Goal: Task Accomplishment & Management: Manage account settings

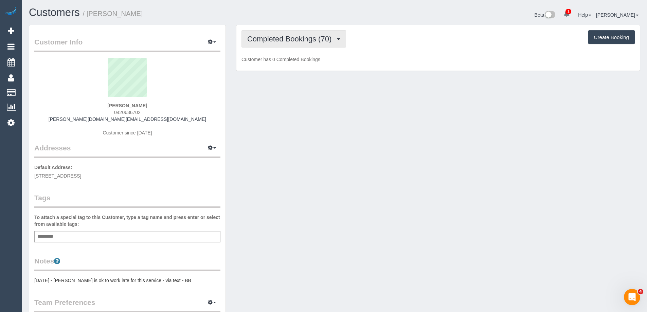
click at [296, 43] on span "Completed Bookings (70)" at bounding box center [291, 39] width 88 height 8
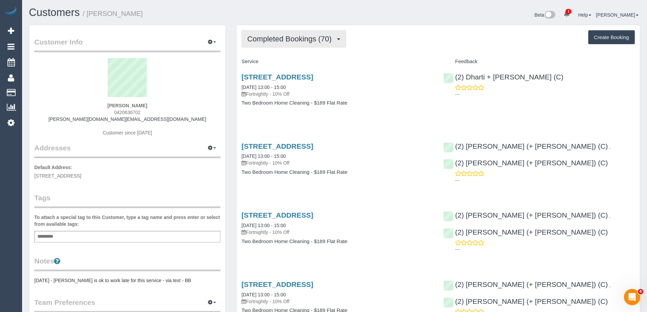
click at [294, 40] on span "Completed Bookings (70)" at bounding box center [291, 39] width 88 height 8
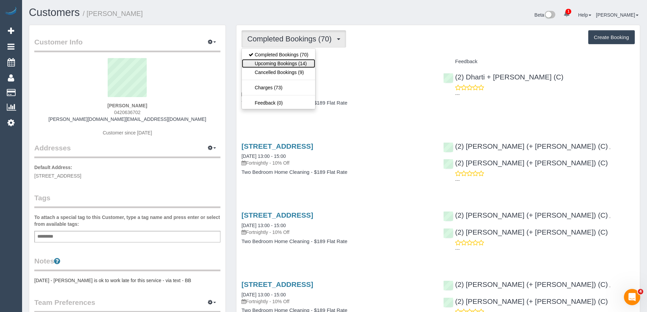
click at [282, 63] on link "Upcoming Bookings (14)" at bounding box center [278, 63] width 73 height 9
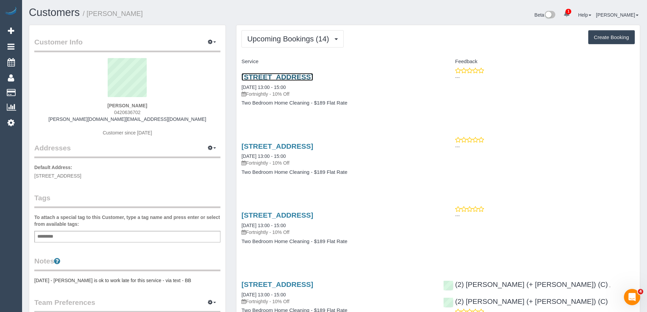
click at [313, 76] on link "[STREET_ADDRESS]" at bounding box center [278, 77] width 72 height 8
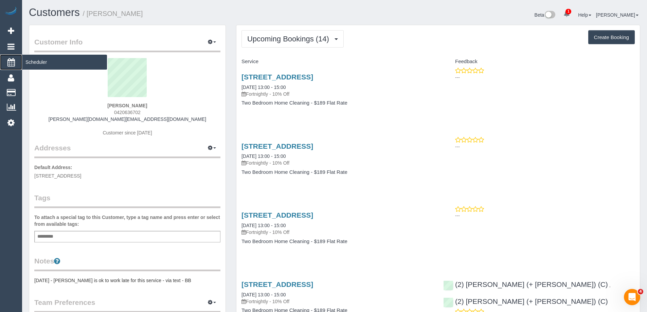
click at [11, 60] on icon at bounding box center [10, 62] width 7 height 8
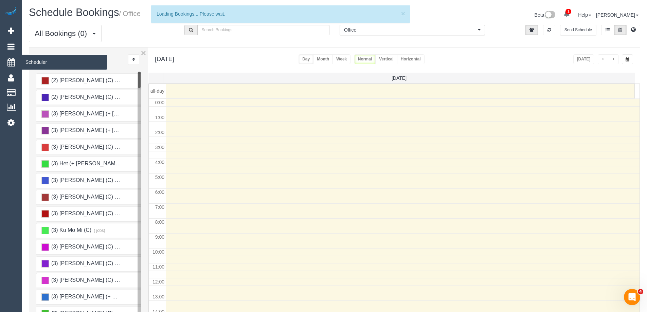
scroll to position [90, 0]
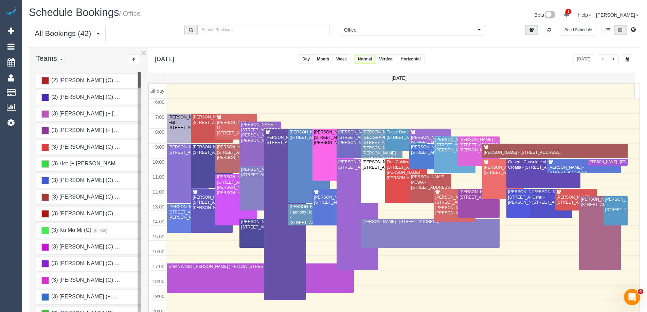
click at [386, 29] on span "Office" at bounding box center [410, 29] width 132 height 7
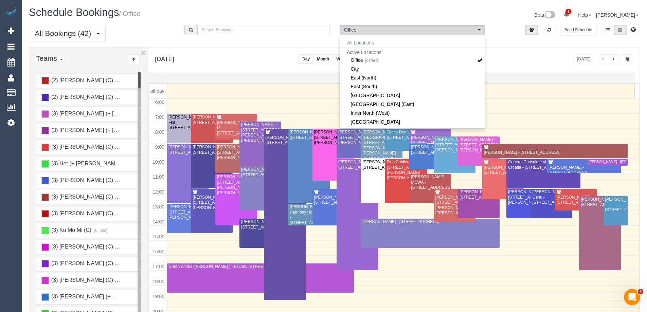
click at [360, 43] on button "All Locations" at bounding box center [360, 43] width 41 height 10
click at [390, 11] on div "Beta 1 Your Notifications You have 0 alerts × You have 2 to charge for 02/10/20…" at bounding box center [490, 16] width 311 height 18
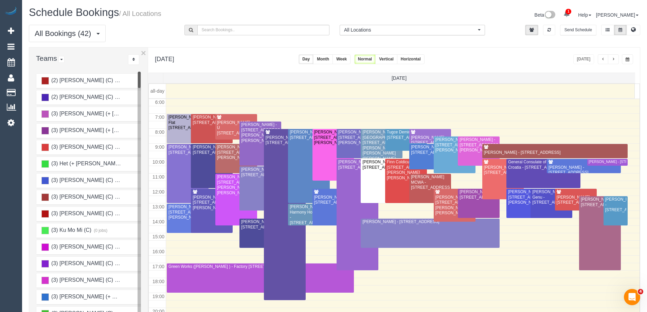
click at [425, 59] on button "Horizontal" at bounding box center [411, 59] width 28 height 10
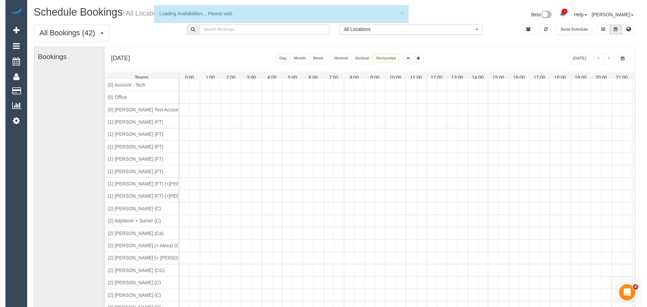
scroll to position [0, 39]
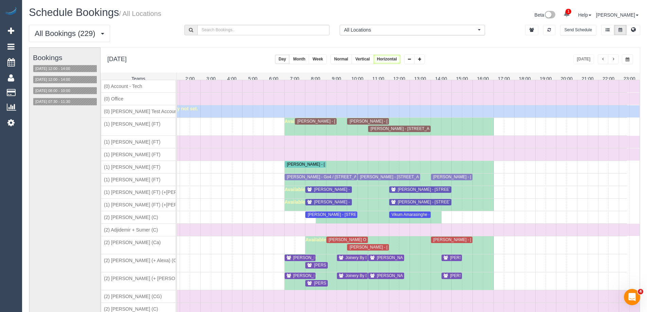
click at [627, 59] on span "button" at bounding box center [628, 59] width 4 height 4
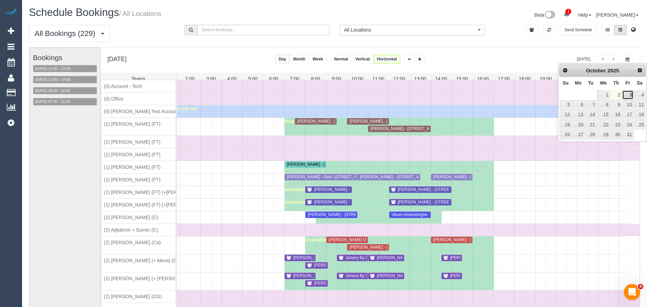
click at [628, 95] on link "3" at bounding box center [627, 94] width 11 height 9
type input "**********"
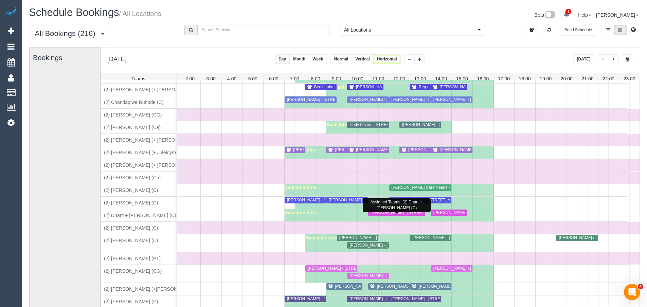
scroll to position [374, 0]
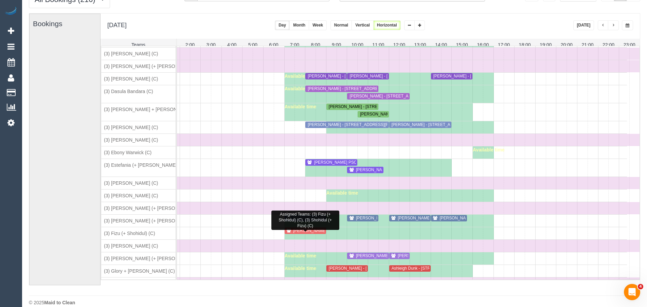
click at [316, 233] on span "Katherine Lomas - 28 Badger Grove, Tarneit, VIC 3029" at bounding box center [347, 230] width 114 height 5
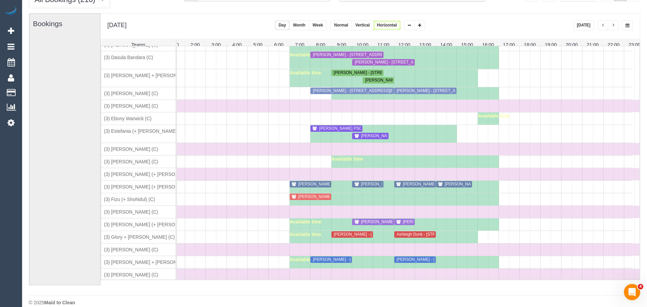
click at [401, 224] on span "Sarah Anne DeGuara - 516/29 Waterline Place, Williamstown, VIC 3016" at bounding box center [456, 221] width 115 height 5
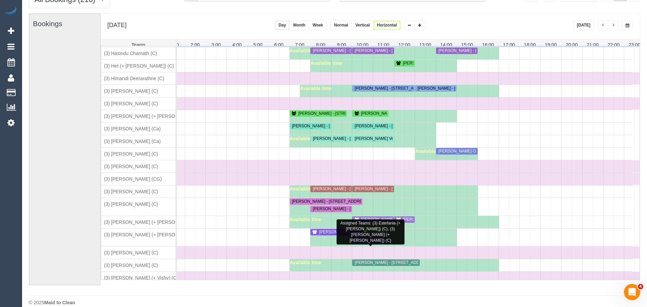
click at [367, 242] on span "Georgie Buckley - 49 Soudan Street, Coburg, VIC 3058" at bounding box center [398, 239] width 81 height 5
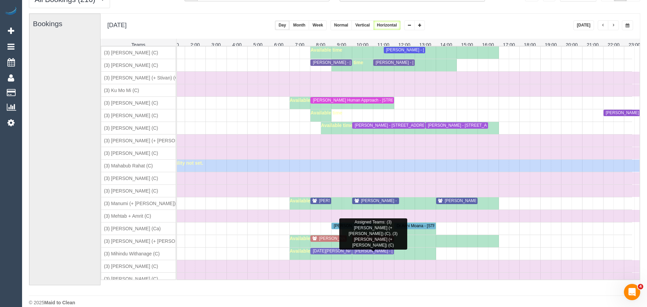
click at [367, 241] on span "Felicity Heath - 61 Tennyson St, Kew, VIC 3101" at bounding box center [415, 238] width 114 height 5
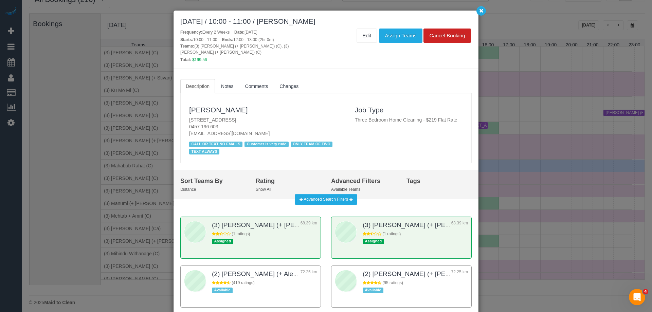
click at [564, 168] on div "October 03, 2025 / 10:00 - 11:00 / Felicity Heath Frequency: Every 2 Weeks Date…" at bounding box center [326, 156] width 652 height 312
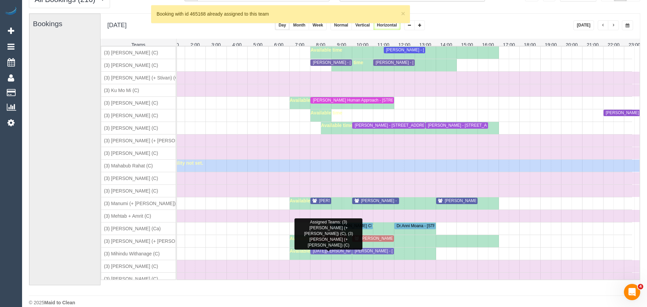
click at [330, 241] on span "Stefan Tarasuik - 797 Toorak Road, Unit 3, Hawthorn East, VIC 3123" at bounding box center [356, 238] width 81 height 5
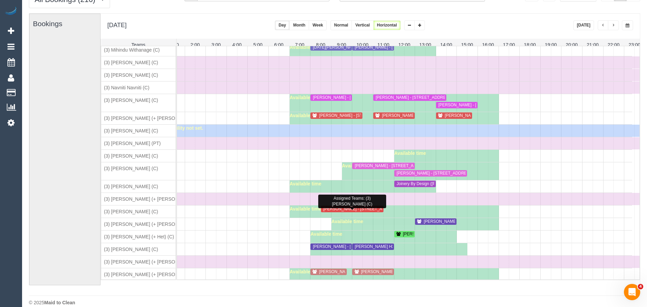
scroll to position [2208, 0]
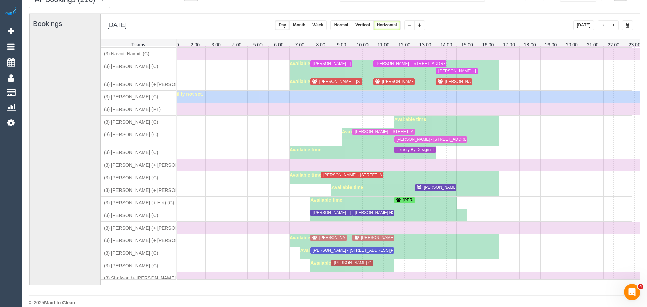
click at [412, 247] on div "Available time" at bounding box center [394, 240] width 209 height 12
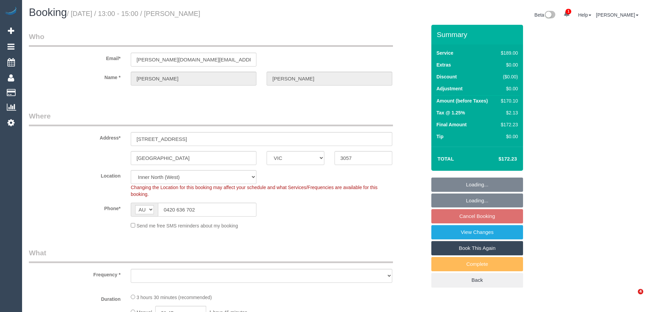
select select "VIC"
select select "object:1728"
select select "number:28"
select select "number:16"
select select "number:19"
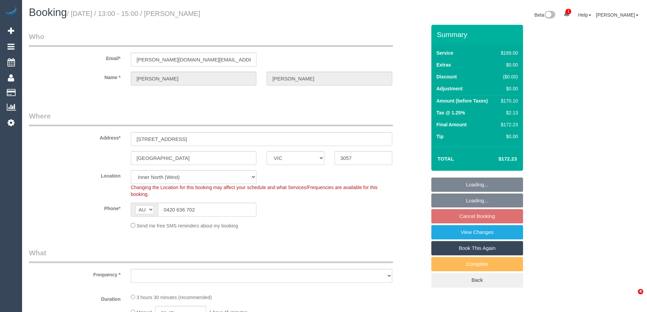
select select "number:23"
select select "number:35"
select select "number:26"
select select "spot7"
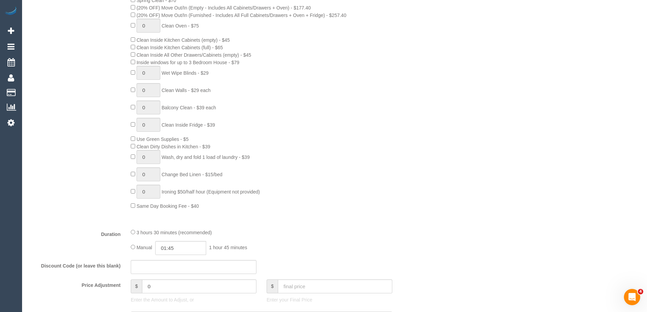
scroll to position [340, 0]
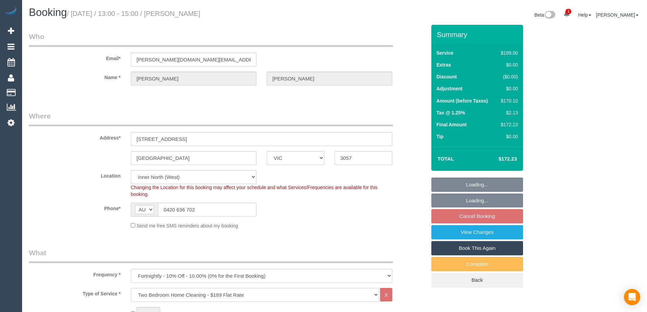
select select "VIC"
select select "number:28"
select select "number:16"
select select "number:19"
select select "number:23"
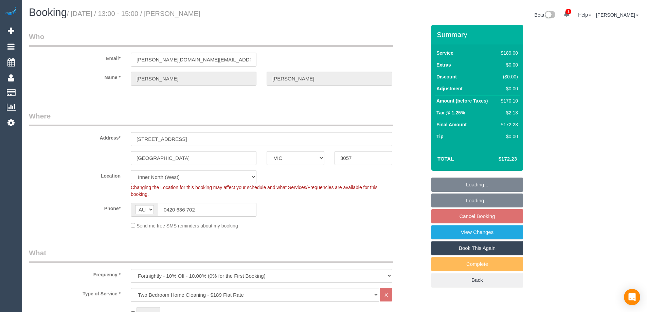
select select "number:35"
select select "number:26"
select select "object:837"
select select "spot7"
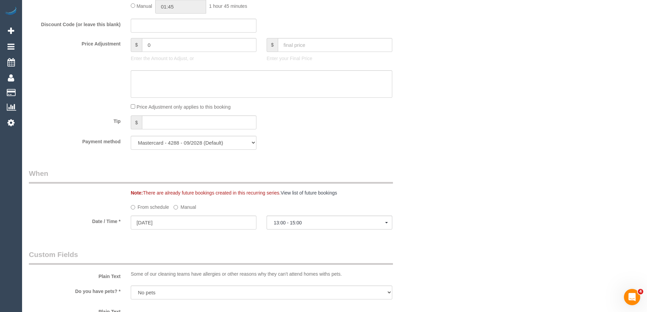
scroll to position [577, 0]
select select "spot40"
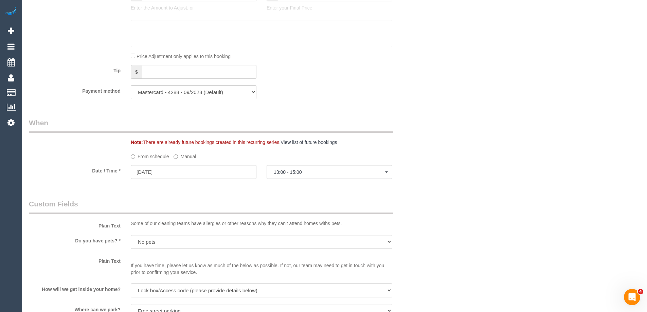
scroll to position [645, 0]
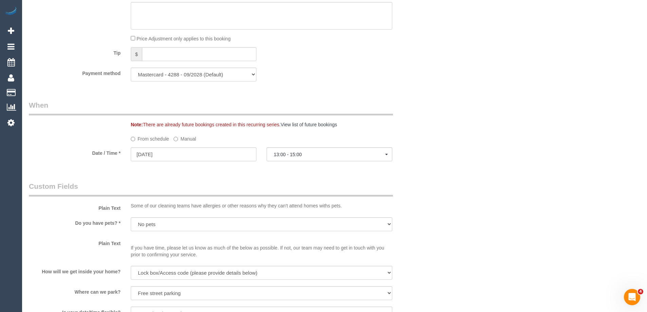
click at [179, 142] on label "Manual" at bounding box center [185, 137] width 22 height 9
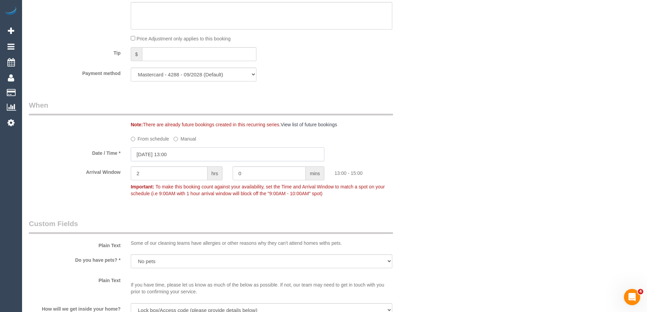
click at [189, 154] on input "15/10/2025 13:00" at bounding box center [228, 154] width 194 height 14
click at [171, 155] on input "15/10/2025 13:00" at bounding box center [228, 154] width 194 height 14
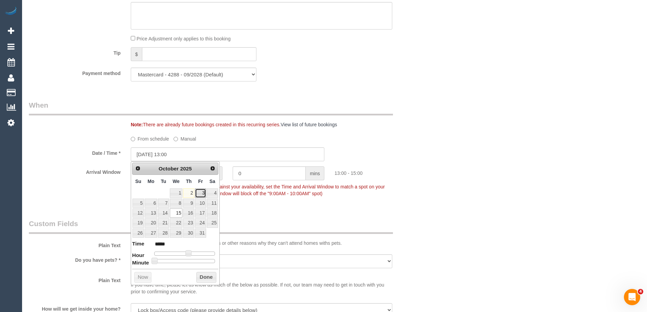
click at [201, 191] on link "3" at bounding box center [200, 193] width 11 height 9
type input "03/10/2025 13:00"
drag, startPoint x: 202, startPoint y: 277, endPoint x: 229, endPoint y: 275, distance: 27.3
click at [202, 277] on button "Done" at bounding box center [206, 277] width 20 height 11
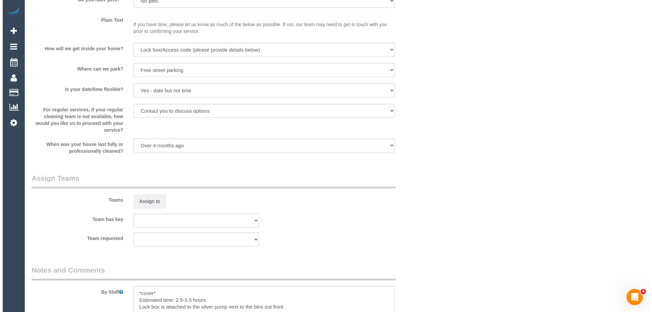
scroll to position [917, 0]
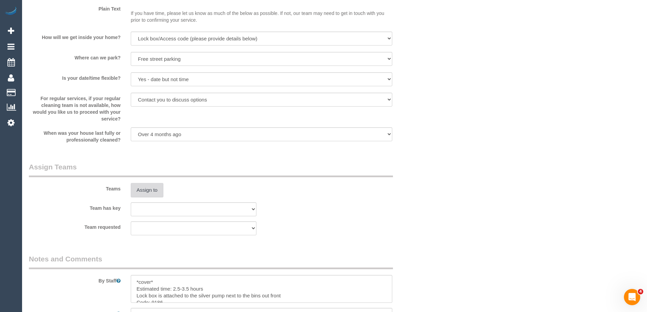
click at [144, 188] on button "Assign to" at bounding box center [147, 190] width 33 height 14
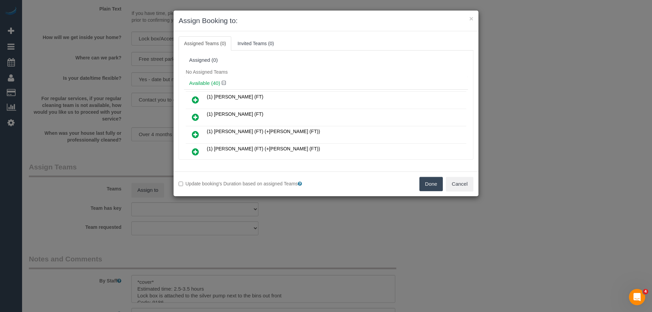
scroll to position [496, 0]
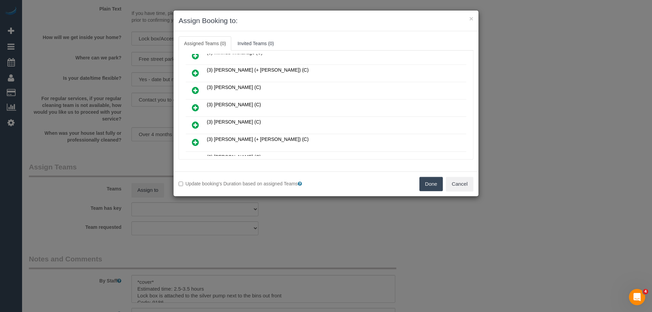
click at [194, 109] on icon at bounding box center [195, 108] width 7 height 8
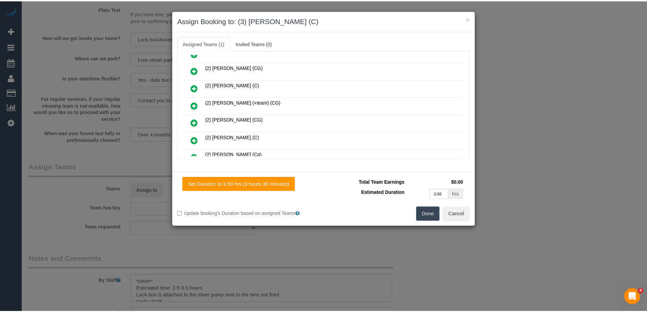
scroll to position [0, 0]
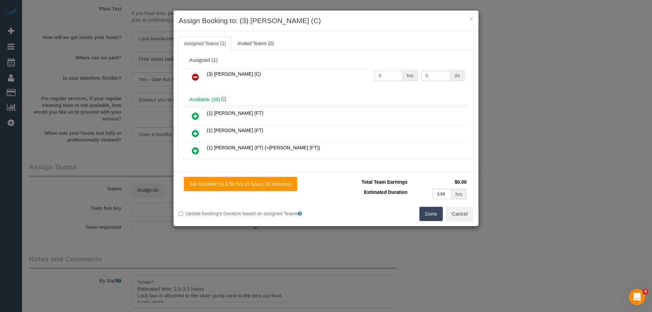
click at [384, 74] on input "0" at bounding box center [389, 76] width 28 height 11
click at [431, 214] on button "Done" at bounding box center [432, 214] width 24 height 14
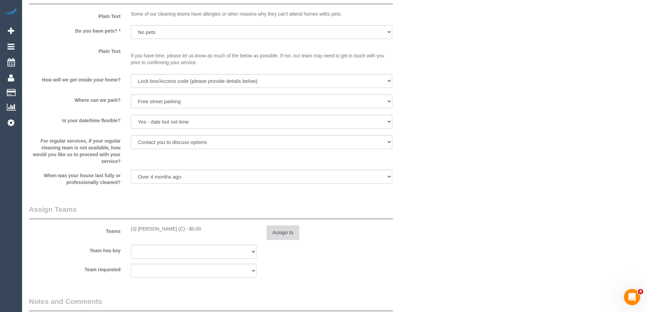
scroll to position [883, 0]
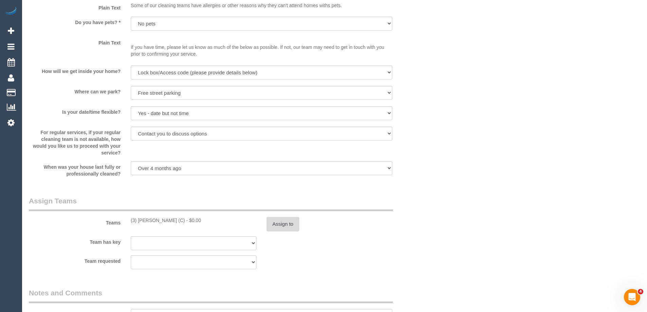
click at [285, 227] on button "Assign to" at bounding box center [283, 224] width 33 height 14
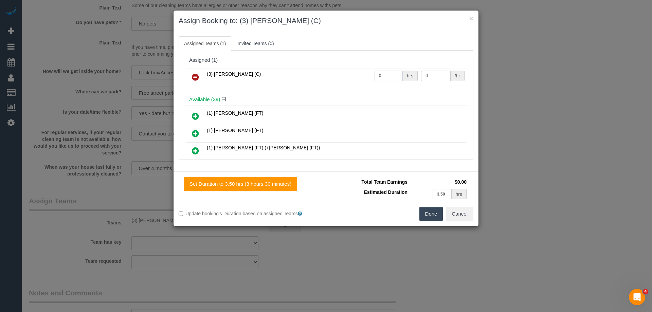
click at [380, 77] on input "0" at bounding box center [389, 76] width 28 height 11
type input "1"
click at [437, 78] on input "0" at bounding box center [435, 76] width 29 height 11
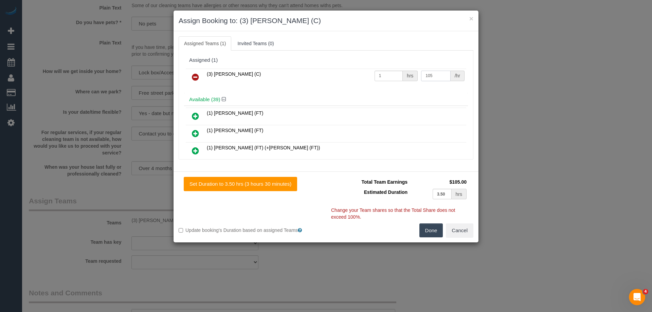
type input "105"
click at [432, 233] on button "Done" at bounding box center [432, 231] width 24 height 14
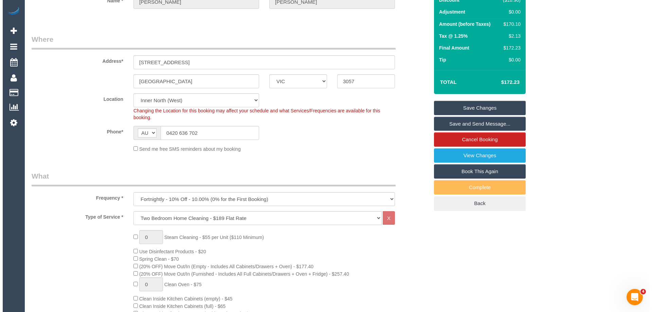
scroll to position [0, 0]
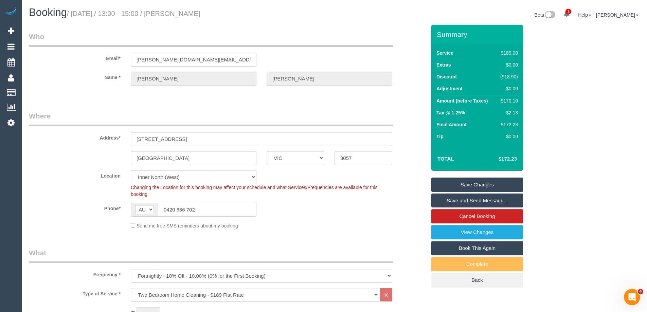
drag, startPoint x: 190, startPoint y: 15, endPoint x: 226, endPoint y: 15, distance: 36.4
click at [226, 15] on h1 "Booking / October 15, 2025 / 13:00 - 15:00 / Samuel Hales" at bounding box center [179, 13] width 301 height 12
copy small "Samuel Hales"
click at [474, 199] on link "Save and Send Message..." at bounding box center [477, 201] width 92 height 14
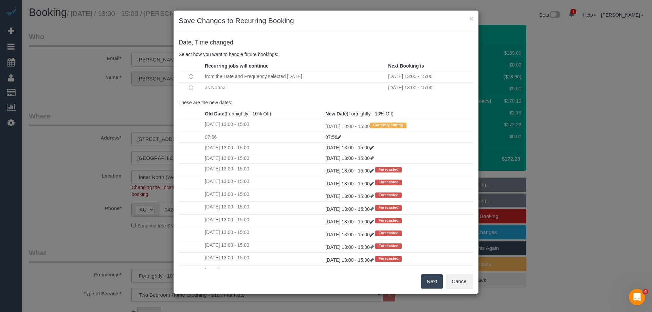
click at [428, 283] on button "Next" at bounding box center [432, 281] width 22 height 14
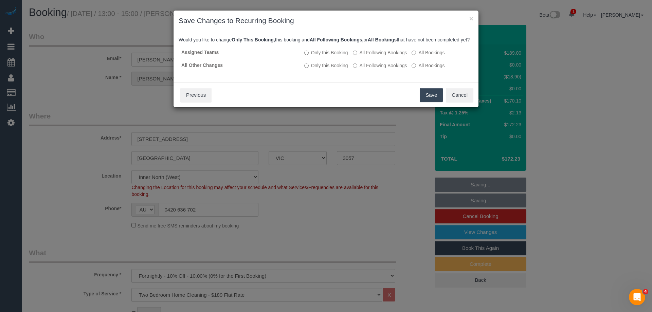
click at [431, 100] on button "Save" at bounding box center [431, 95] width 23 height 14
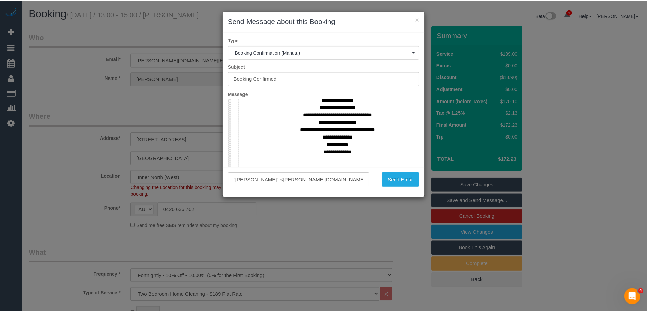
scroll to position [306, 0]
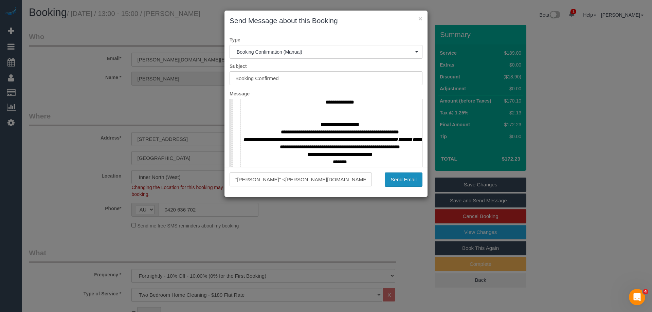
click at [404, 181] on button "Send Email" at bounding box center [404, 180] width 38 height 14
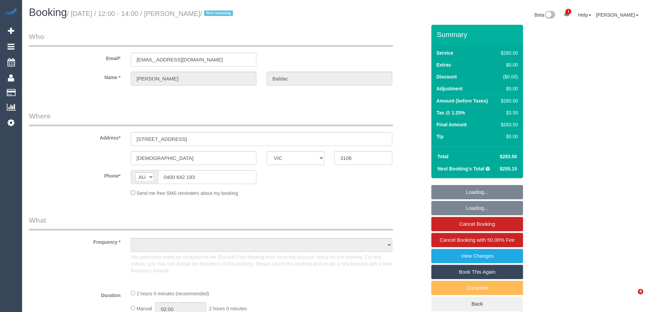
select select "VIC"
select select "object:589"
select select "2"
select select "number:28"
select select "number:14"
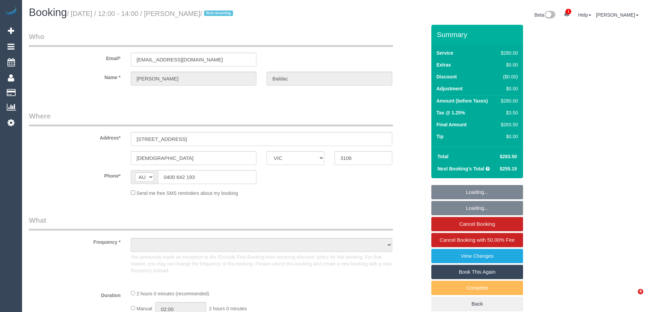
select select "number:18"
select select "number:24"
select select "number:34"
select select "number:12"
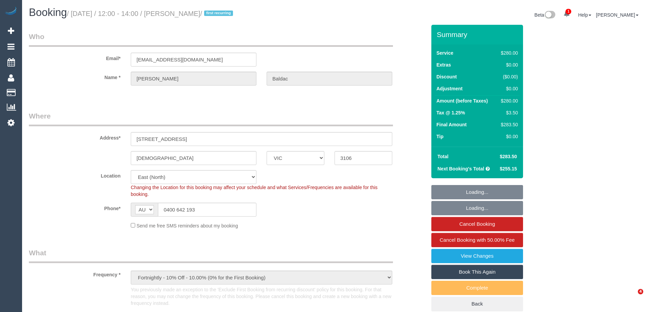
select select "object:1304"
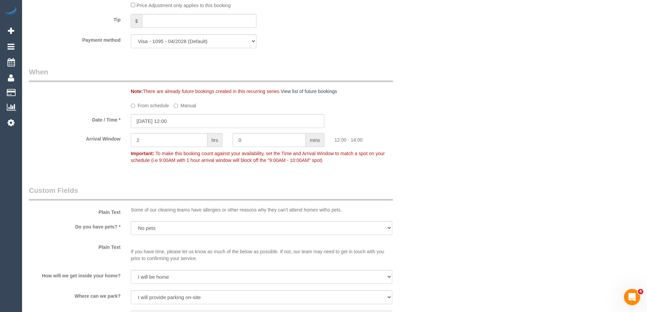
scroll to position [652, 0]
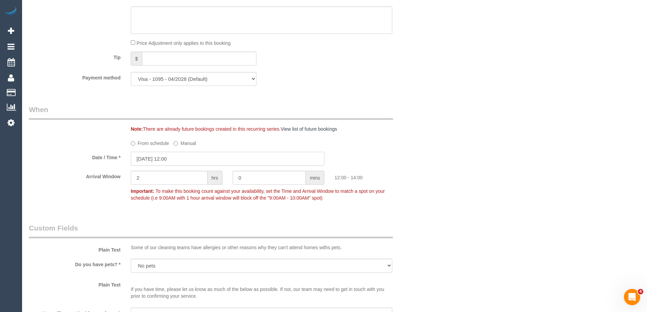
click at [174, 158] on input "02/10/2025 12:00" at bounding box center [228, 159] width 194 height 14
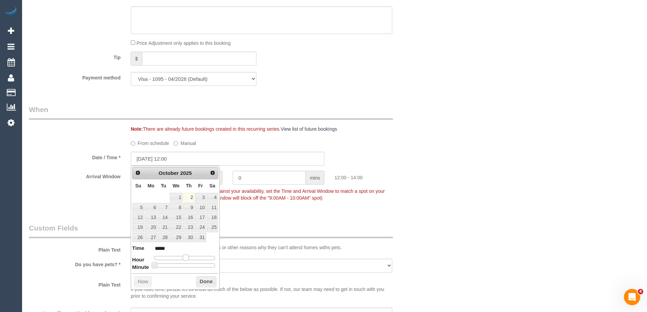
type input "02/10/2025 13:00"
type input "*****"
type input "02/10/2025 14:00"
type input "*****"
type input "02/10/2025 15:00"
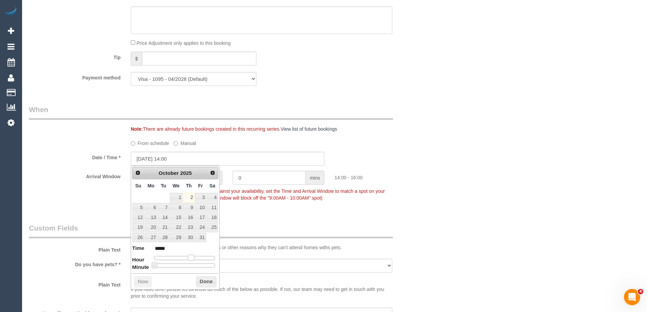
type input "*****"
drag, startPoint x: 184, startPoint y: 258, endPoint x: 192, endPoint y: 258, distance: 7.8
click at [192, 258] on span at bounding box center [194, 258] width 6 height 6
type input "02/10/2025 15:05"
type input "*****"
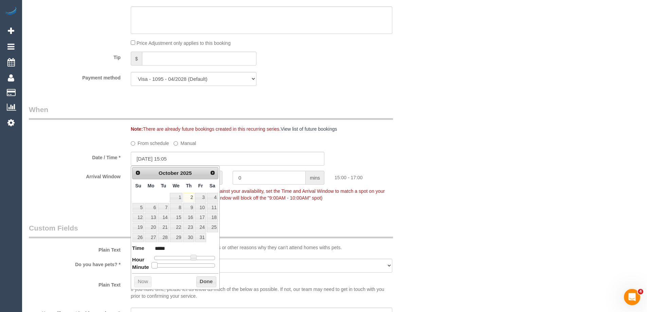
type input "02/10/2025 15:10"
type input "*****"
type input "02/10/2025 15:15"
type input "*****"
type input "02/10/2025 15:20"
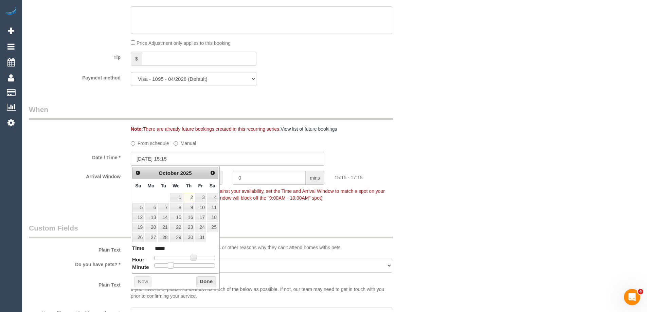
type input "*****"
type input "02/10/2025 15:25"
type input "*****"
type input "02/10/2025 15:30"
type input "*****"
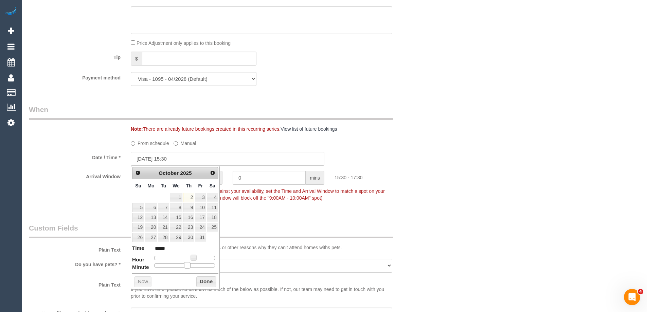
drag, startPoint x: 155, startPoint y: 267, endPoint x: 188, endPoint y: 267, distance: 32.3
click at [188, 267] on span at bounding box center [187, 265] width 6 height 6
click at [208, 282] on button "Done" at bounding box center [206, 282] width 20 height 11
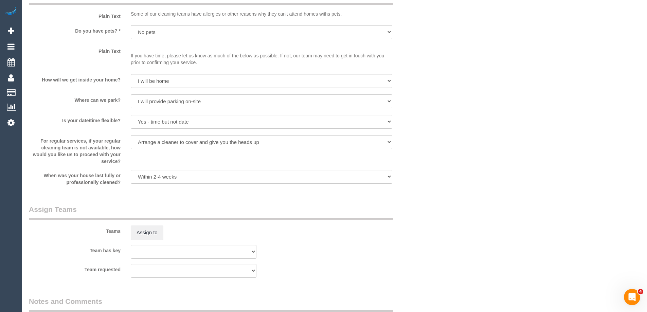
scroll to position [1297, 0]
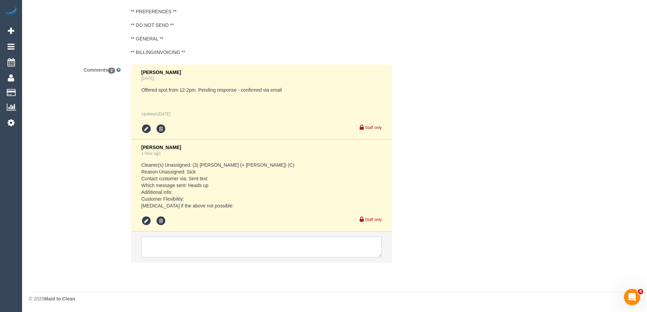
click at [304, 244] on textarea at bounding box center [261, 247] width 241 height 21
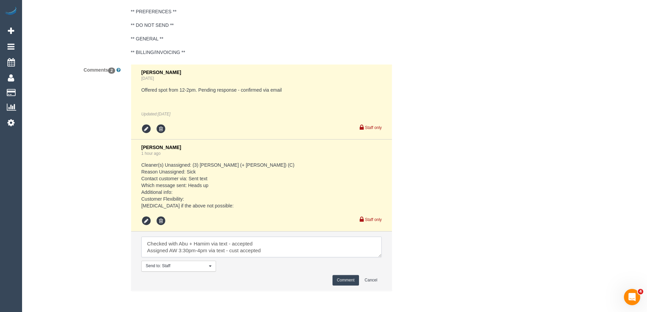
type textarea "Checked with Abu + Hamim via text - accepted Assigned AW 3:30pm-4pm via text - …"
click at [347, 284] on button "Comment" at bounding box center [346, 280] width 26 height 11
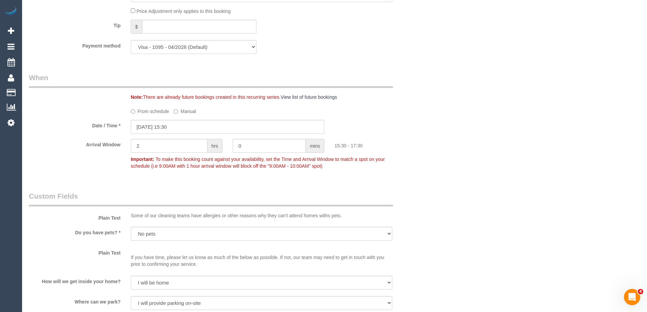
scroll to position [652, 0]
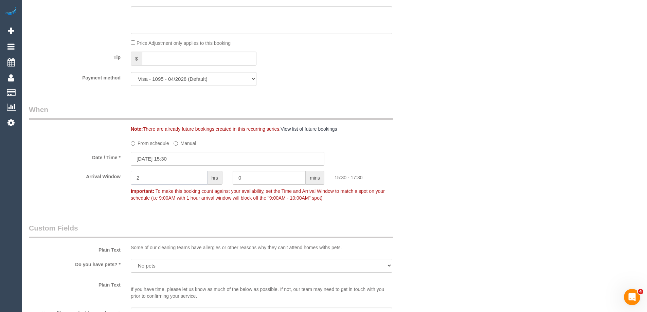
click at [150, 176] on input "2" at bounding box center [169, 178] width 77 height 14
type input "0"
type input "30"
click at [410, 163] on div "Date / Time * 02/10/2025 15:30" at bounding box center [228, 159] width 408 height 14
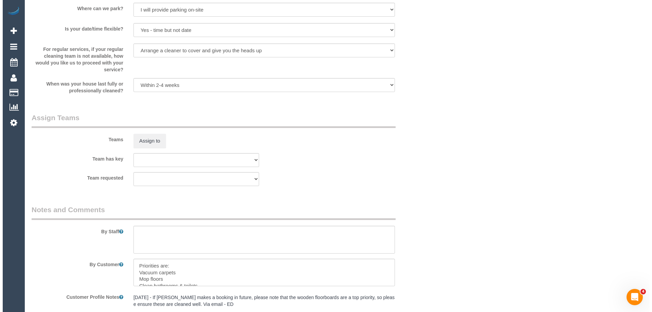
scroll to position [991, 0]
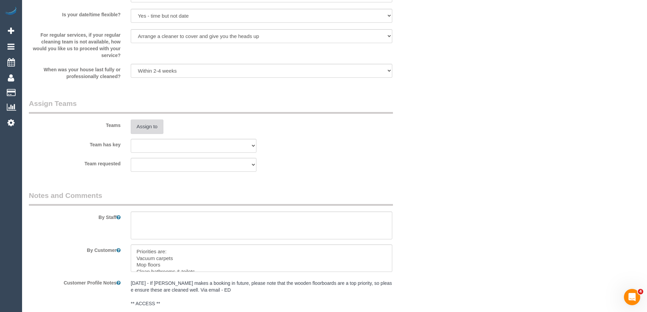
click at [146, 124] on button "Assign to" at bounding box center [147, 127] width 33 height 14
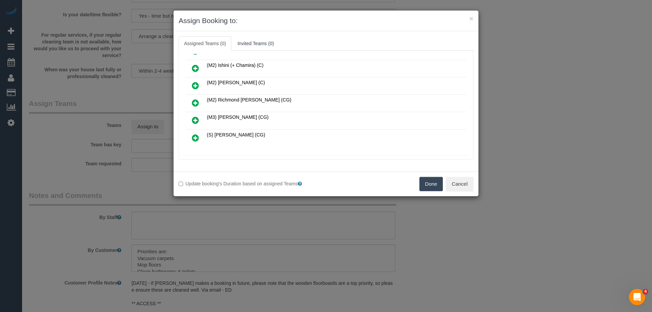
scroll to position [408, 0]
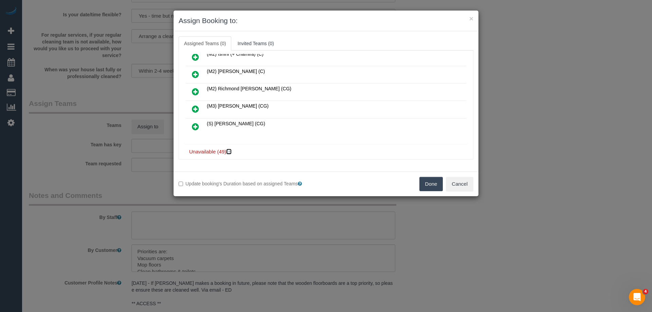
click at [230, 151] on icon at bounding box center [230, 151] width 4 height 5
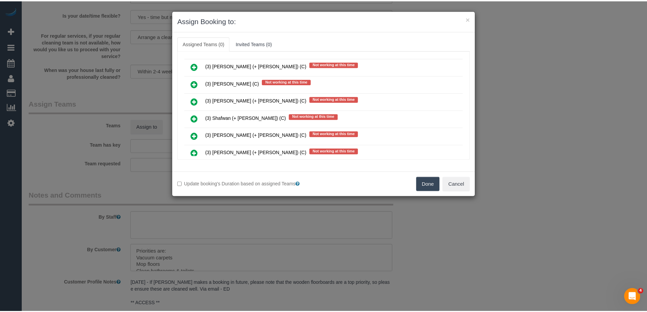
scroll to position [667, 0]
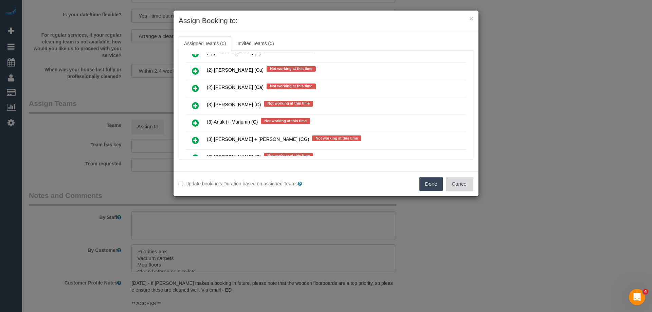
click at [466, 184] on button "Cancel" at bounding box center [460, 184] width 28 height 14
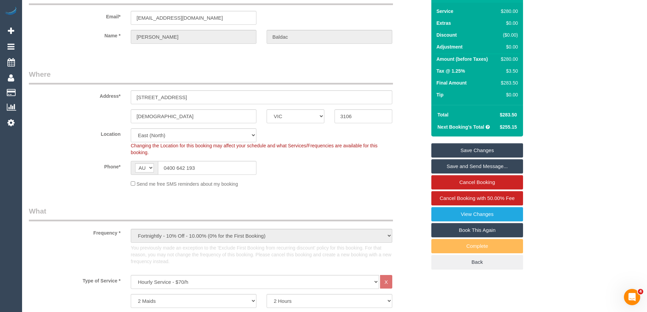
scroll to position [6, 0]
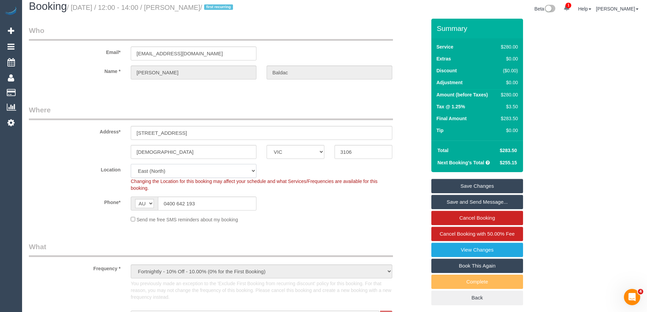
click at [148, 169] on select "Office City East (North) East (South) Inner East Inner North (East) Inner North…" at bounding box center [194, 171] width 126 height 14
select select "50"
click at [131, 164] on select "Office City East (North) East (South) Inner East Inner North (East) Inner North…" at bounding box center [194, 171] width 126 height 14
select select "object:4190"
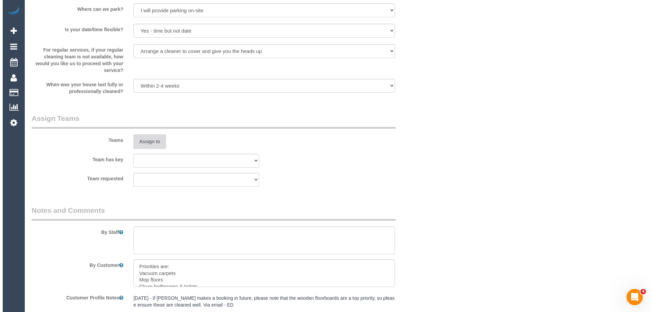
scroll to position [1006, 0]
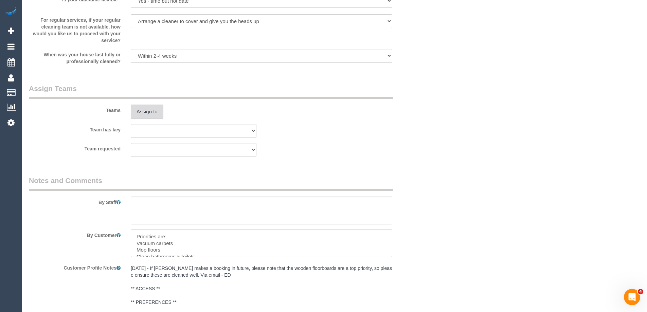
click at [148, 111] on button "Assign to" at bounding box center [147, 112] width 33 height 14
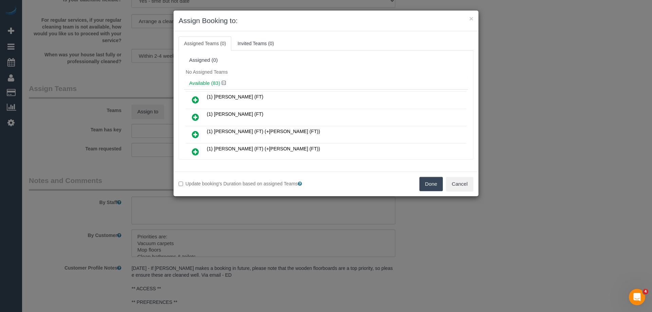
scroll to position [478, 0]
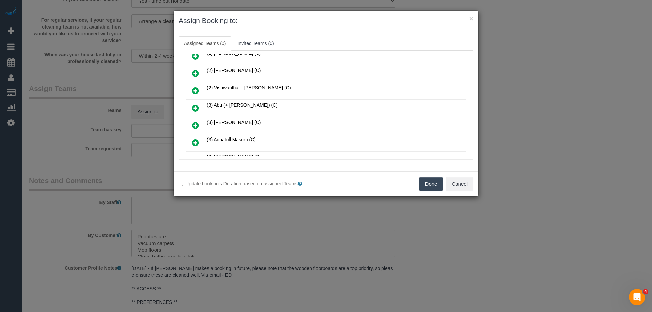
click at [193, 109] on icon at bounding box center [195, 108] width 7 height 8
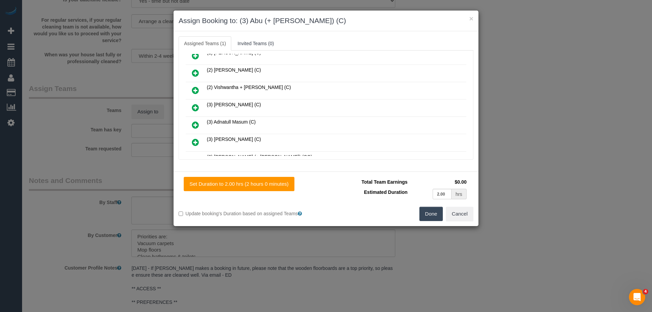
scroll to position [755, 0]
click at [194, 107] on icon at bounding box center [195, 108] width 7 height 8
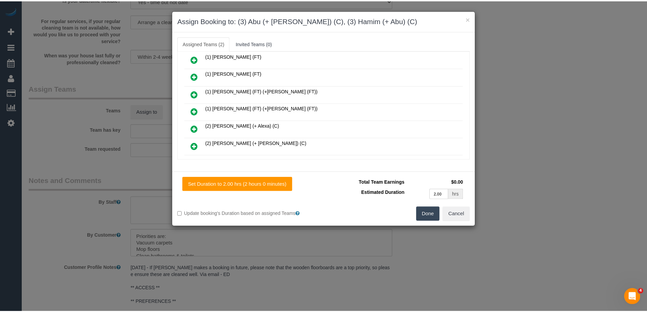
scroll to position [0, 0]
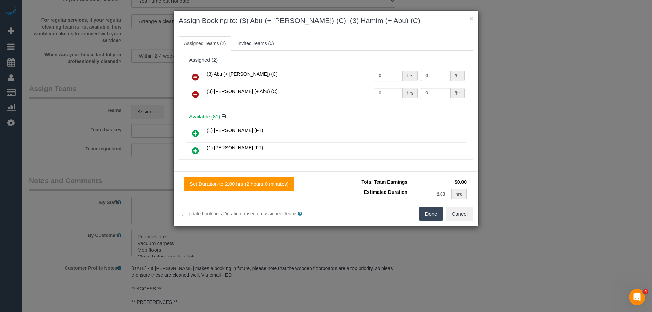
click at [386, 77] on input "0" at bounding box center [389, 76] width 28 height 11
type input "2"
type input "35"
click at [389, 91] on input "0" at bounding box center [389, 93] width 28 height 11
type input "2"
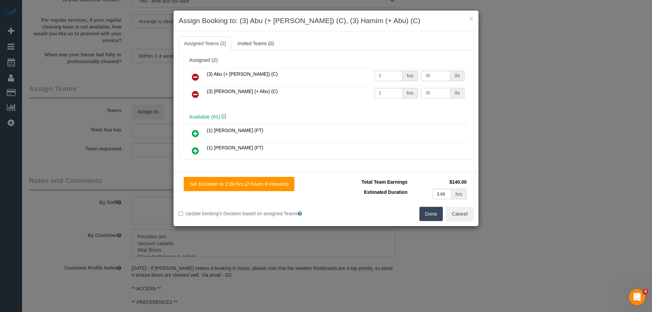
type input "35"
click at [426, 217] on button "Done" at bounding box center [432, 214] width 24 height 14
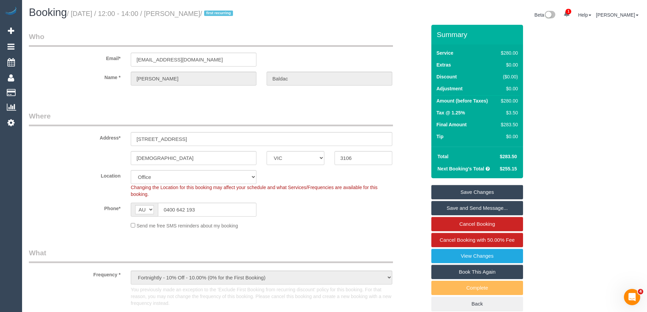
drag, startPoint x: 178, startPoint y: 13, endPoint x: 217, endPoint y: 14, distance: 39.1
click at [217, 14] on small "/ October 02, 2025 / 12:00 - 14:00 / Kylie Baldac / first recurring" at bounding box center [151, 13] width 168 height 7
copy small "Kylie Baldac"
click at [559, 172] on div "Summary Service $280.00 Extras $0.00 Discount ($0.00) Adjustment $0.00 Amount (…" at bounding box center [502, 175] width 153 height 300
click at [484, 207] on link "Save and Send Message..." at bounding box center [477, 208] width 92 height 14
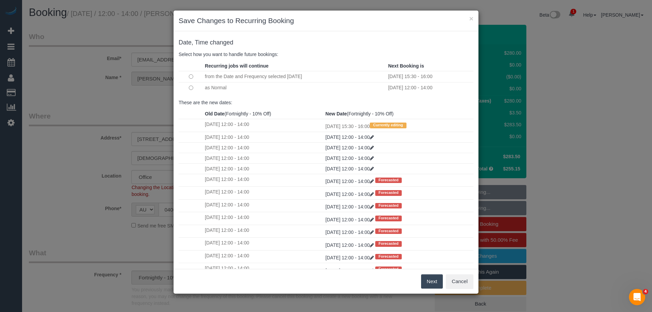
click at [427, 281] on button "Next" at bounding box center [432, 281] width 22 height 14
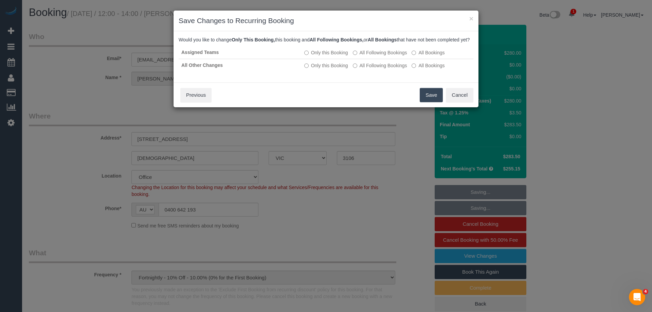
click at [431, 101] on button "Save" at bounding box center [431, 95] width 23 height 14
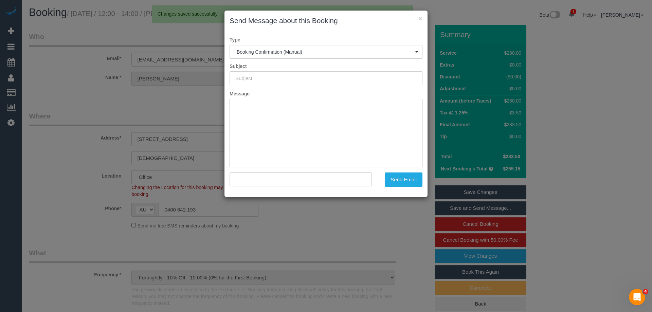
type input "Booking Confirmed"
type input ""Kylie Baldac" <kyliebaldac@gmail.com>"
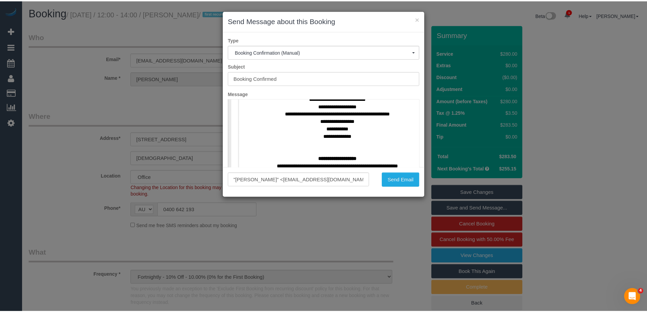
scroll to position [306, 0]
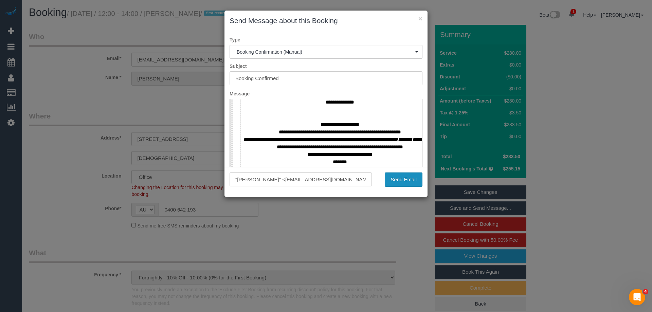
click at [403, 178] on button "Send Email" at bounding box center [404, 180] width 38 height 14
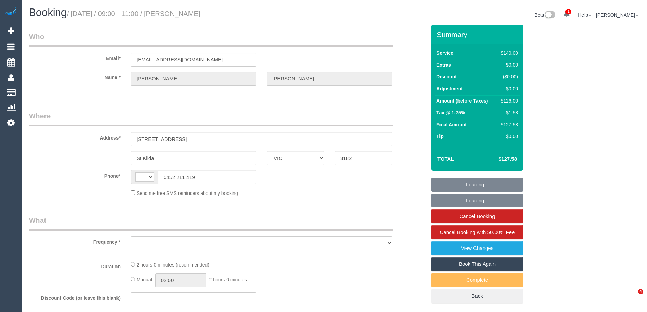
select select "VIC"
select select "string:AU"
select select "string:stripe-pm_1QoFH22GScqysDRVGuI6KPqO"
select select "number:28"
select select "number:14"
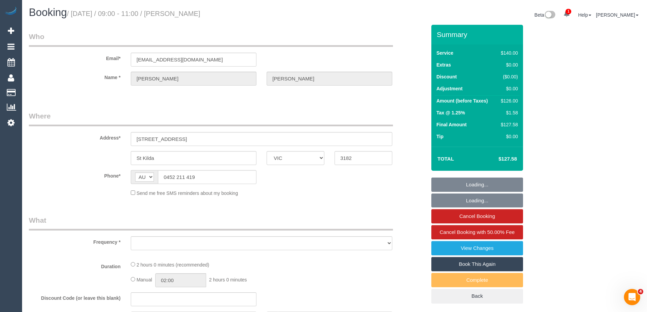
select select "number:19"
select select "number:25"
select select "number:34"
select select "number:13"
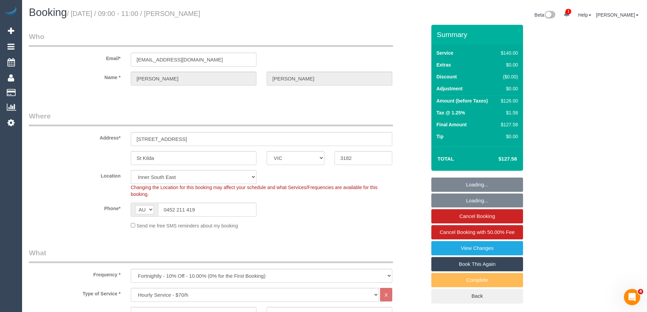
select select "object:1501"
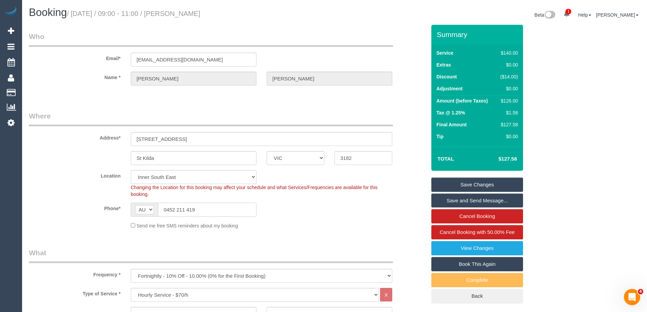
drag, startPoint x: 201, startPoint y: 210, endPoint x: 167, endPoint y: 211, distance: 34.7
click at [167, 211] on input "0452 211 419" at bounding box center [207, 210] width 99 height 14
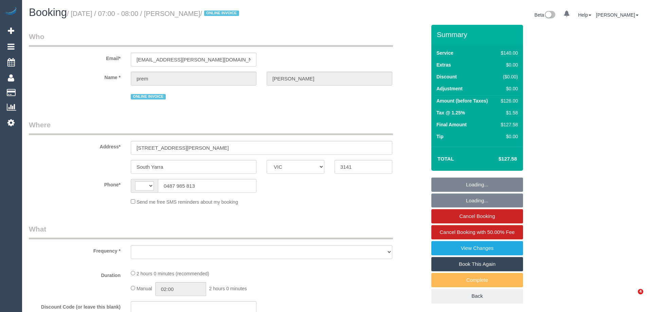
select select "VIC"
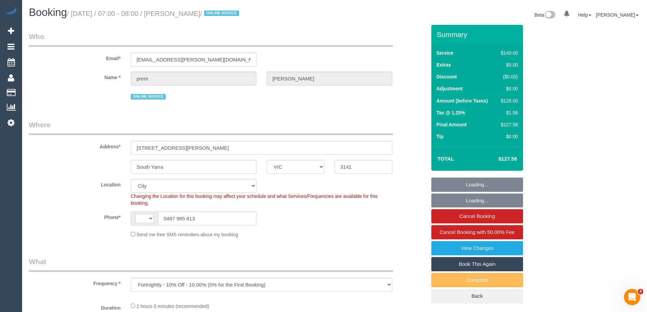
select select "object:736"
select select "string:AU"
select select "string:stripe-pm_1RsLKT2GScqysDRVLZ9ZRQY6"
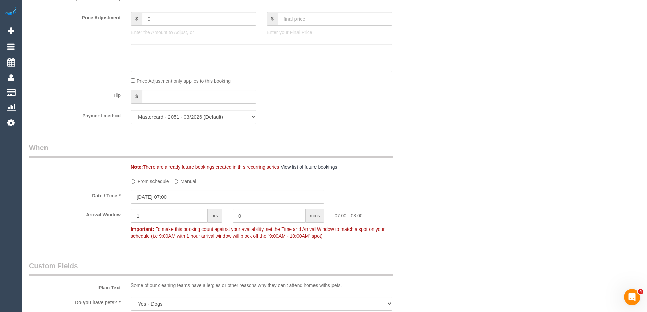
scroll to position [584, 0]
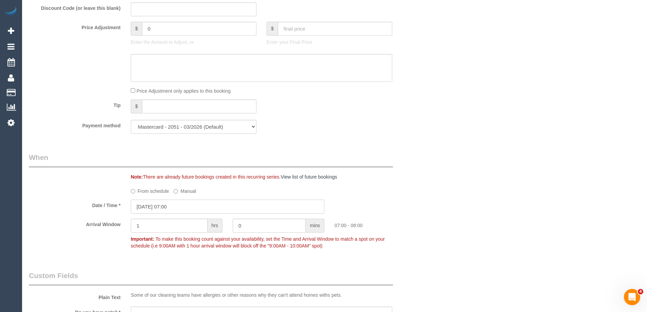
click at [183, 203] on input "[DATE] 07:00" at bounding box center [228, 207] width 194 height 14
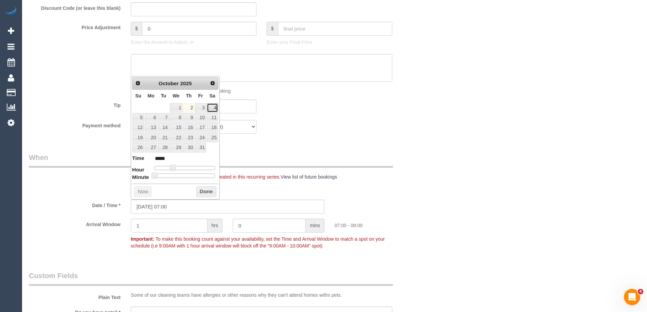
click at [211, 105] on link "4" at bounding box center [212, 107] width 11 height 9
type input "[DATE] 07:00"
click at [421, 217] on sui-booking-spot "From schedule Manual Date / Time * [DATE] 07:00 Arrival Window 1 hrs 0 mins 07:…" at bounding box center [227, 218] width 397 height 67
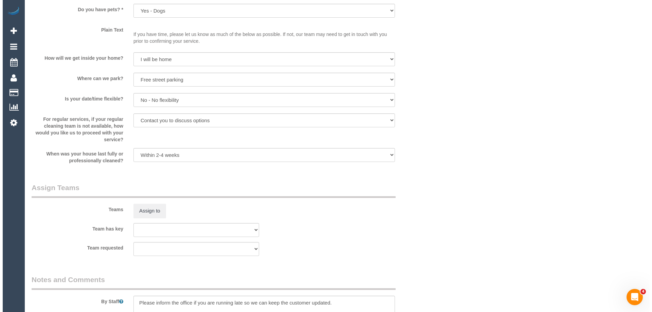
scroll to position [890, 0]
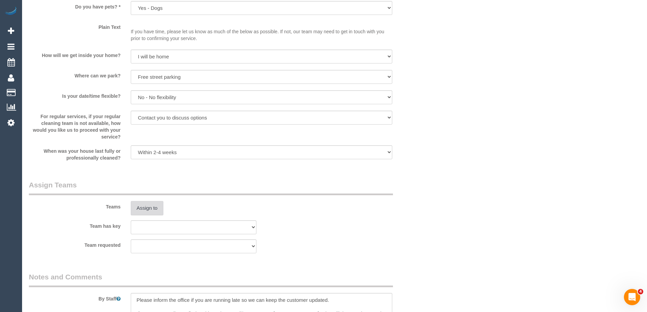
click at [152, 210] on button "Assign to" at bounding box center [147, 208] width 33 height 14
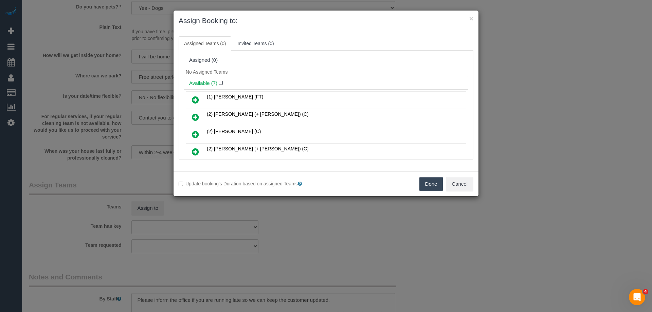
scroll to position [86, 0]
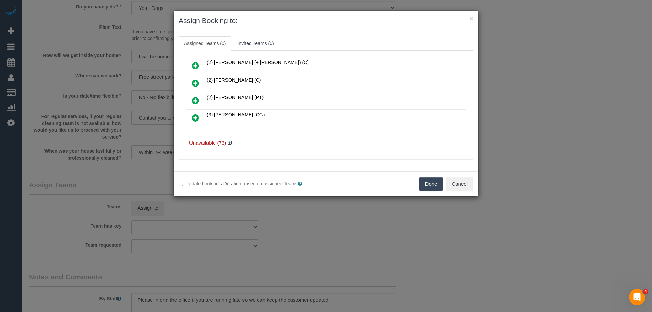
click at [194, 116] on icon at bounding box center [195, 118] width 7 height 8
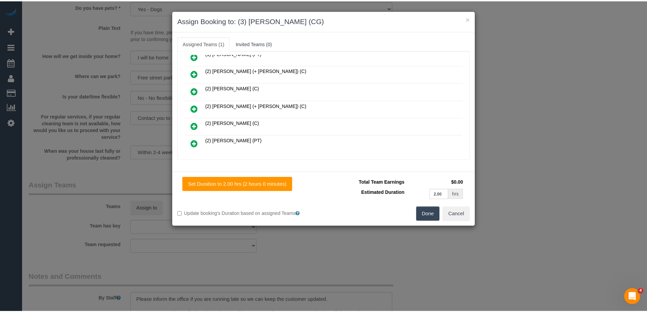
scroll to position [0, 0]
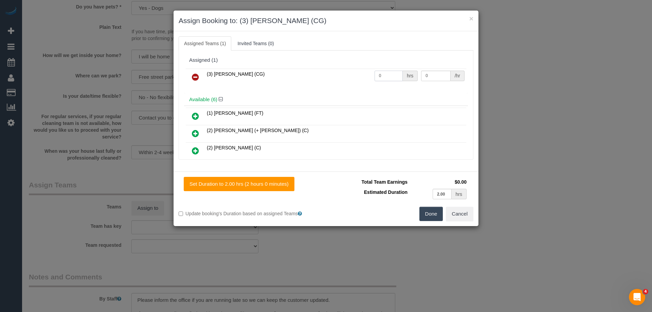
click at [391, 74] on input "0" at bounding box center [389, 76] width 28 height 11
type input "2"
type input "35"
click at [432, 210] on button "Done" at bounding box center [432, 214] width 24 height 14
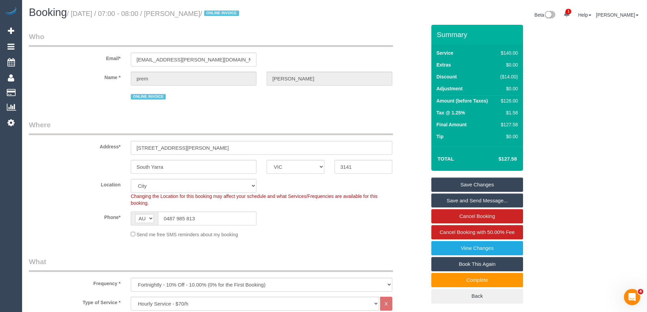
drag, startPoint x: 178, startPoint y: 12, endPoint x: 213, endPoint y: 12, distance: 34.7
click at [213, 12] on small "/ October 02, 2025 / 07:00 - 08:00 / prem Patel / ONLINE INVOICE" at bounding box center [154, 13] width 174 height 7
copy small "prem Patel"
click at [458, 199] on link "Save and Send Message..." at bounding box center [477, 201] width 92 height 14
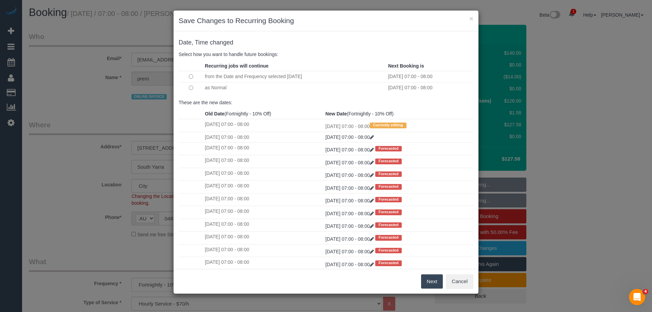
click at [429, 282] on button "Next" at bounding box center [432, 281] width 22 height 14
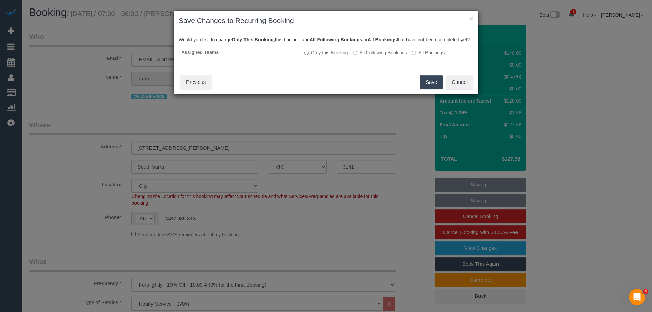
click at [428, 88] on button "Save" at bounding box center [431, 82] width 23 height 14
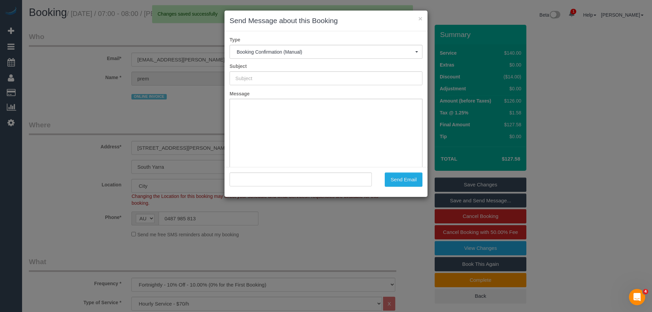
type input "Booking Confirmed"
type input ""prem Patel" <prem.patel@grilld.com.au>"
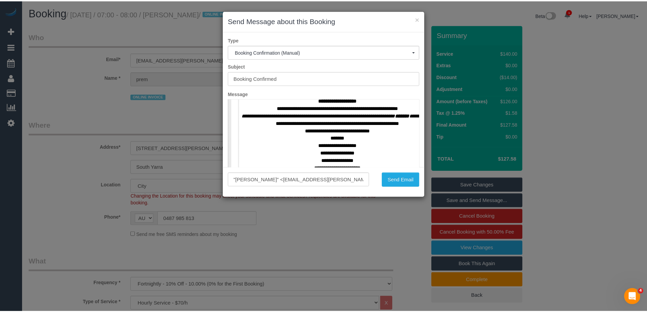
scroll to position [340, 0]
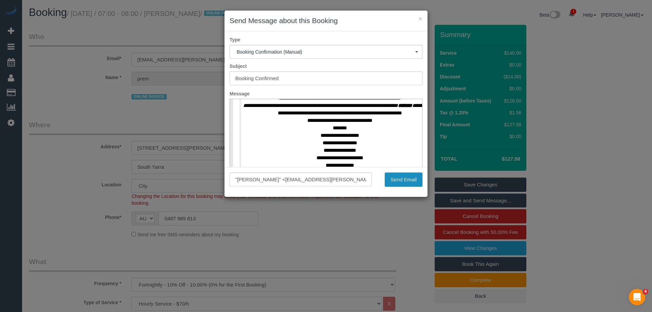
click at [397, 181] on button "Send Email" at bounding box center [404, 180] width 38 height 14
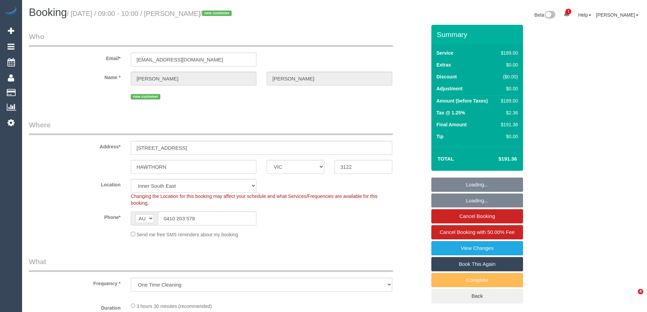
select select "VIC"
select select "number:28"
select select "number:14"
select select "number:19"
select select "number:25"
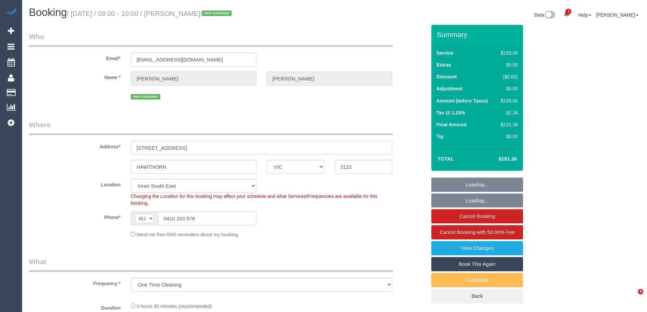
select select "object:1365"
select select "string:stripe-pm_1SCDkv2GScqysDRV5dEuQCOq"
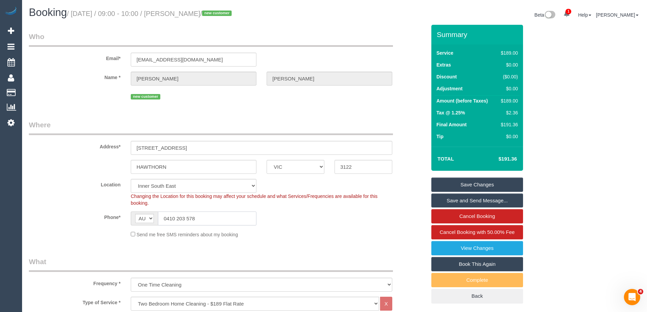
drag, startPoint x: 197, startPoint y: 221, endPoint x: 167, endPoint y: 217, distance: 29.8
click at [167, 219] on input "0410 203 578" at bounding box center [207, 219] width 99 height 14
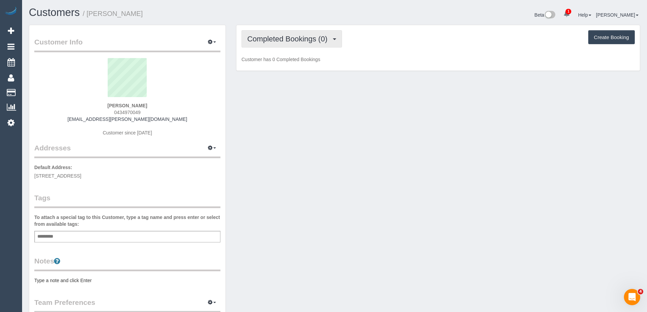
click at [295, 38] on span "Completed Bookings (0)" at bounding box center [289, 39] width 84 height 8
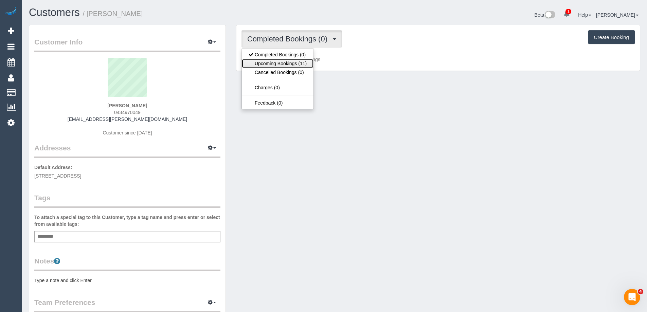
click at [282, 62] on link "Upcoming Bookings (11)" at bounding box center [278, 63] width 72 height 9
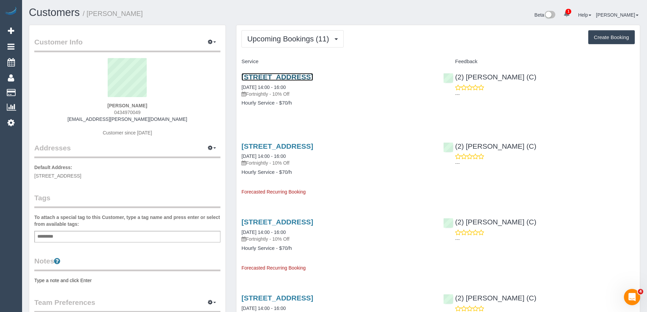
click at [313, 77] on link "4 Sharp Grove, 1, Coburg North, VIC 3058" at bounding box center [278, 77] width 72 height 8
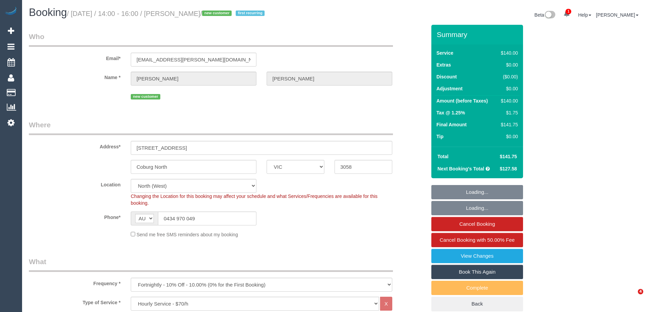
select select "VIC"
select select "number:28"
select select "number:14"
select select "number:19"
select select "number:22"
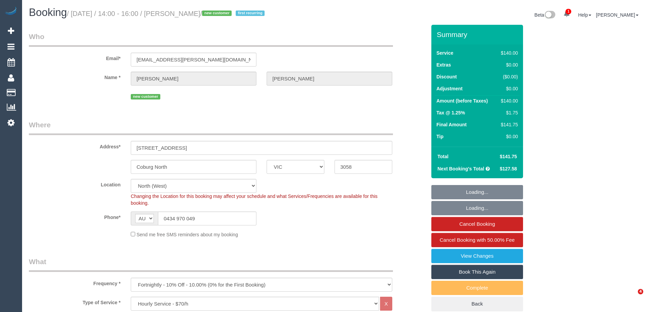
select select "number:34"
select select "number:26"
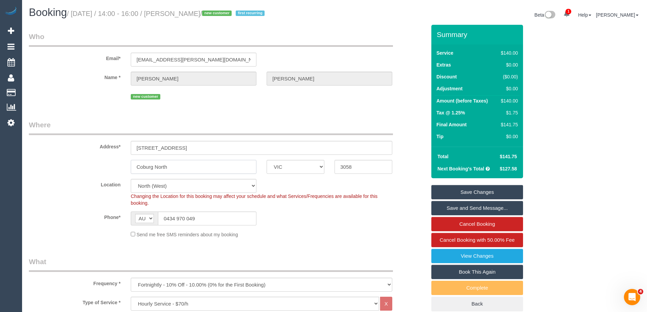
drag, startPoint x: 164, startPoint y: 165, endPoint x: 120, endPoint y: 162, distance: 43.9
click at [120, 162] on div "Coburg North ACT NSW NT QLD SA TAS VIC WA 3058" at bounding box center [228, 167] width 408 height 14
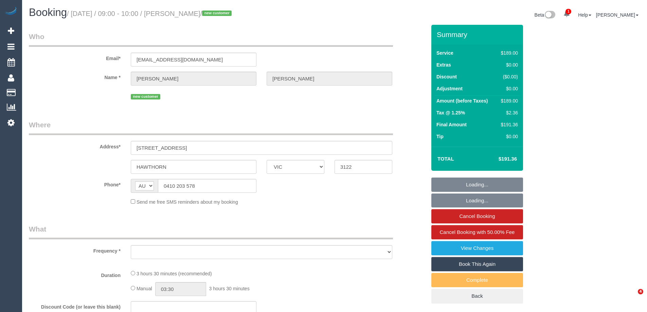
select select "VIC"
select select "object:601"
select select "string:stripe-pm_1SCDkv2GScqysDRV5dEuQCOq"
select select "number:28"
select select "number:14"
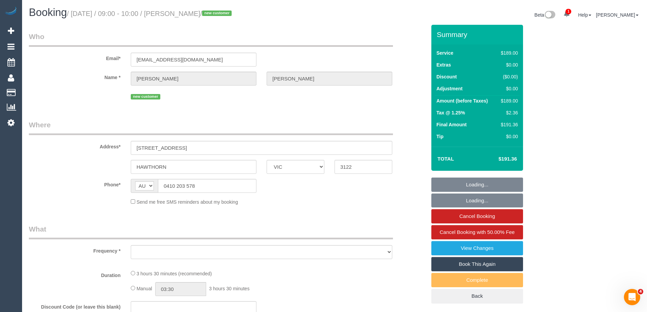
select select "number:19"
select select "number:25"
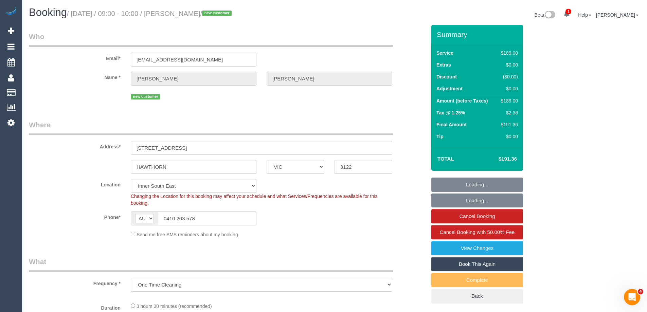
select select "object:850"
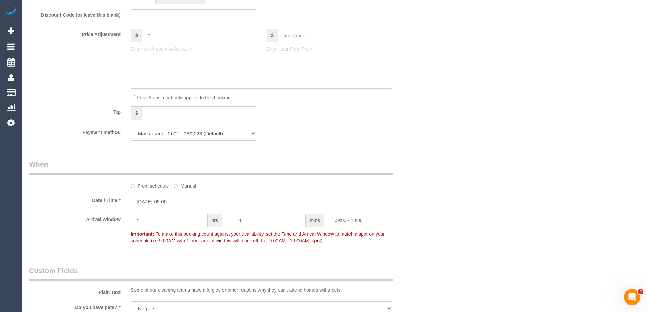
scroll to position [611, 0]
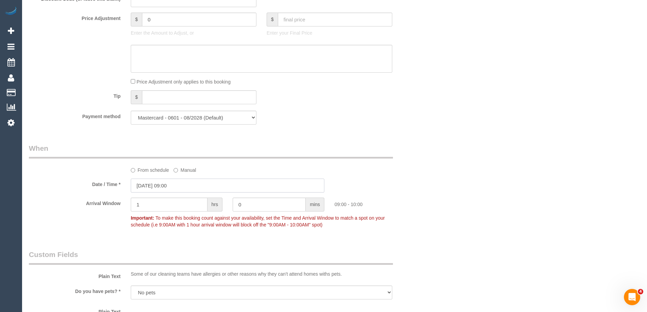
click at [167, 184] on input "02/10/2025 09:00" at bounding box center [228, 186] width 194 height 14
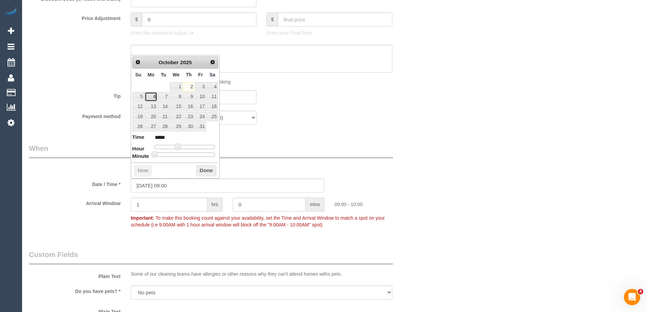
click at [154, 97] on link "6" at bounding box center [151, 96] width 13 height 9
type input "06/10/2025 09:00"
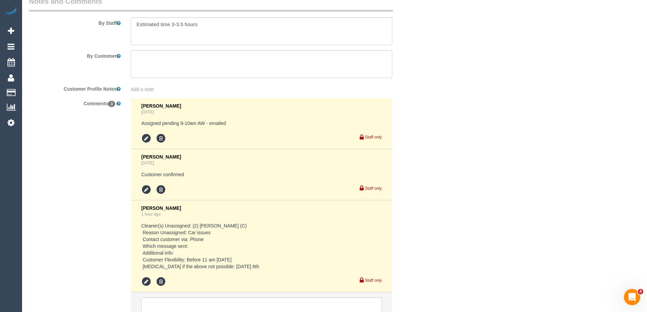
scroll to position [1233, 0]
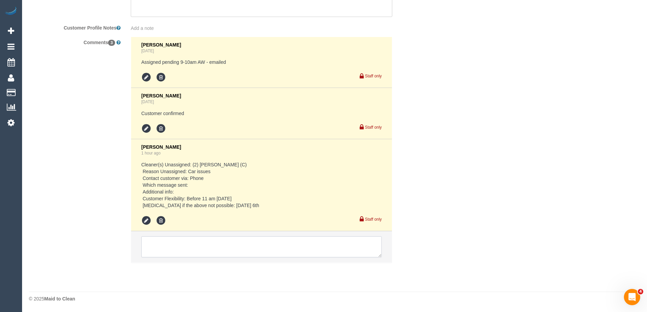
click at [265, 246] on textarea at bounding box center [261, 246] width 241 height 21
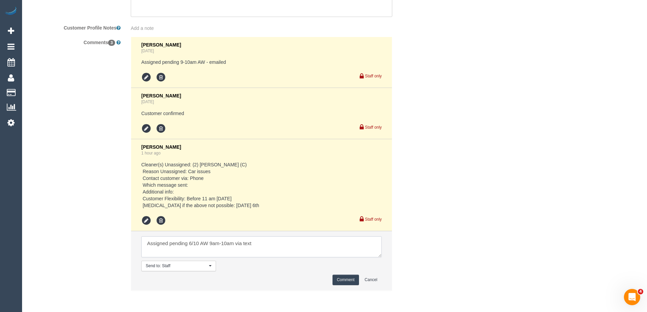
type textarea "Assigned pending 6/10 AW 9am-10am via text"
click at [349, 278] on button "Comment" at bounding box center [346, 280] width 26 height 11
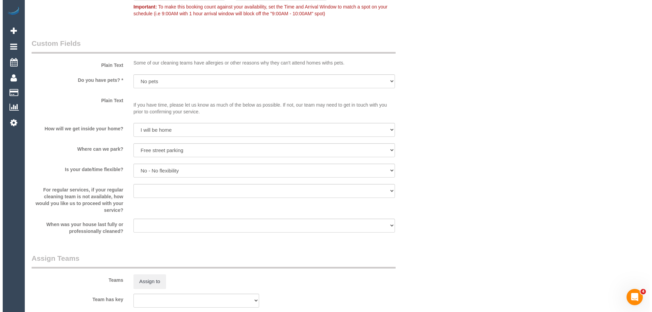
scroll to position [859, 0]
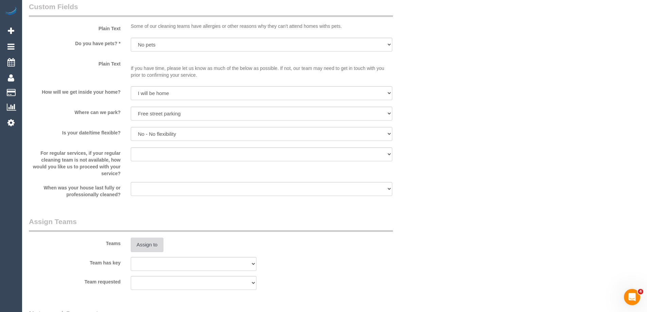
click at [155, 242] on button "Assign to" at bounding box center [147, 245] width 33 height 14
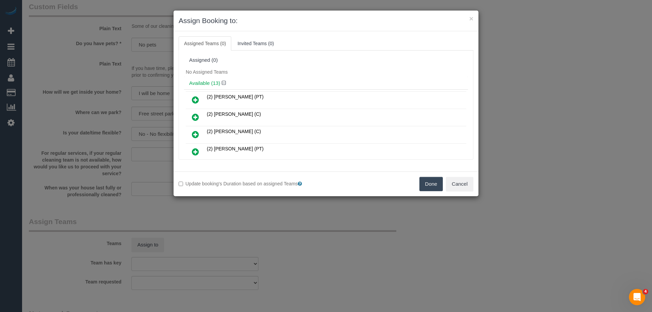
scroll to position [131, 0]
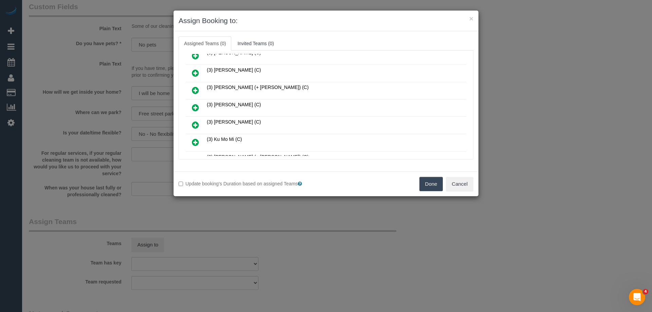
click at [194, 108] on icon at bounding box center [195, 108] width 7 height 8
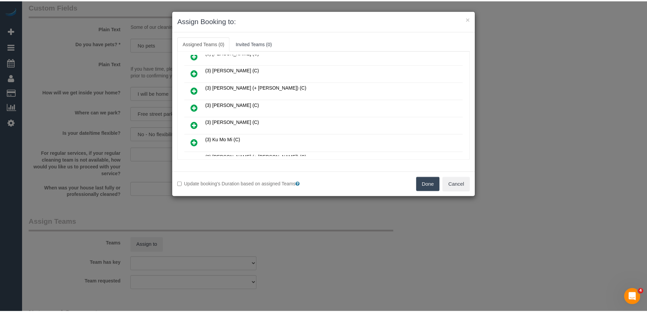
scroll to position [147, 0]
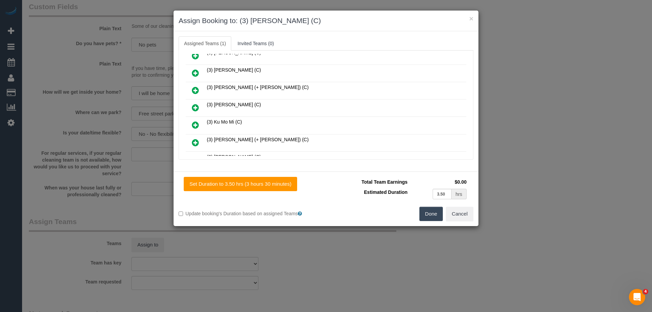
click at [431, 212] on button "Done" at bounding box center [432, 214] width 24 height 14
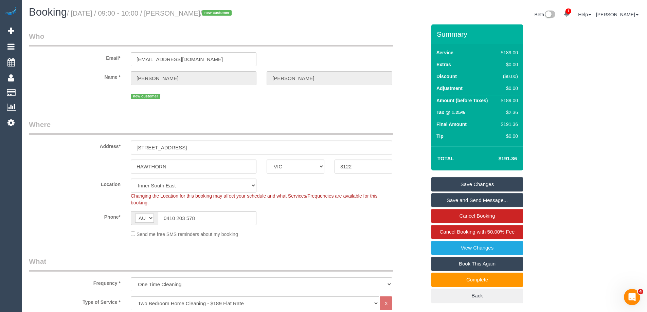
scroll to position [0, 0]
drag, startPoint x: 579, startPoint y: 158, endPoint x: 587, endPoint y: 178, distance: 21.8
click at [579, 158] on div "Summary Service $189.00 Extras $0.00 Discount ($0.00) Adjustment $0.00 Amount (…" at bounding box center [502, 171] width 153 height 292
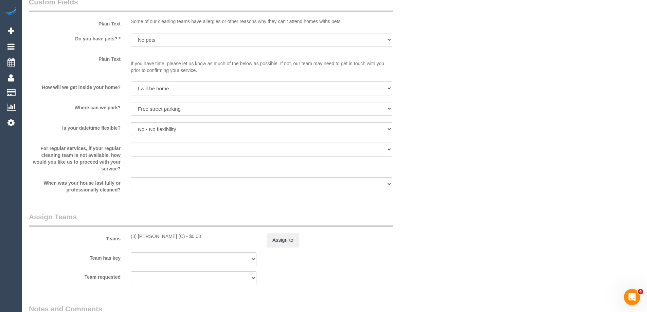
scroll to position [917, 0]
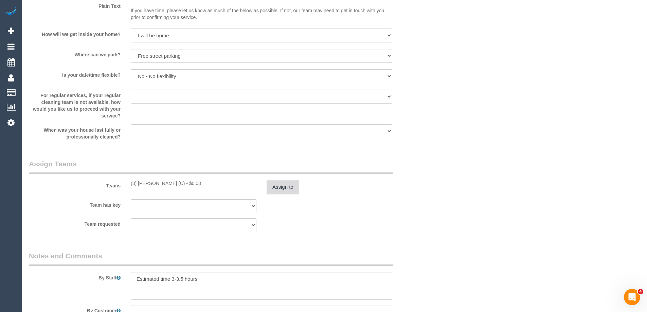
click at [278, 185] on button "Assign to" at bounding box center [283, 187] width 33 height 14
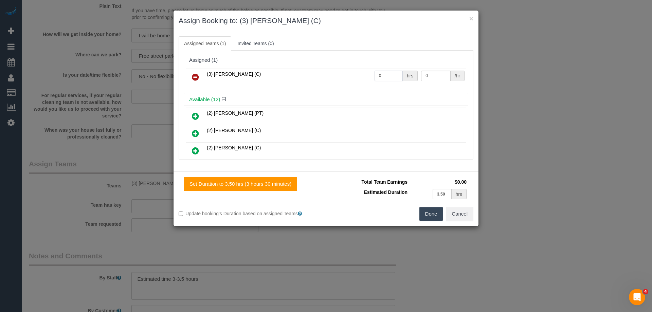
click at [385, 76] on input "0" at bounding box center [389, 76] width 28 height 11
type input "1"
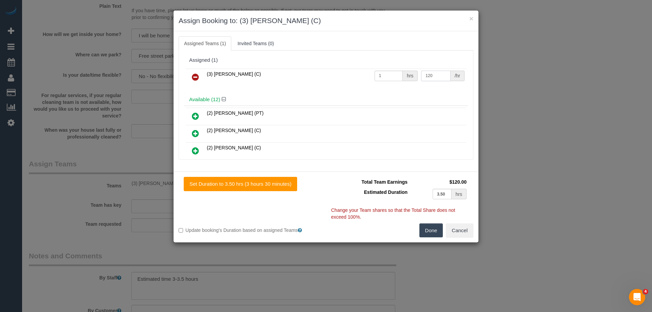
type input "120"
click at [426, 229] on button "Done" at bounding box center [432, 231] width 24 height 14
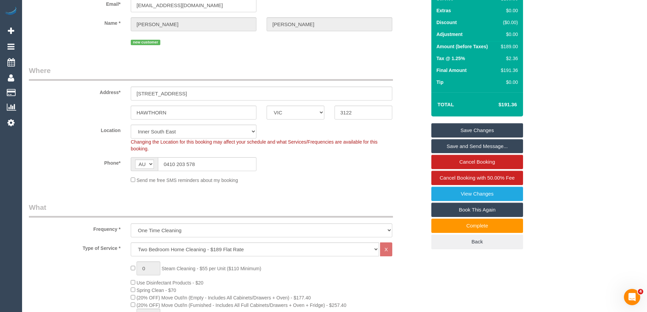
scroll to position [0, 0]
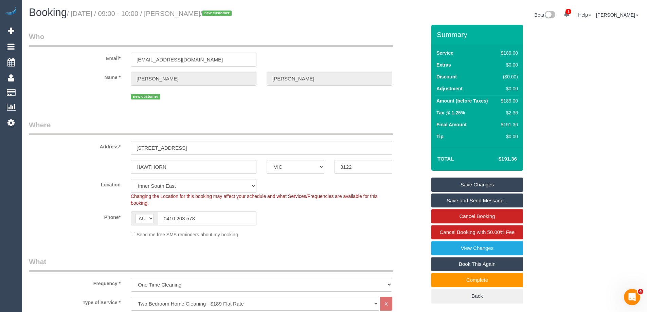
click at [227, 19] on div "Booking / October 02, 2025 / 09:00 - 10:00 / Emily Macdonald / new customer" at bounding box center [179, 14] width 311 height 15
drag, startPoint x: 178, startPoint y: 12, endPoint x: 233, endPoint y: 14, distance: 55.1
click at [233, 14] on small "/ October 02, 2025 / 09:00 - 10:00 / Emily Macdonald / new customer" at bounding box center [150, 13] width 167 height 7
copy small "Emily Macdonald"
click at [478, 184] on link "Save Changes" at bounding box center [477, 185] width 92 height 14
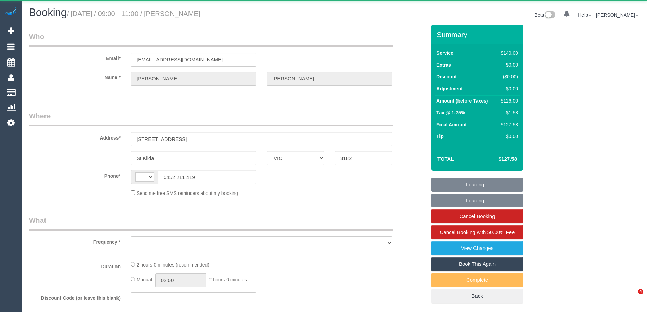
select select "VIC"
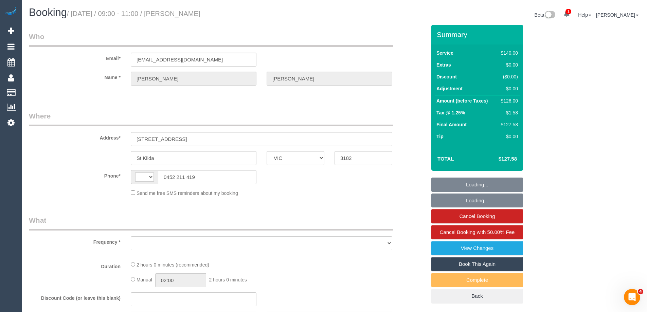
select select "string:AU"
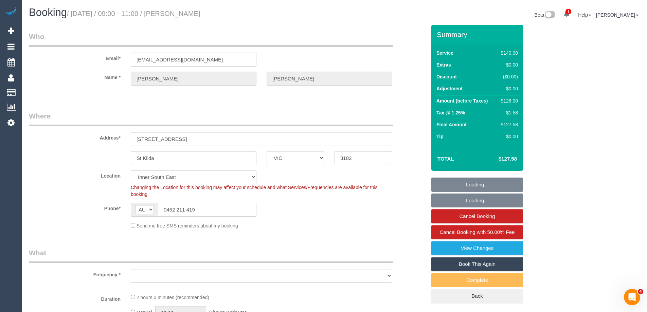
select select "string:stripe-pm_1QoFH22GScqysDRVGuI6KPqO"
select select "number:28"
select select "number:14"
select select "number:19"
select select "number:25"
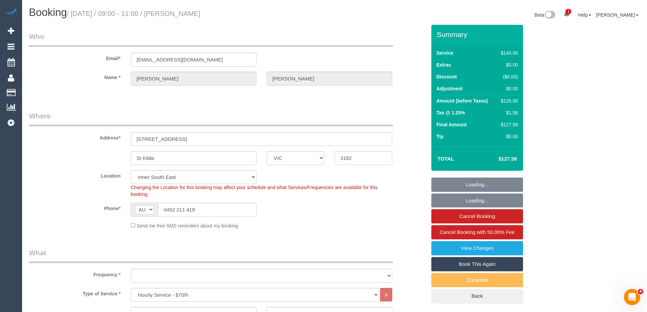
select select "number:34"
select select "number:13"
select select "object:1501"
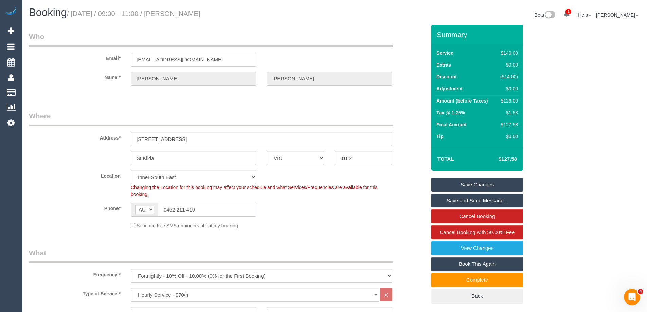
drag, startPoint x: 204, startPoint y: 211, endPoint x: 167, endPoint y: 207, distance: 36.5
click at [167, 207] on input "0452 211 419" at bounding box center [207, 210] width 99 height 14
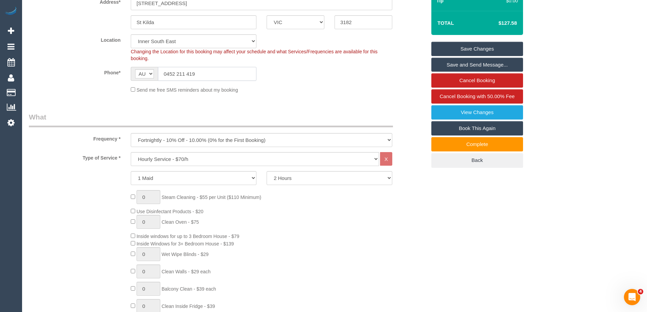
scroll to position [102, 0]
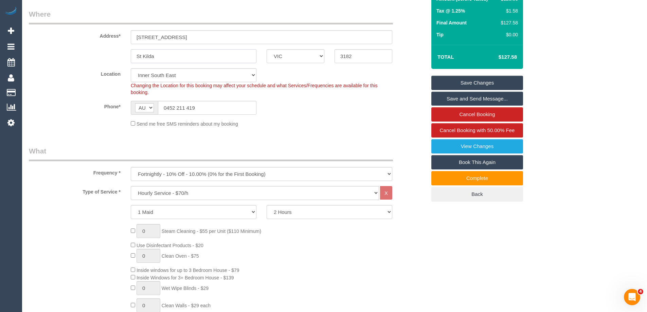
drag, startPoint x: 161, startPoint y: 58, endPoint x: 128, endPoint y: 52, distance: 32.7
click at [128, 52] on div "St Kilda" at bounding box center [194, 56] width 136 height 14
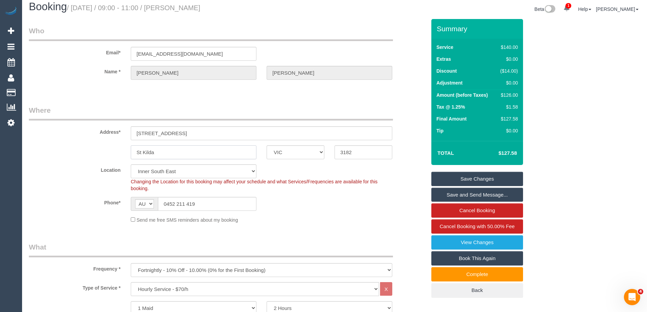
scroll to position [0, 0]
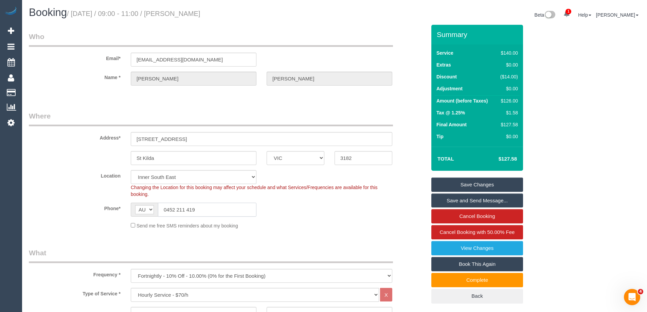
click at [193, 209] on input "0452 211 419" at bounding box center [207, 210] width 99 height 14
click at [201, 209] on input "0452 211 419" at bounding box center [207, 210] width 99 height 14
drag, startPoint x: 201, startPoint y: 209, endPoint x: 176, endPoint y: 208, distance: 24.5
click at [176, 208] on input "0452 211 419" at bounding box center [207, 210] width 99 height 14
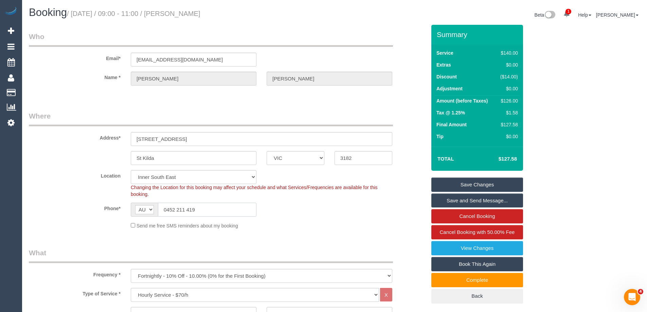
click at [170, 209] on input "0452 211 419" at bounding box center [207, 210] width 99 height 14
drag, startPoint x: 167, startPoint y: 210, endPoint x: 199, endPoint y: 212, distance: 31.3
click at [199, 212] on input "0452 211 419" at bounding box center [207, 210] width 99 height 14
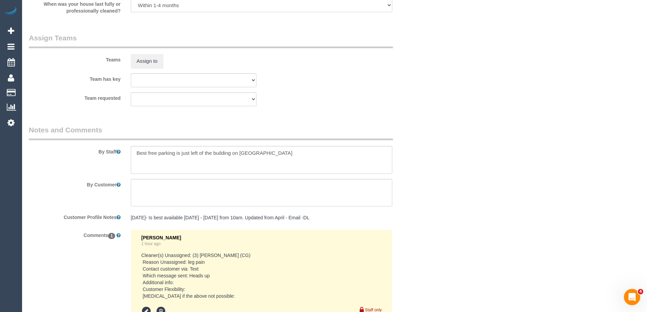
scroll to position [1119, 0]
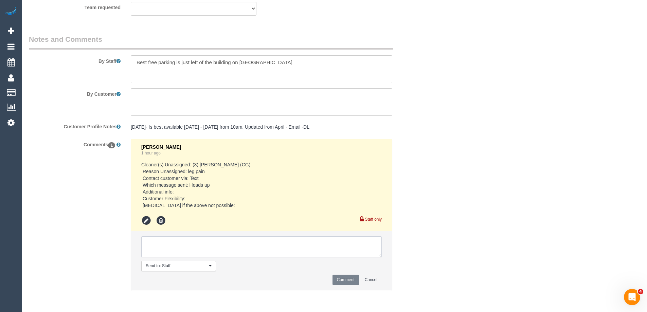
click at [247, 244] on textarea at bounding box center [261, 246] width 241 height 21
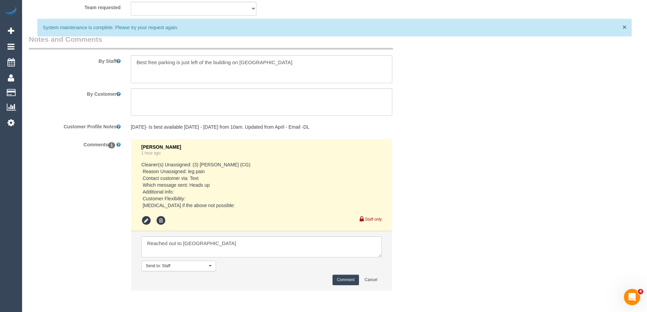
click at [624, 27] on span "×" at bounding box center [625, 27] width 4 height 8
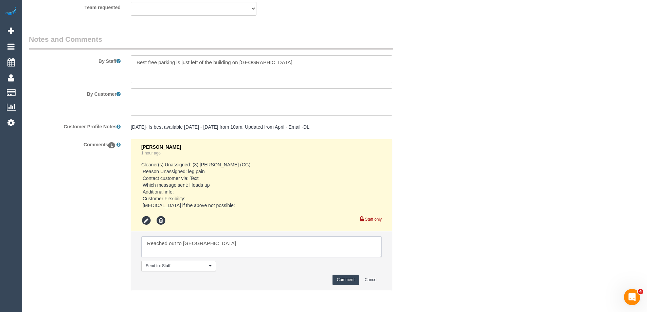
click at [233, 244] on textarea at bounding box center [261, 246] width 241 height 21
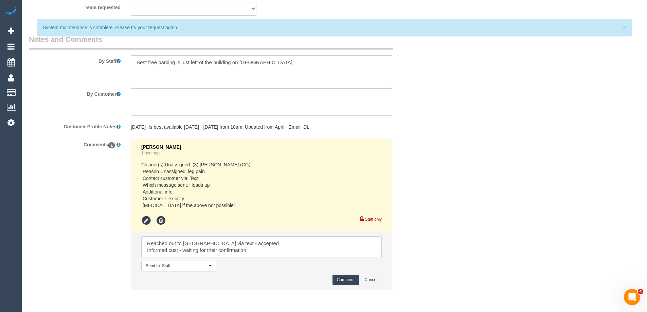
type textarea "Reached out to Himasha via text - accepted Informed cust - waiting for their co…"
click at [346, 280] on button "Comment" at bounding box center [346, 280] width 26 height 11
click at [626, 28] on span "×" at bounding box center [625, 27] width 4 height 8
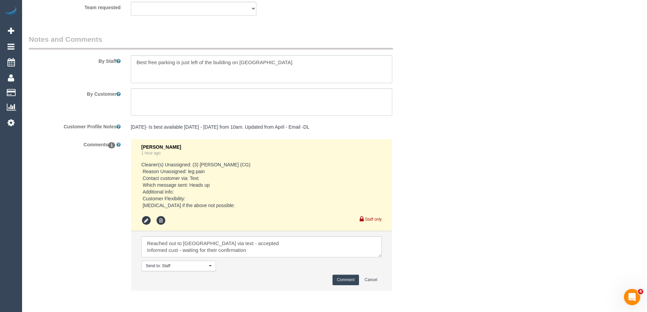
click at [341, 280] on button "Comment" at bounding box center [346, 280] width 26 height 11
click at [247, 247] on textarea at bounding box center [261, 246] width 241 height 21
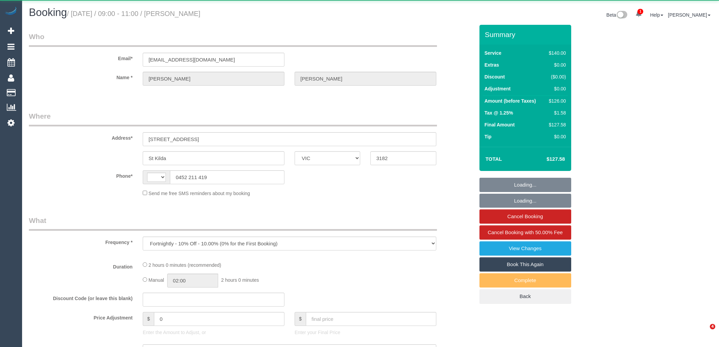
select select "VIC"
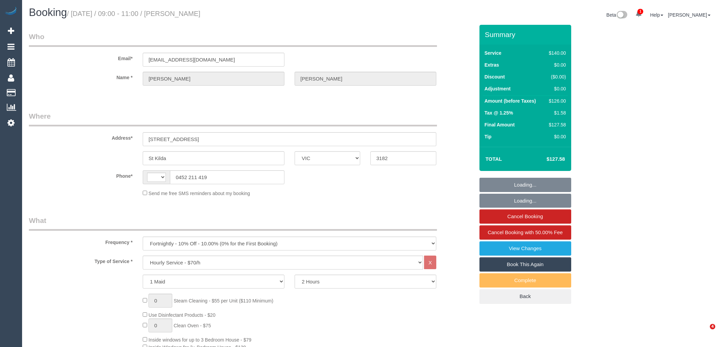
select select "string:AU"
select select "object:803"
select select "string:stripe-pm_1QoFH22GScqysDRVGuI6KPqO"
select select "number:28"
select select "number:14"
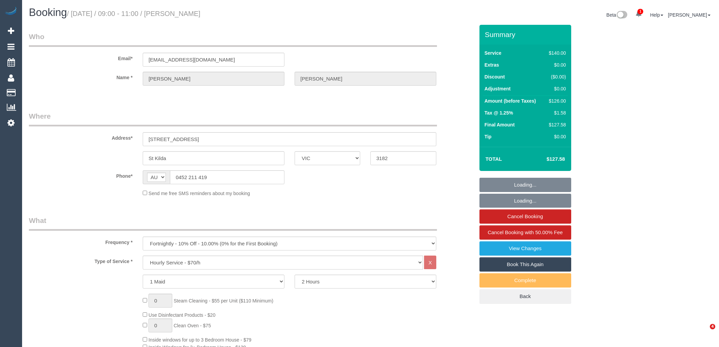
select select "number:19"
select select "number:25"
select select "number:34"
select select "number:13"
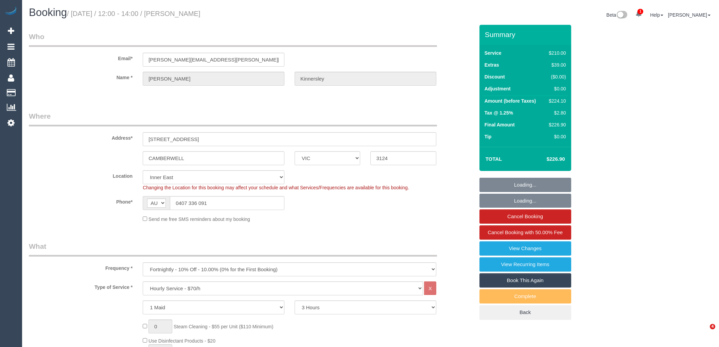
select select "VIC"
select select "180"
select select "string:stripe-pm_1RjrcA2GScqysDRVQneTCag3"
select select "object:1424"
select select "number:30"
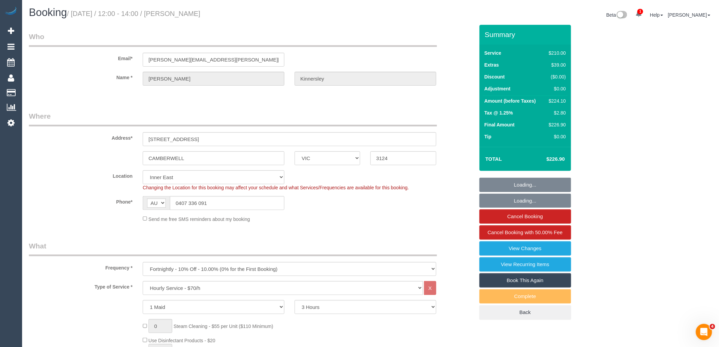
select select "number:14"
select select "number:18"
select select "number:22"
select select "number:34"
select select "number:26"
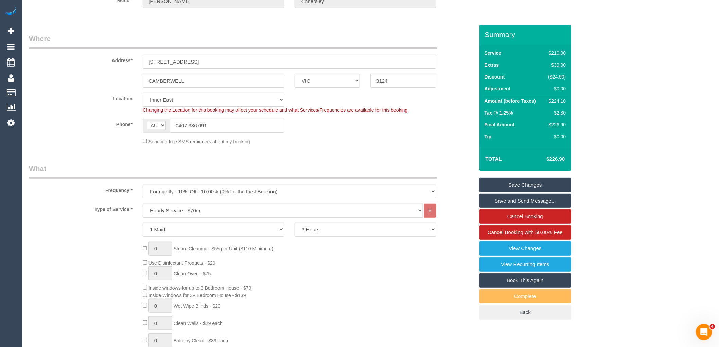
scroll to position [67, 0]
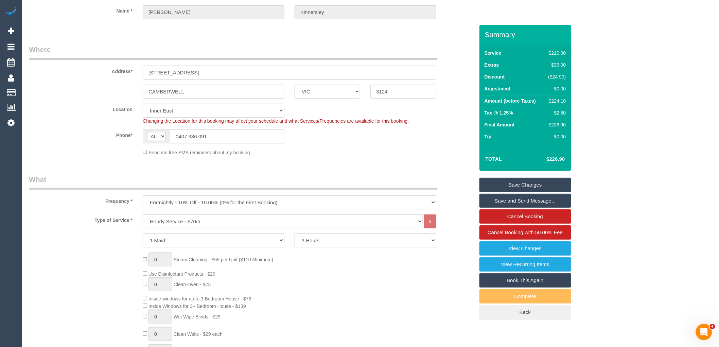
drag, startPoint x: 214, startPoint y: 138, endPoint x: 179, endPoint y: 138, distance: 35.7
click at [179, 138] on input "0407 336 091" at bounding box center [227, 136] width 114 height 14
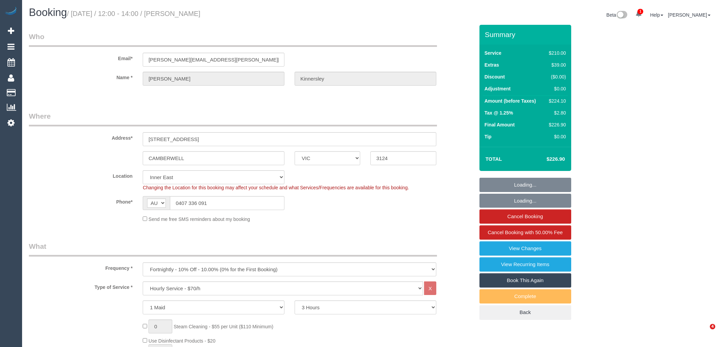
select select "VIC"
select select "180"
select select "string:stripe-pm_1RjrcA2GScqysDRVQneTCag3"
select select "number:30"
select select "number:14"
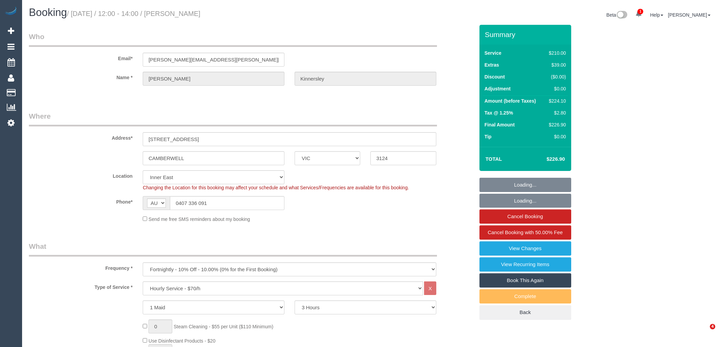
select select "number:18"
select select "number:22"
select select "number:34"
select select "number:26"
select select "VIC"
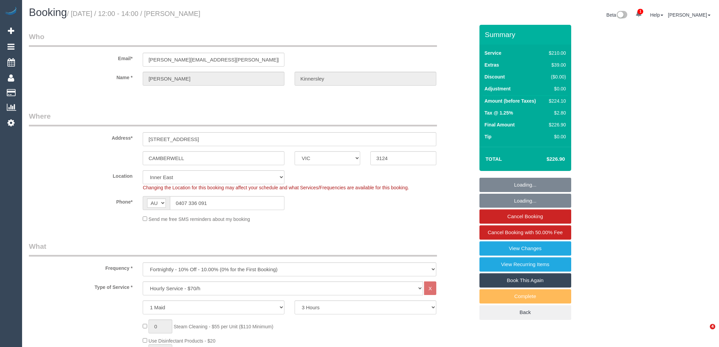
select select "180"
select select "string:stripe-pm_1RjrcA2GScqysDRVQneTCag3"
select select "number:30"
select select "number:14"
select select "number:18"
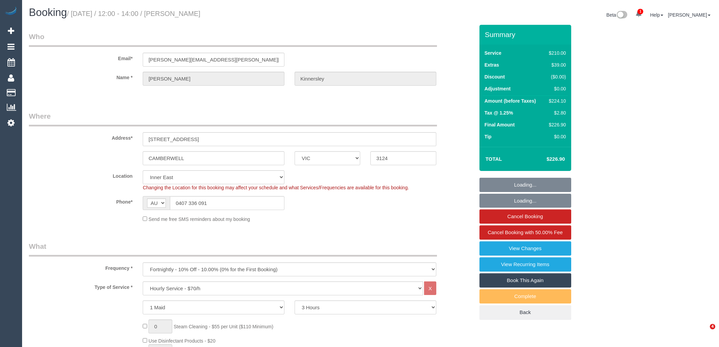
select select "number:22"
select select "number:34"
select select "number:26"
select select "object:931"
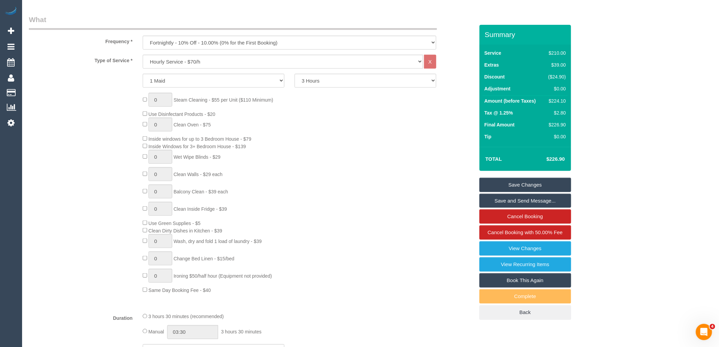
scroll to position [189, 0]
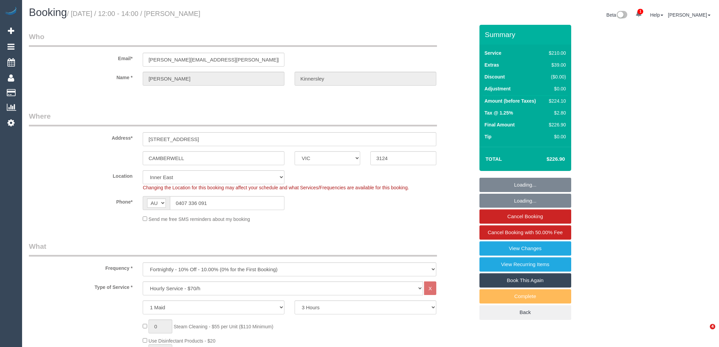
select select "VIC"
select select "180"
select select "string:stripe-pm_1RjrcA2GScqysDRVQneTCag3"
select select "number:30"
select select "number:14"
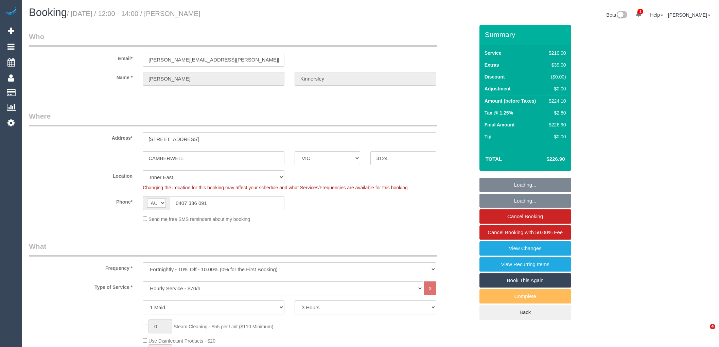
select select "number:18"
select select "number:22"
select select "number:34"
select select "number:26"
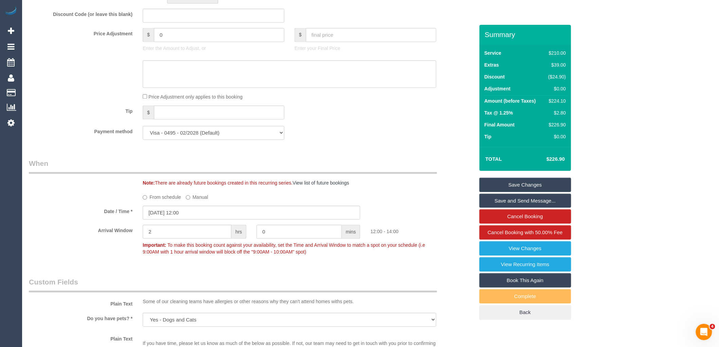
scroll to position [566, 0]
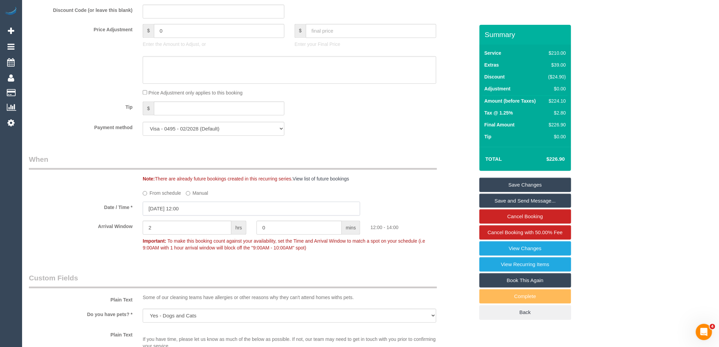
click at [191, 215] on input "[DATE] 12:00" at bounding box center [251, 208] width 217 height 14
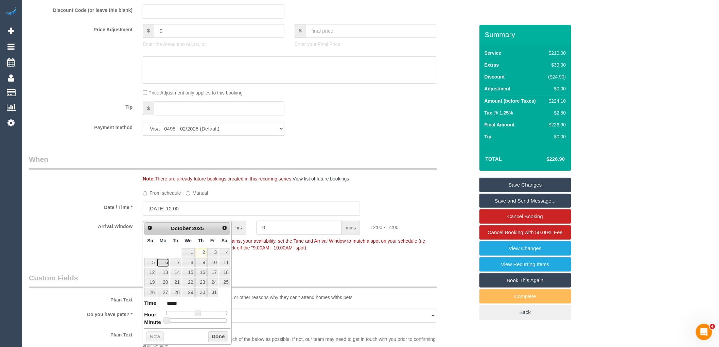
click at [165, 259] on link "6" at bounding box center [163, 262] width 13 height 9
type input "[DATE] 13:00"
type input "*****"
drag, startPoint x: 198, startPoint y: 311, endPoint x: 202, endPoint y: 311, distance: 4.1
click at [202, 311] on span at bounding box center [200, 312] width 6 height 6
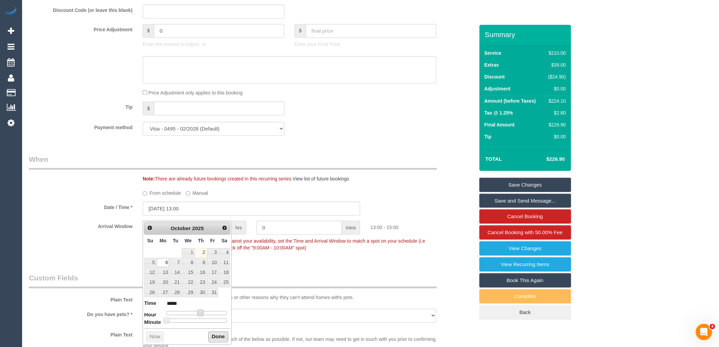
click at [213, 336] on button "Done" at bounding box center [218, 336] width 20 height 11
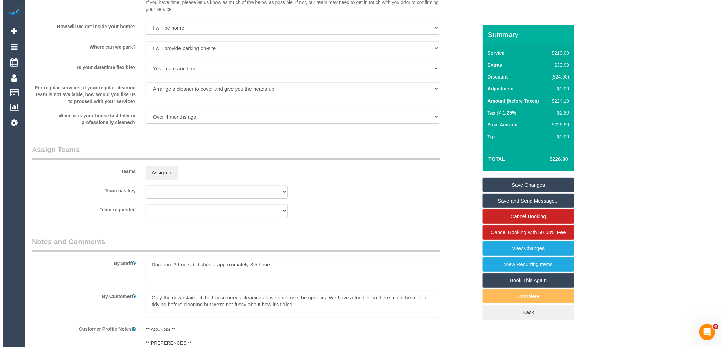
scroll to position [906, 0]
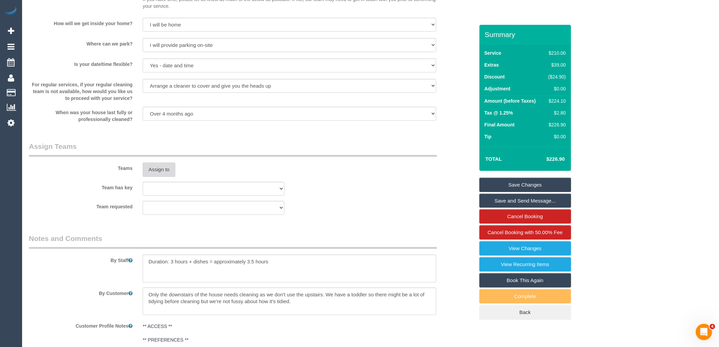
click at [164, 171] on button "Assign to" at bounding box center [159, 169] width 33 height 14
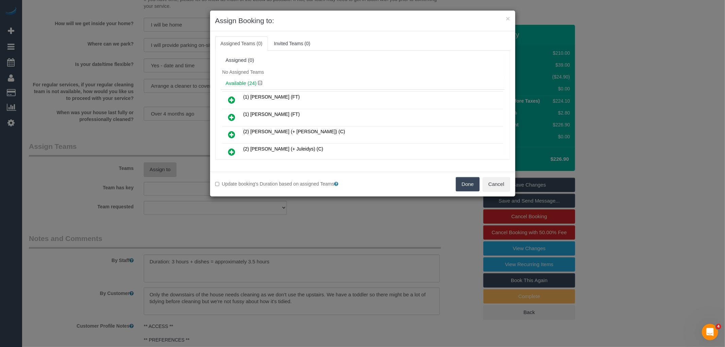
scroll to position [128, 0]
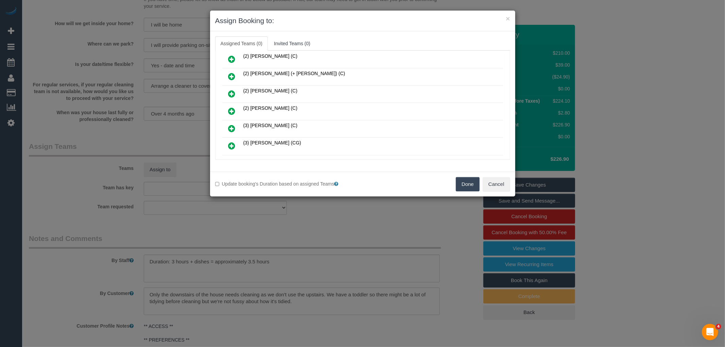
click at [234, 109] on icon at bounding box center [231, 111] width 7 height 8
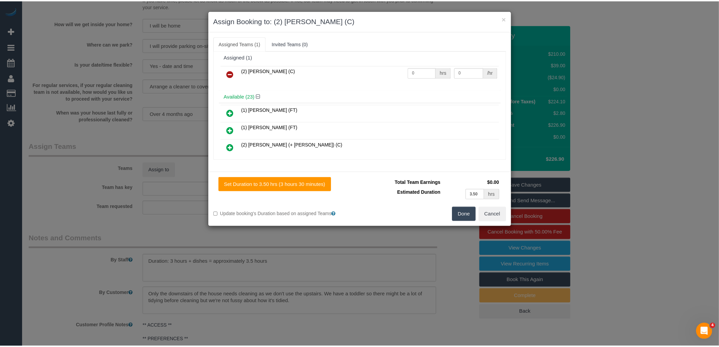
scroll to position [0, 0]
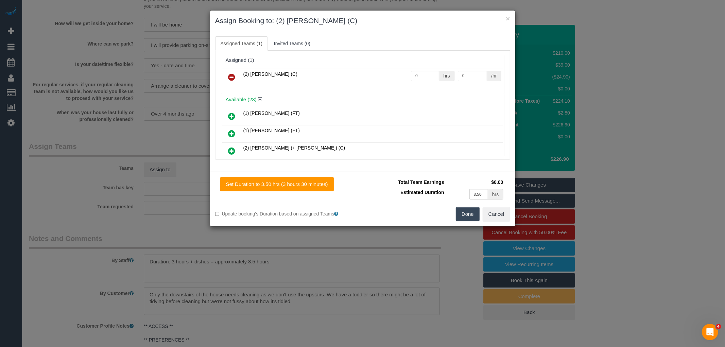
click at [468, 211] on button "Done" at bounding box center [468, 214] width 24 height 14
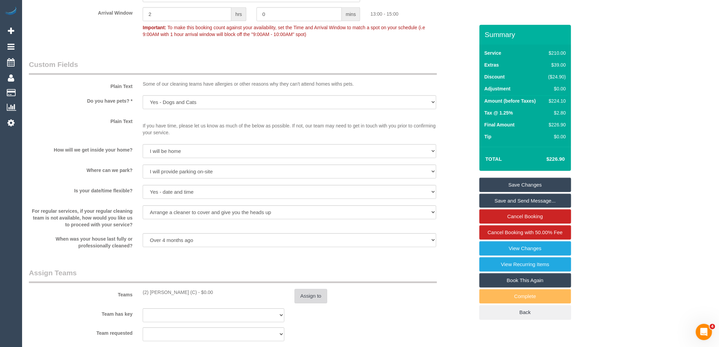
scroll to position [793, 0]
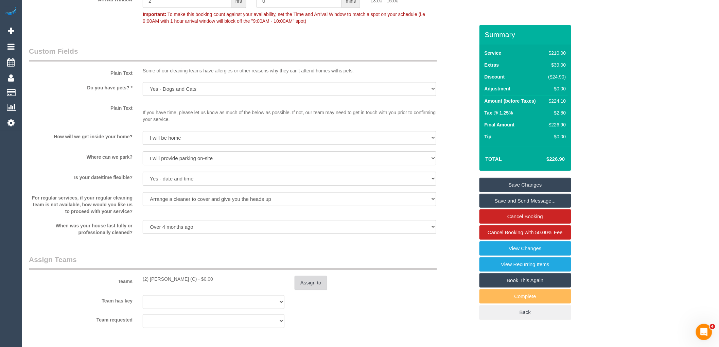
click at [308, 288] on button "Assign to" at bounding box center [311, 282] width 33 height 14
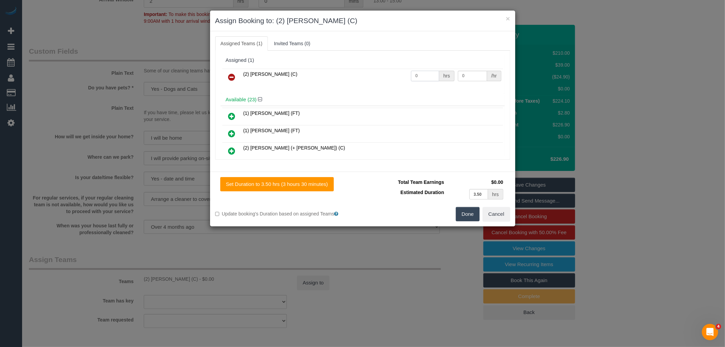
click at [424, 75] on input "0" at bounding box center [425, 76] width 28 height 11
type input "3"
type input "37.5"
click at [467, 213] on button "Done" at bounding box center [468, 214] width 24 height 14
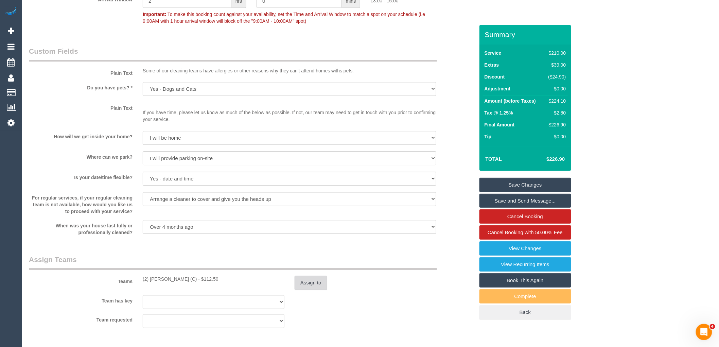
click at [299, 286] on button "Assign to" at bounding box center [311, 282] width 33 height 14
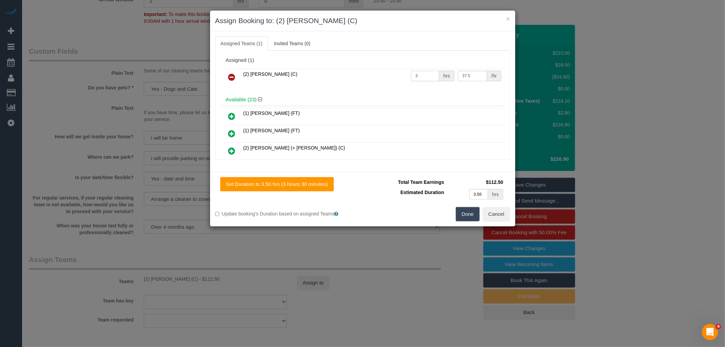
click at [431, 77] on input "3" at bounding box center [425, 76] width 28 height 11
type input "3.5"
click at [463, 211] on button "Done" at bounding box center [468, 214] width 24 height 14
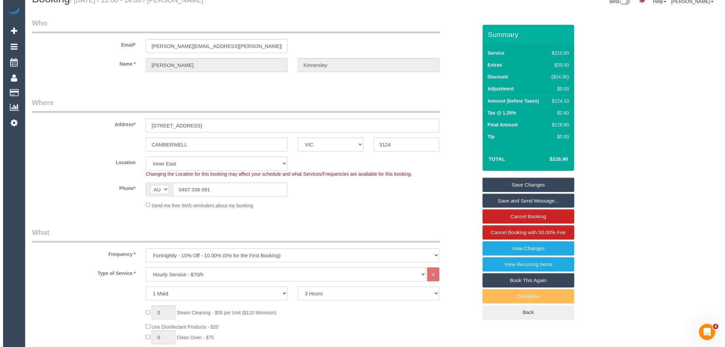
scroll to position [0, 0]
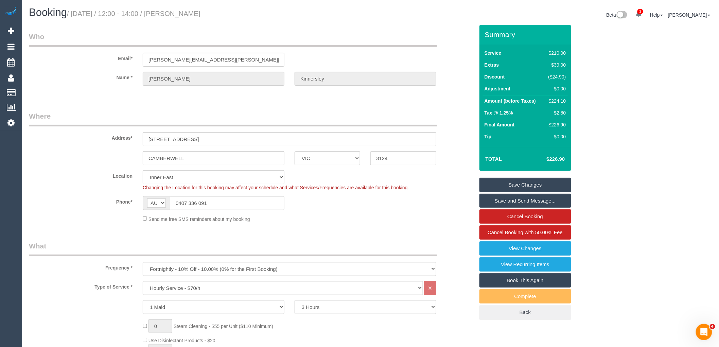
drag, startPoint x: 178, startPoint y: 14, endPoint x: 242, endPoint y: 20, distance: 64.8
click at [242, 20] on div "Booking / October 02, 2025 / 12:00 - 14:00 / Jodie Kinnersley" at bounding box center [197, 14] width 347 height 15
copy small "Jodie Kinnersley"
click at [549, 197] on link "Save and Send Message..." at bounding box center [525, 201] width 92 height 14
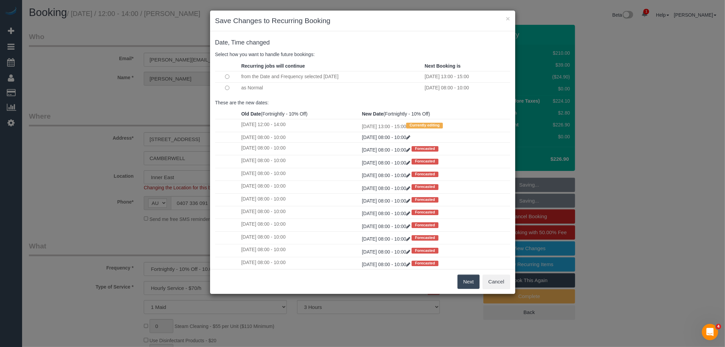
click at [470, 283] on button "Next" at bounding box center [468, 281] width 22 height 14
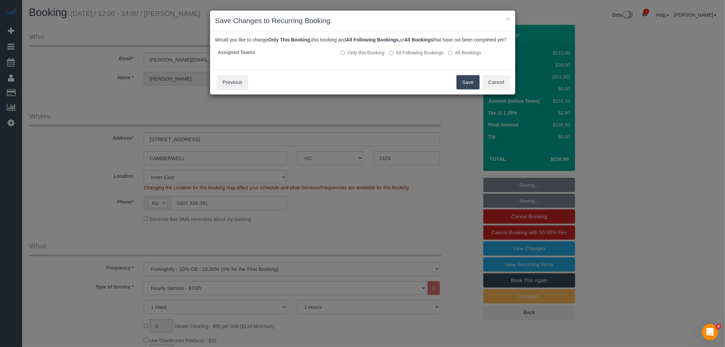
click at [468, 84] on button "Save" at bounding box center [467, 82] width 23 height 14
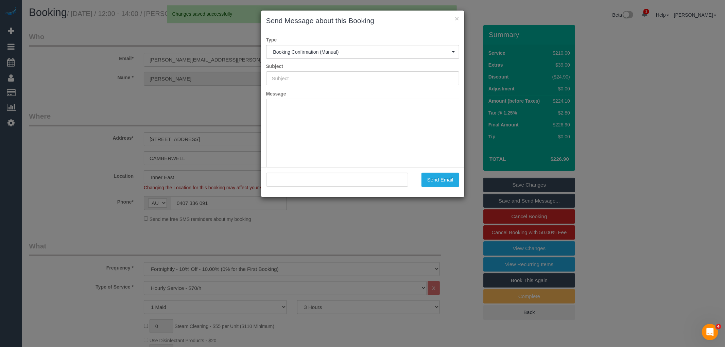
type input "Booking Confirmed"
type input ""Jodie Kinnersley" <jodie.kinnersley@gmail.com>"
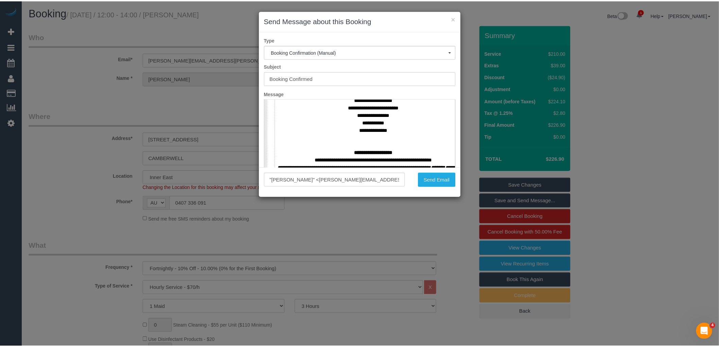
scroll to position [302, 0]
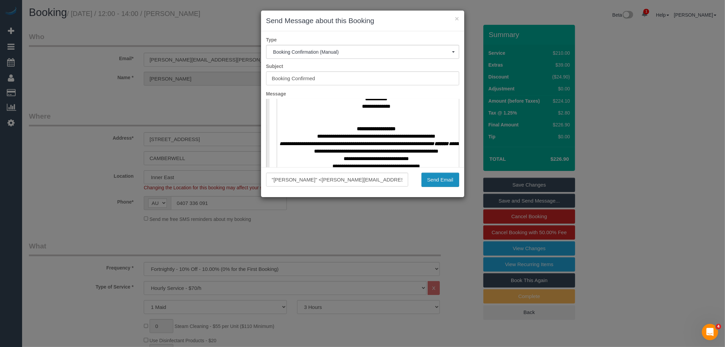
click at [436, 180] on button "Send Email" at bounding box center [440, 180] width 38 height 14
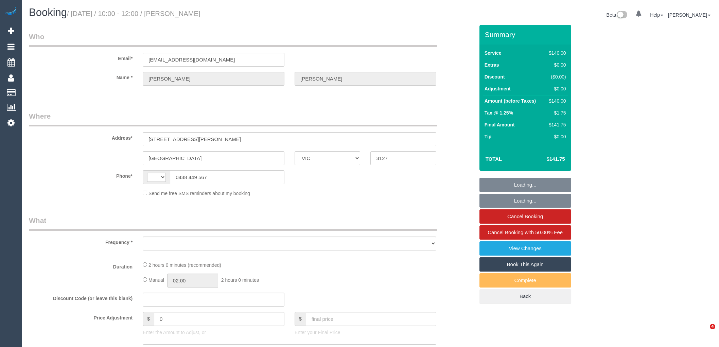
select select "VIC"
select select "object:285"
select select "string:stripe-pm_1RcfbX2GScqysDRV6cMESLr1"
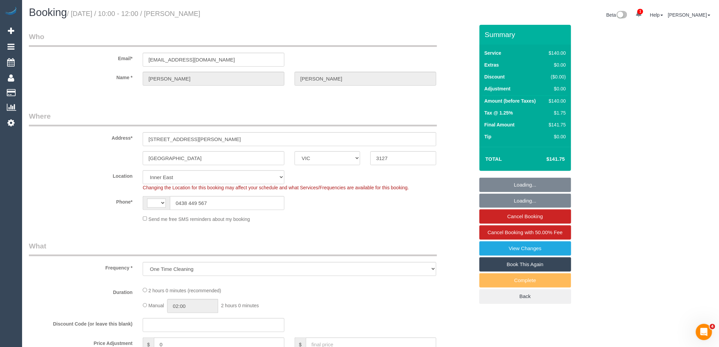
select select "object:802"
select select "string:AU"
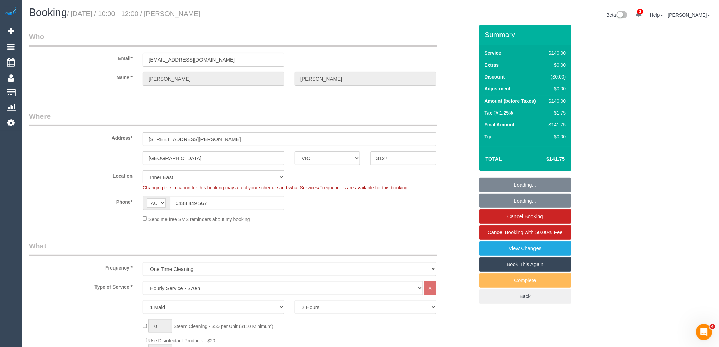
select select "number:30"
select select "number:14"
select select "number:19"
select select "number:24"
select select "number:12"
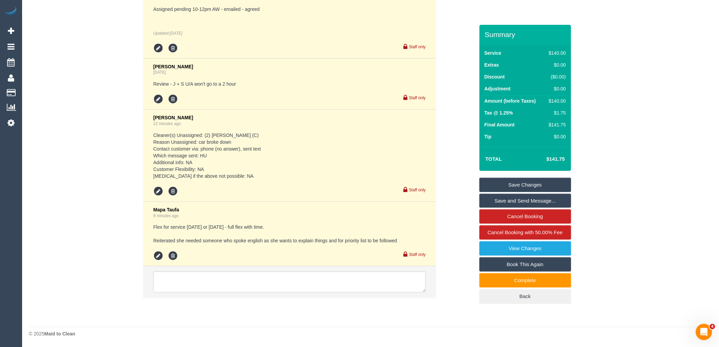
scroll to position [1357, 0]
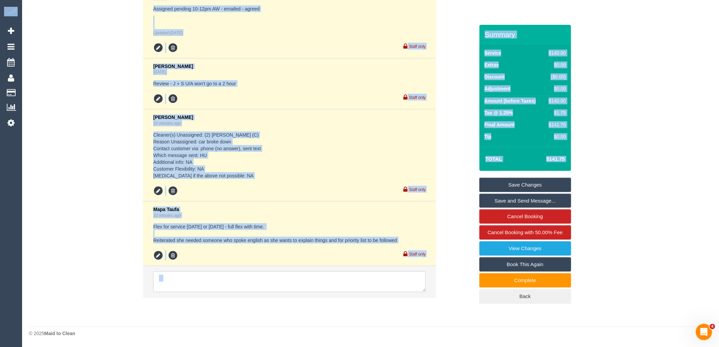
drag, startPoint x: 724, startPoint y: 277, endPoint x: 724, endPoint y: 270, distance: 7.5
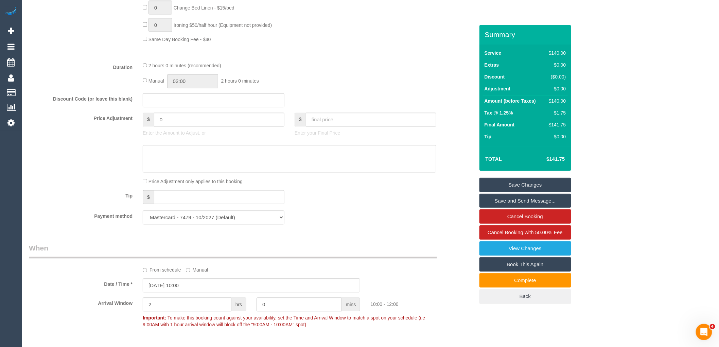
scroll to position [491, 0]
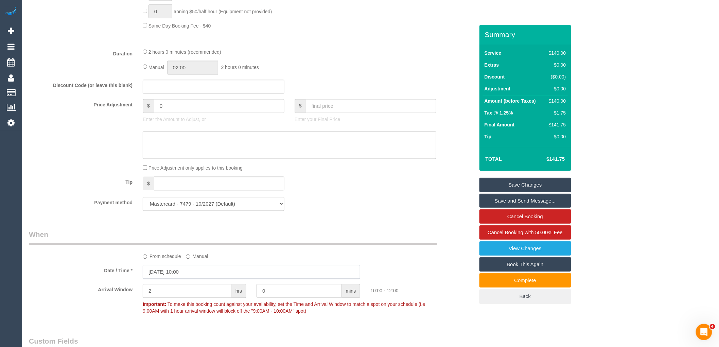
click at [210, 271] on input "02/10/2025 10:00" at bounding box center [251, 272] width 217 height 14
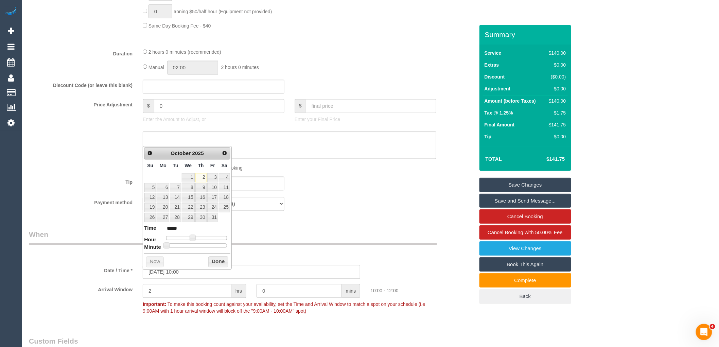
click at [213, 168] on span "Fr" at bounding box center [212, 165] width 5 height 5
click at [213, 178] on link "3" at bounding box center [212, 177] width 11 height 9
click at [215, 259] on button "Done" at bounding box center [218, 261] width 20 height 11
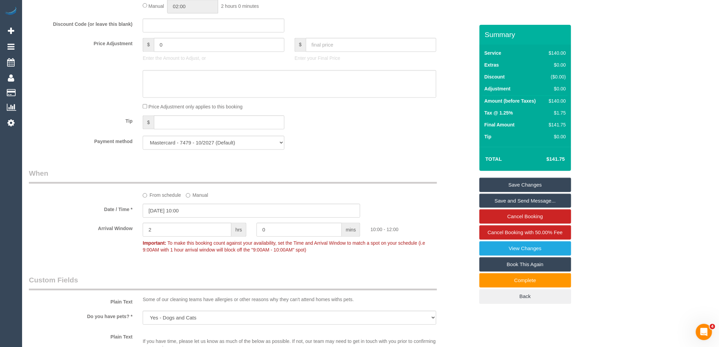
scroll to position [566, 0]
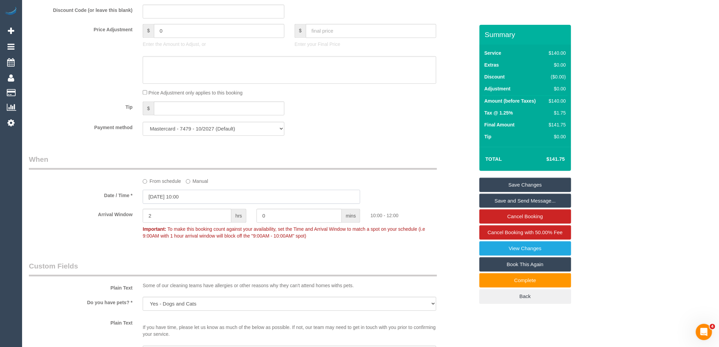
click at [196, 203] on input "03/10/2025 10:00" at bounding box center [251, 197] width 217 height 14
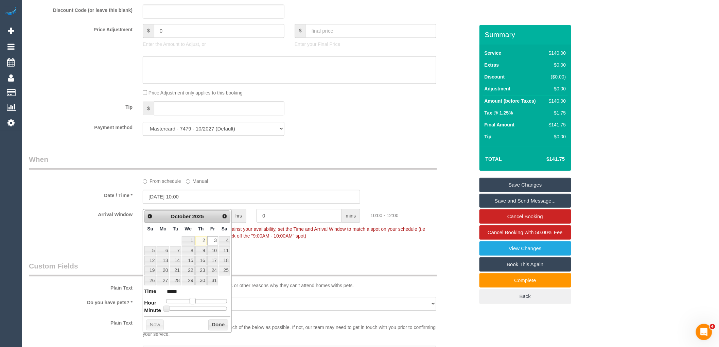
type input "03/10/2025 11:00"
type input "*****"
type input "03/10/2025 12:00"
type input "*****"
type input "03/10/2025 13:00"
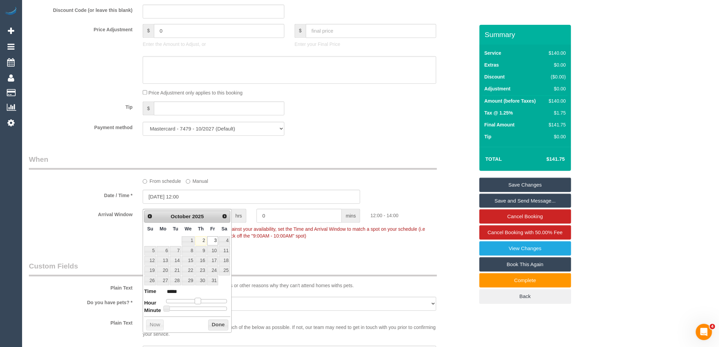
type input "*****"
drag, startPoint x: 192, startPoint y: 301, endPoint x: 201, endPoint y: 300, distance: 9.5
click at [201, 300] on span at bounding box center [200, 301] width 6 height 6
click at [210, 321] on button "Done" at bounding box center [218, 324] width 20 height 11
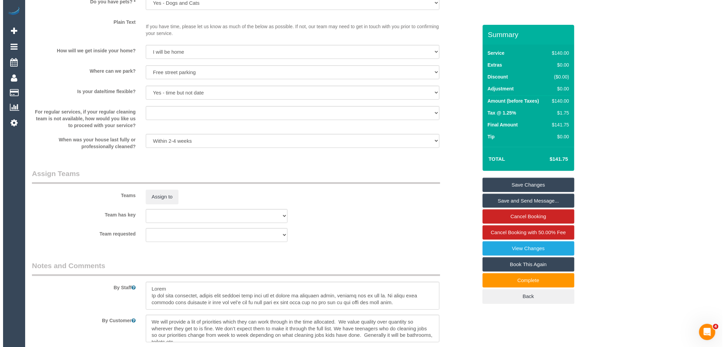
scroll to position [868, 0]
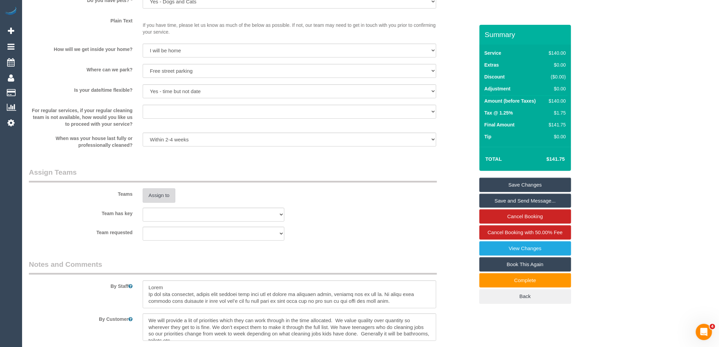
click at [160, 201] on button "Assign to" at bounding box center [159, 195] width 33 height 14
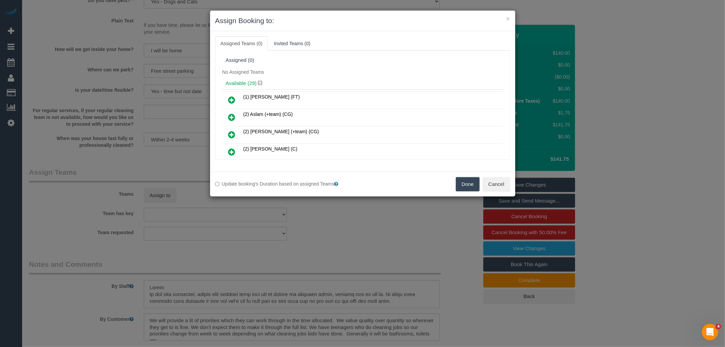
scroll to position [350, 0]
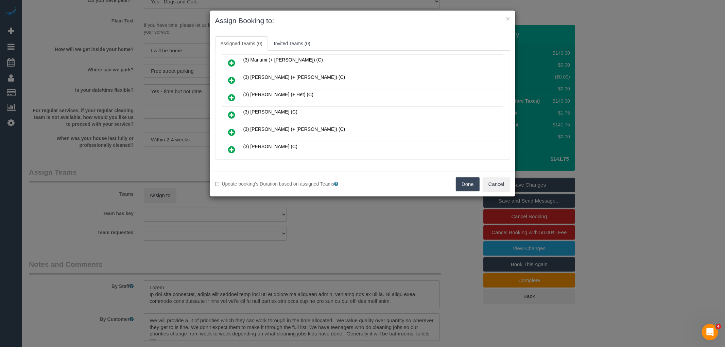
click at [234, 111] on icon at bounding box center [231, 115] width 7 height 8
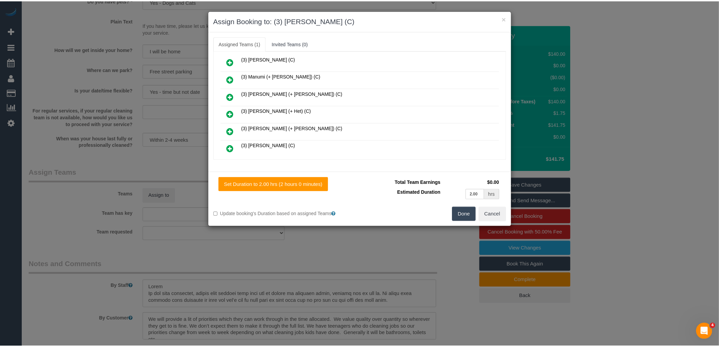
scroll to position [366, 0]
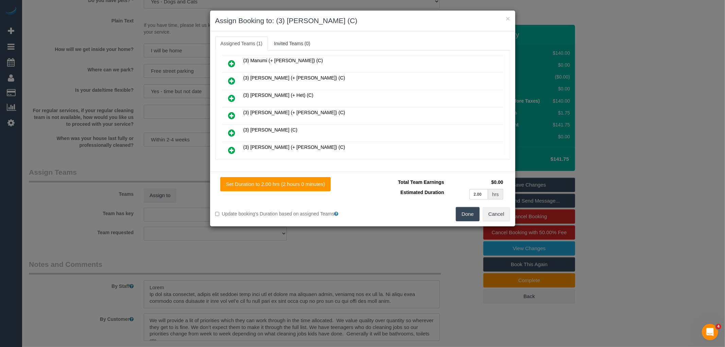
click at [459, 209] on button "Done" at bounding box center [468, 214] width 24 height 14
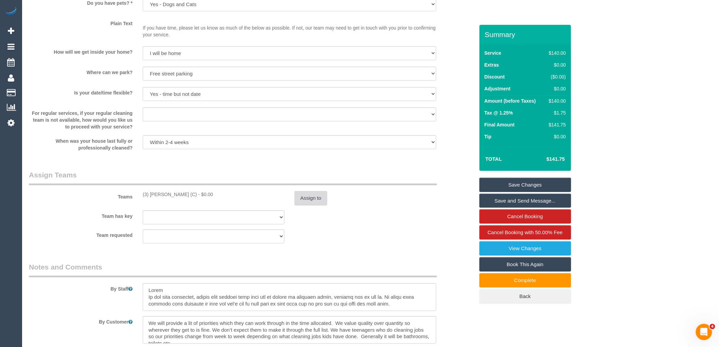
scroll to position [868, 0]
click at [316, 198] on button "Assign to" at bounding box center [311, 195] width 33 height 14
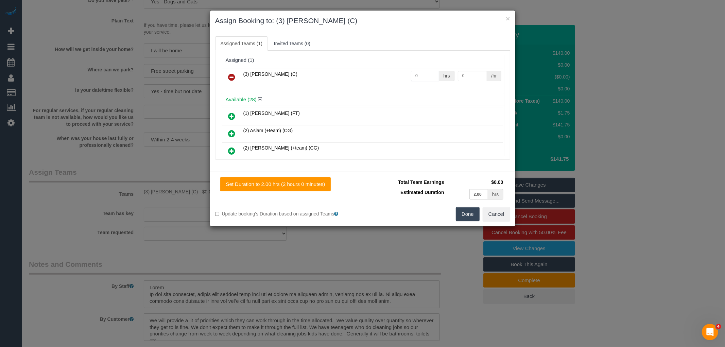
click at [422, 75] on input "0" at bounding box center [425, 76] width 28 height 11
type input "2"
type input "35"
click at [466, 216] on button "Done" at bounding box center [468, 214] width 24 height 14
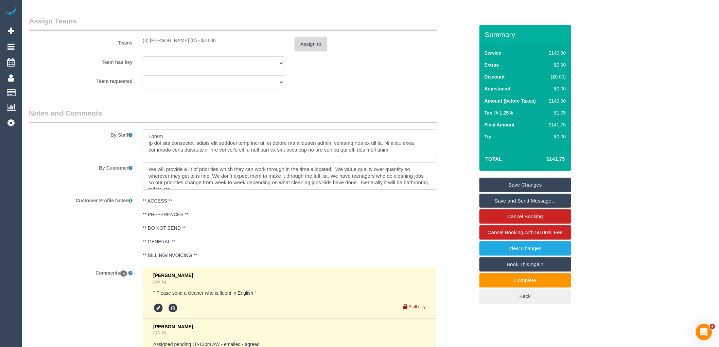
scroll to position [1357, 0]
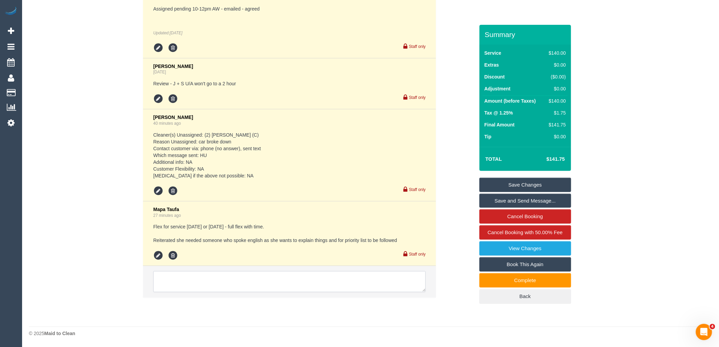
click at [290, 283] on textarea at bounding box center [289, 281] width 272 height 21
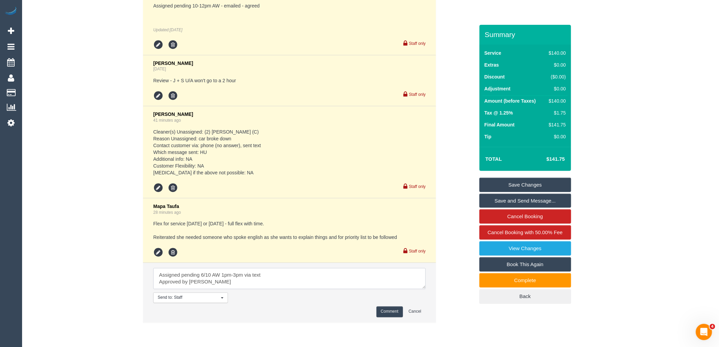
click at [204, 273] on textarea at bounding box center [289, 278] width 272 height 21
type textarea "Assigned pending 3/10 AW 1pm-3pm via text Approved by Steve"
click at [384, 314] on button "Comment" at bounding box center [389, 311] width 26 height 11
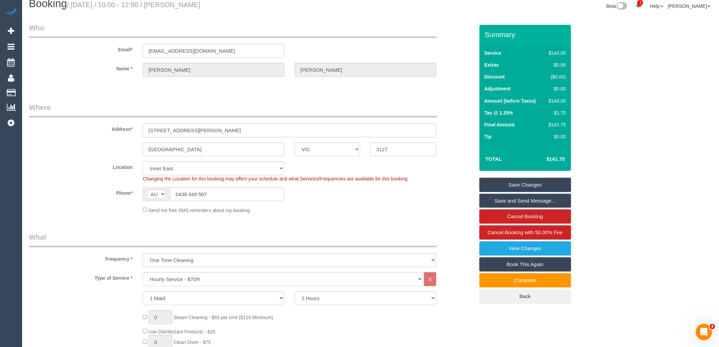
scroll to position [0, 0]
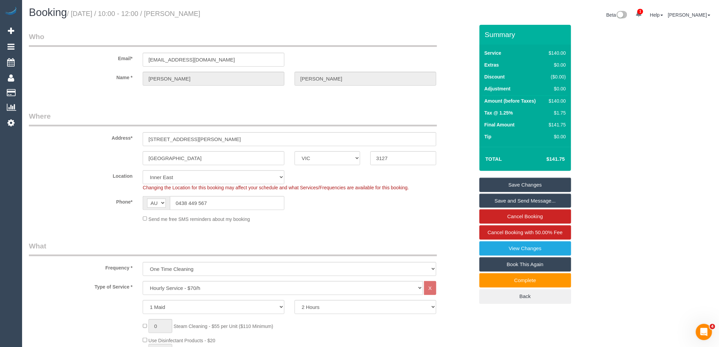
drag, startPoint x: 179, startPoint y: 12, endPoint x: 237, endPoint y: 14, distance: 58.1
click at [237, 14] on h1 "Booking / October 02, 2025 / 10:00 - 12:00 / Renae Smith" at bounding box center [197, 13] width 337 height 12
copy small "Renae Smith"
click at [561, 184] on link "Save Changes" at bounding box center [525, 185] width 92 height 14
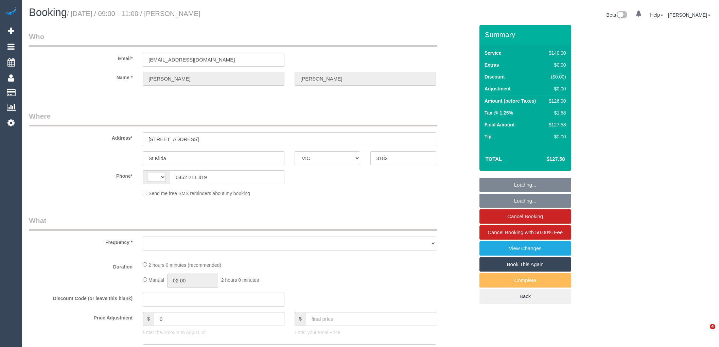
select select "VIC"
select select "string:stripe-pm_1QoFH22GScqysDRVGuI6KPqO"
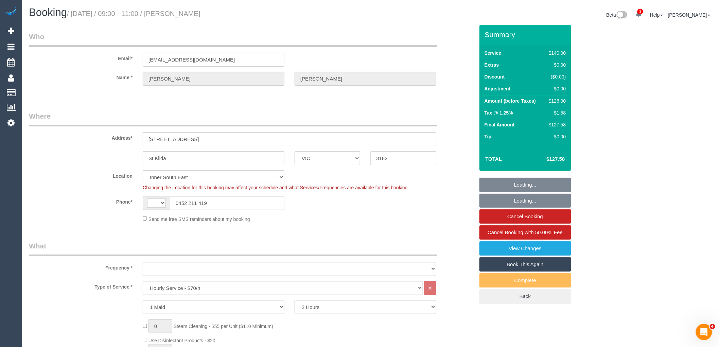
select select "string:AU"
select select "number:28"
select select "number:14"
select select "number:19"
select select "number:25"
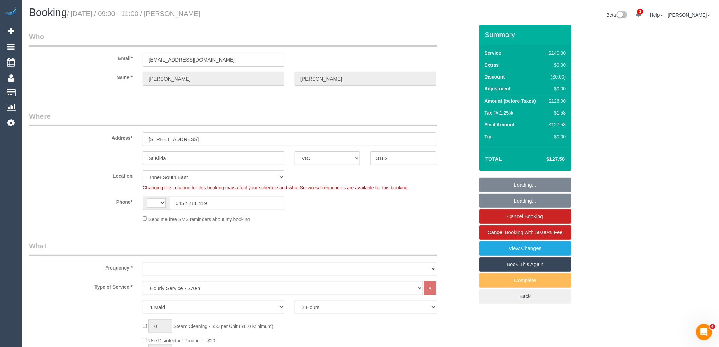
select select "number:34"
select select "number:13"
select select "object:1565"
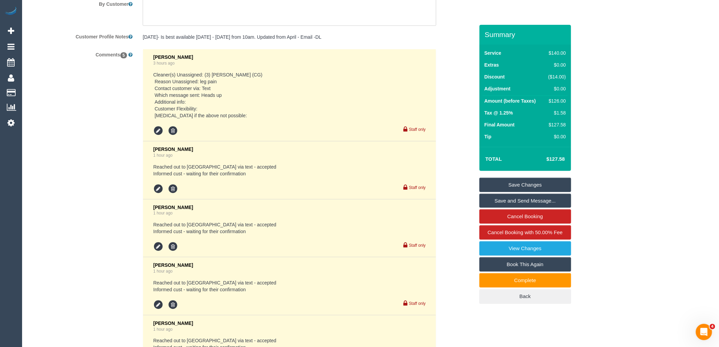
scroll to position [1286, 0]
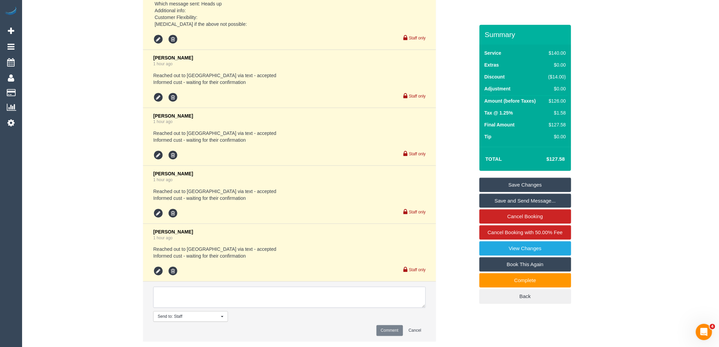
click at [165, 298] on textarea at bounding box center [289, 297] width 272 height 21
type textarea "C"
type textarea "No response from customer. Reached out via text and call - no answer. Left mess…"
click at [391, 336] on button "Comment" at bounding box center [389, 330] width 26 height 11
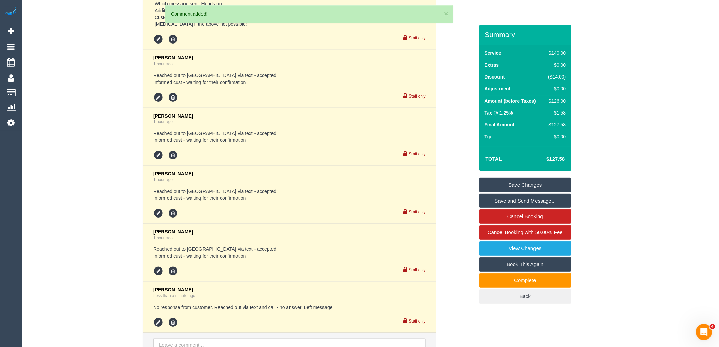
scroll to position [1337, 0]
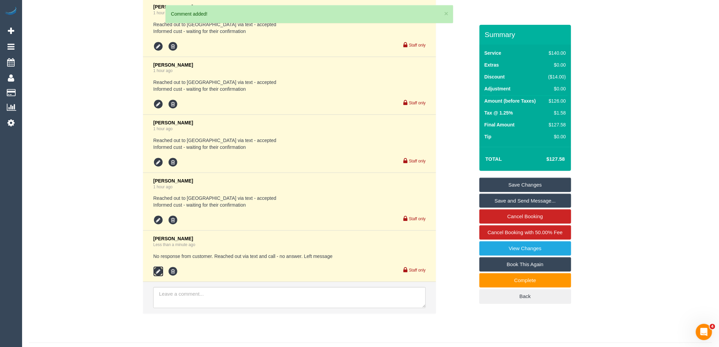
click at [156, 272] on icon at bounding box center [158, 271] width 10 height 10
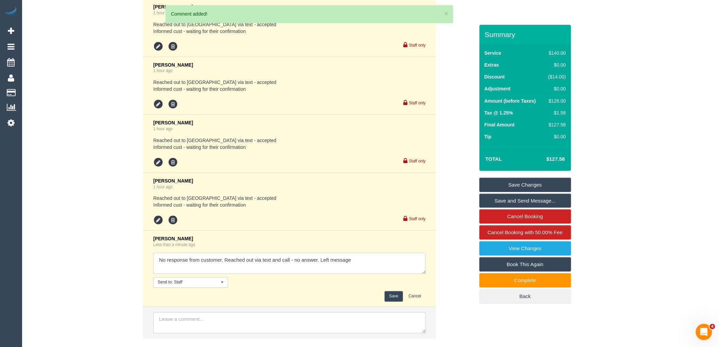
click at [372, 262] on textarea at bounding box center [289, 263] width 272 height 21
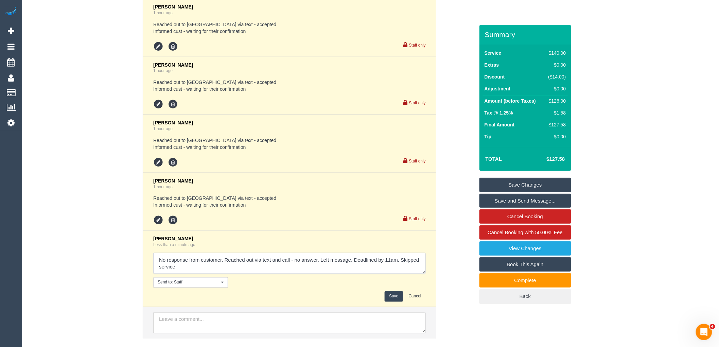
type textarea "No response from customer. Reached out via text and call - no answer. Left mess…"
click at [394, 302] on button "Save" at bounding box center [394, 296] width 18 height 11
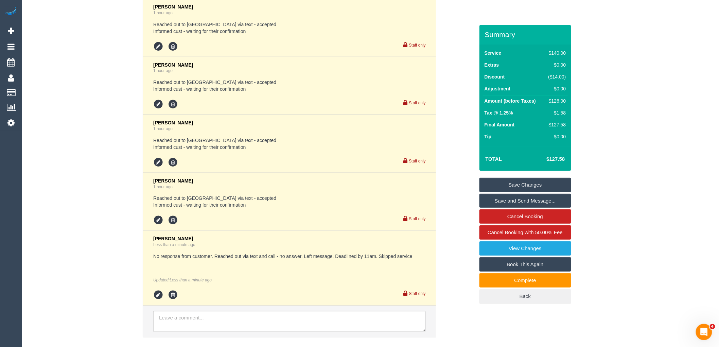
click at [205, 260] on pre "No response from customer. Reached out via text and call - no answer. Left mess…" at bounding box center [289, 256] width 272 height 7
click at [206, 260] on pre "No response from customer. Reached out via text and call - no answer. Left mess…" at bounding box center [289, 256] width 272 height 7
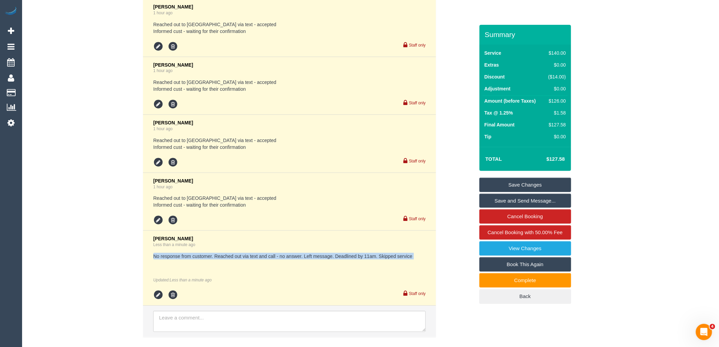
click at [206, 260] on pre "No response from customer. Reached out via text and call - no answer. Left mess…" at bounding box center [289, 256] width 272 height 7
copy div "No response from customer. Reached out via text and call - no answer. Left mess…"
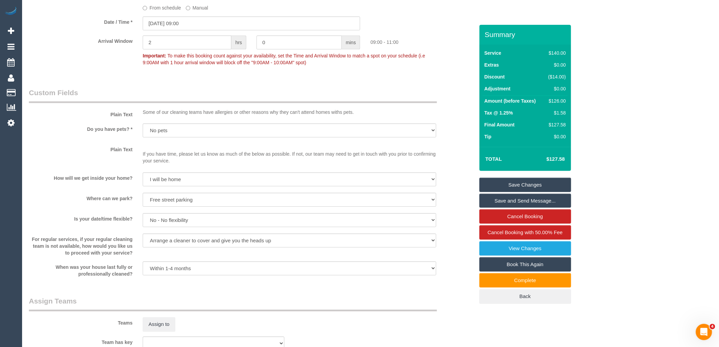
scroll to position [780, 0]
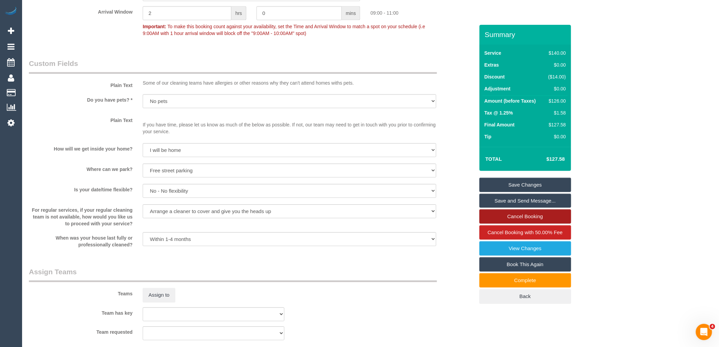
click at [504, 215] on link "Cancel Booking" at bounding box center [525, 216] width 92 height 14
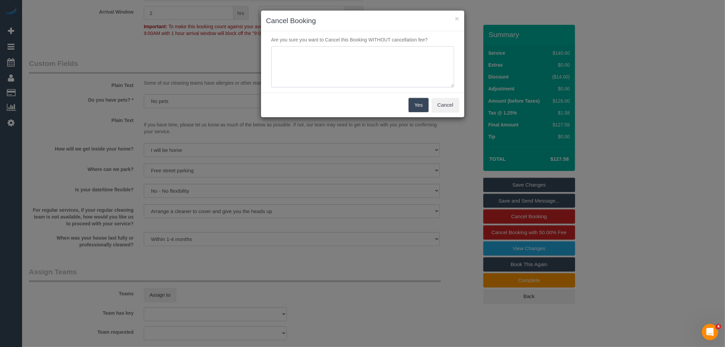
click at [348, 53] on textarea at bounding box center [362, 66] width 183 height 41
paste textarea "No response from customer. Reached out via text and call - no answer. Left mess…"
click at [397, 58] on textarea at bounding box center [362, 66] width 183 height 41
type textarea "No response from customer. Reached out via text and call - no answer. Left mess…"
click at [415, 109] on button "Yes" at bounding box center [418, 105] width 20 height 14
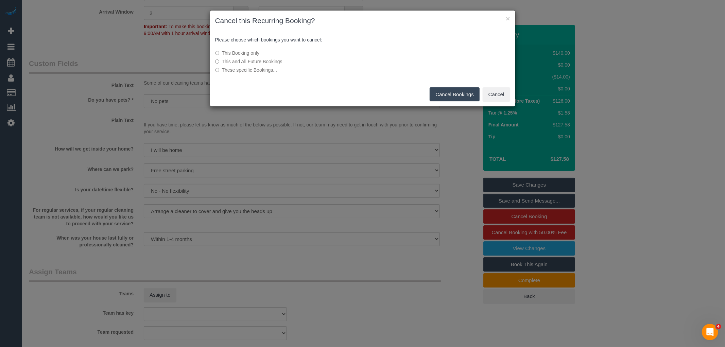
click at [457, 89] on button "Cancel Bookings" at bounding box center [454, 94] width 50 height 14
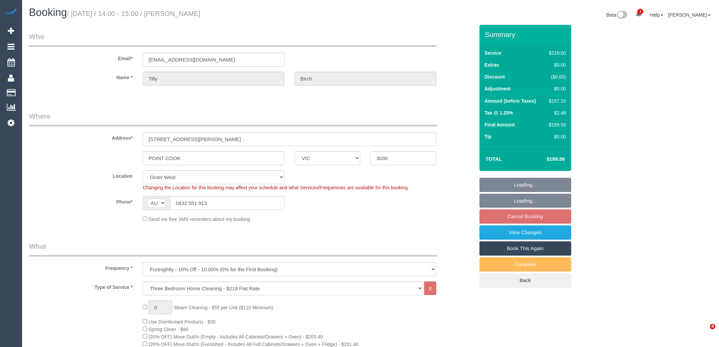
select select "VIC"
select select "number:27"
select select "number:14"
select select "number:19"
select select "number:23"
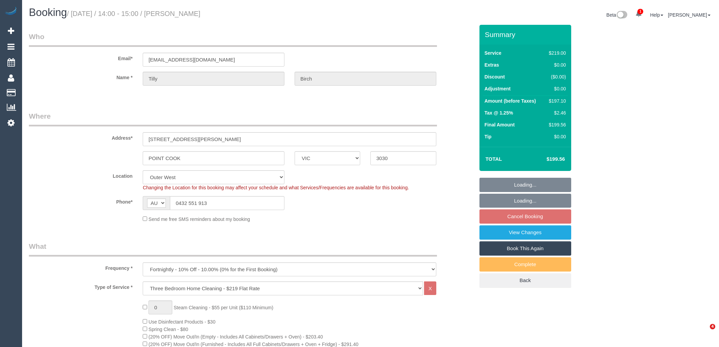
select select "number:35"
select select "number:12"
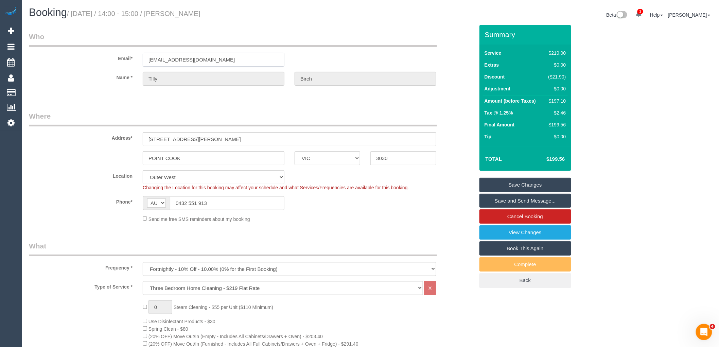
drag, startPoint x: 198, startPoint y: 60, endPoint x: 129, endPoint y: 46, distance: 70.7
click at [129, 46] on fieldset "Who Email* [EMAIL_ADDRESS][DOMAIN_NAME] Name * [PERSON_NAME]" at bounding box center [251, 65] width 445 height 66
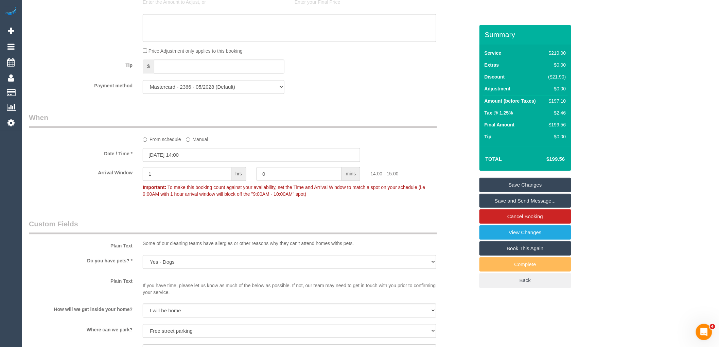
scroll to position [623, 0]
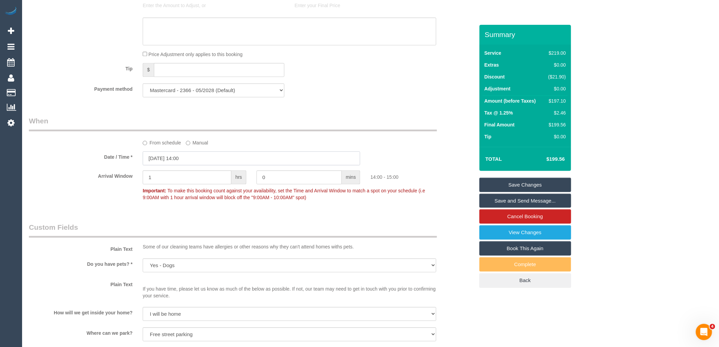
click at [196, 165] on input "[DATE] 14:00" at bounding box center [251, 158] width 217 height 14
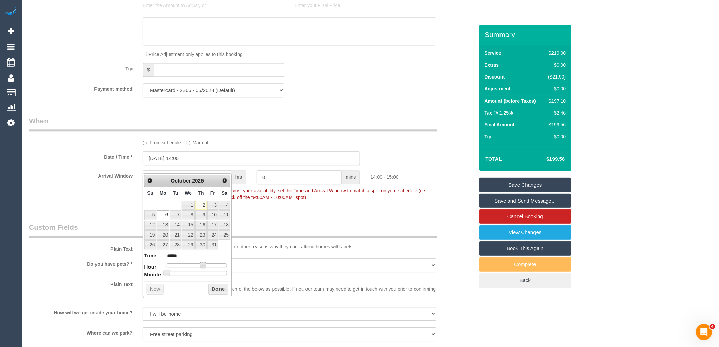
type input "06/10/2025 13:00"
type input "*****"
type input "06/10/2025 12:00"
type input "*****"
drag, startPoint x: 202, startPoint y: 266, endPoint x: 197, endPoint y: 267, distance: 4.9
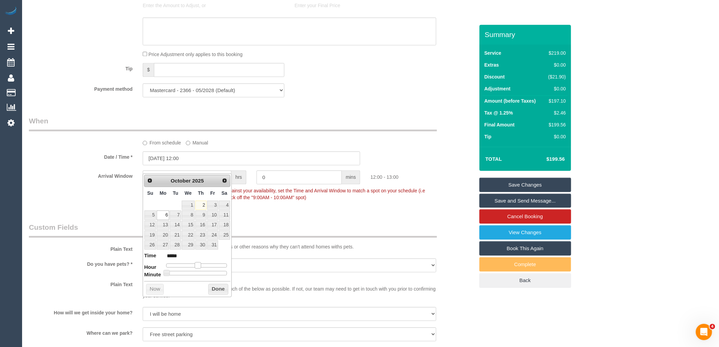
click at [197, 267] on span at bounding box center [198, 265] width 6 height 6
click at [211, 285] on button "Done" at bounding box center [218, 289] width 20 height 11
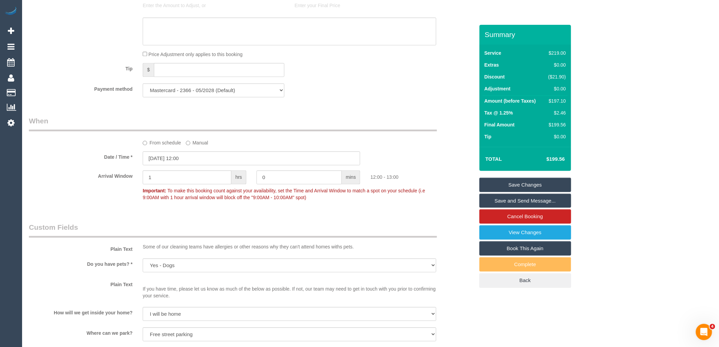
scroll to position [1046, 0]
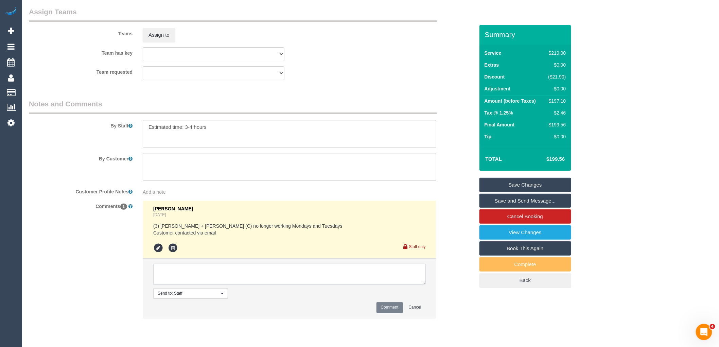
click at [269, 275] on textarea at bounding box center [289, 274] width 272 height 21
type textarea "Assigned pending 6/10 AW 12pm-2pm reached out via email"
click at [386, 312] on button "Comment" at bounding box center [389, 307] width 26 height 11
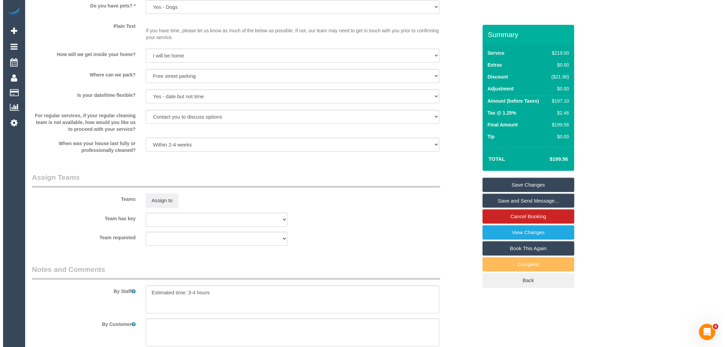
scroll to position [895, 0]
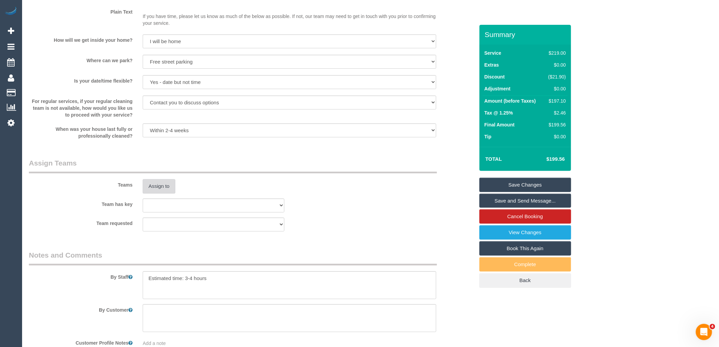
click at [158, 193] on button "Assign to" at bounding box center [159, 186] width 33 height 14
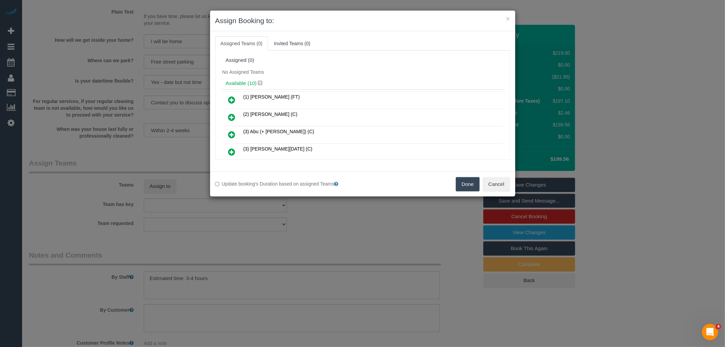
scroll to position [60, 0]
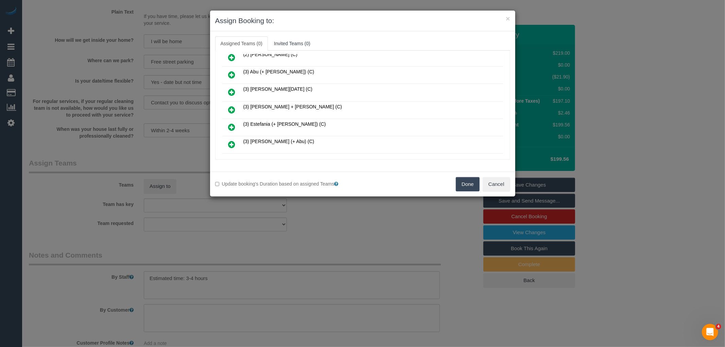
click at [233, 107] on icon at bounding box center [231, 110] width 7 height 8
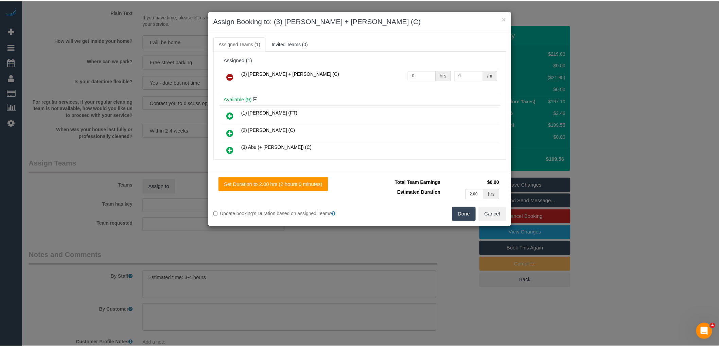
scroll to position [0, 0]
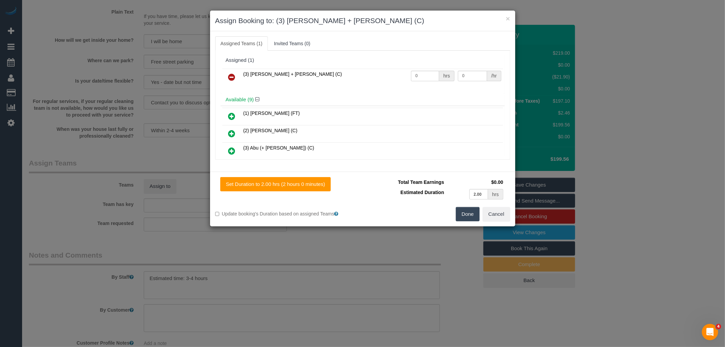
click at [459, 216] on button "Done" at bounding box center [468, 214] width 24 height 14
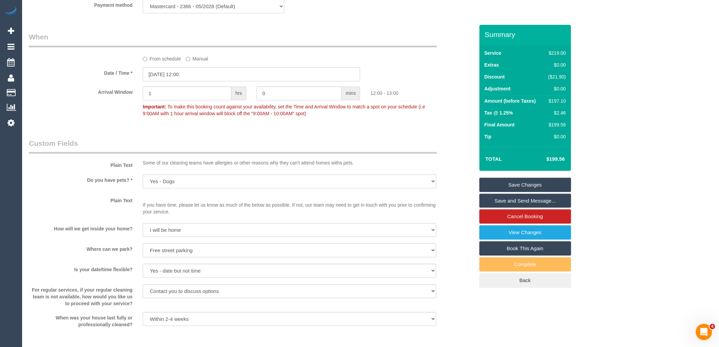
scroll to position [669, 0]
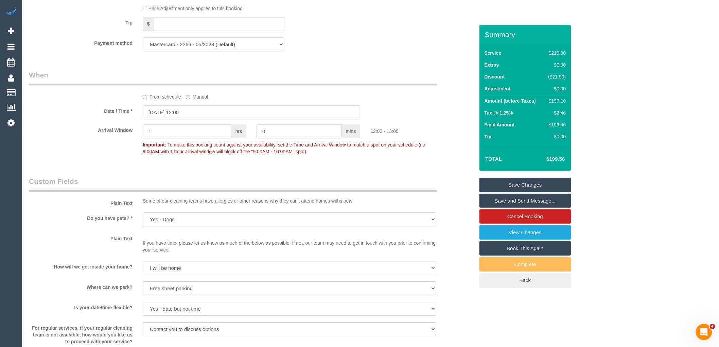
drag, startPoint x: 629, startPoint y: 178, endPoint x: 623, endPoint y: 175, distance: 7.5
click at [629, 178] on div "Who Email* tililoola@gmail.com Name * Tilly Birch Where Address* 44 Monte Carlo…" at bounding box center [370, 50] width 683 height 1388
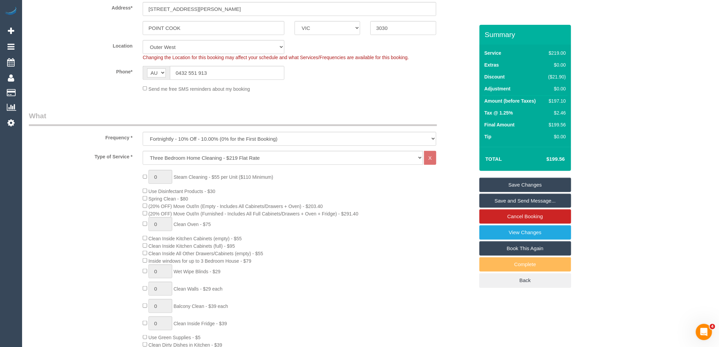
scroll to position [216, 0]
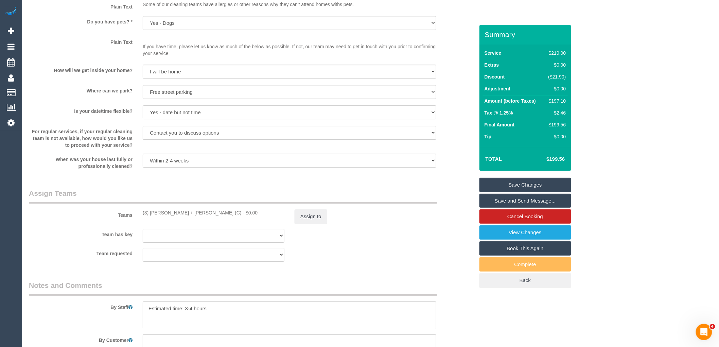
scroll to position [932, 0]
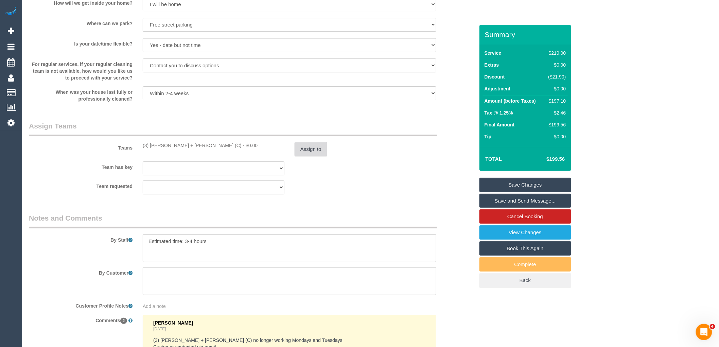
click at [323, 156] on button "Assign to" at bounding box center [311, 149] width 33 height 14
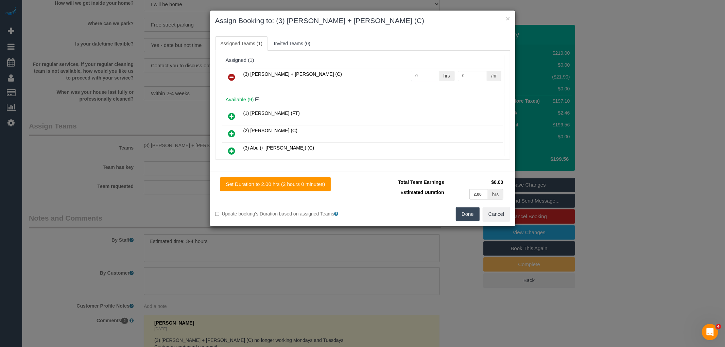
click at [418, 78] on input "0" at bounding box center [425, 76] width 28 height 11
type input "1"
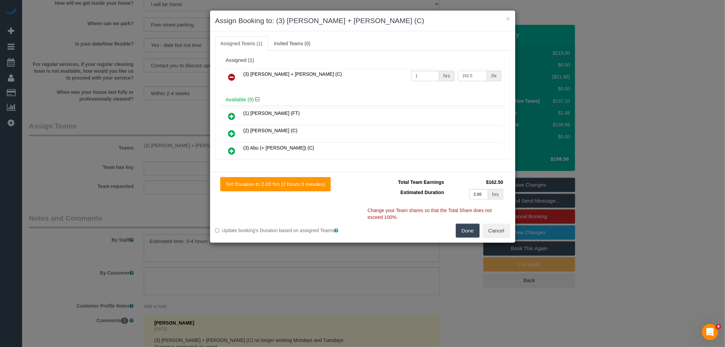
click at [467, 76] on input "162.5" at bounding box center [472, 76] width 29 height 11
drag, startPoint x: 473, startPoint y: 75, endPoint x: 451, endPoint y: 62, distance: 25.2
click at [449, 76] on tr "(3) Avneet + Amarjit (C) 1 hrs 162.5 /hr" at bounding box center [362, 77] width 281 height 17
type input "125"
click at [354, 74] on td "(3) [PERSON_NAME] + [PERSON_NAME] (C)" at bounding box center [326, 77] width 168 height 17
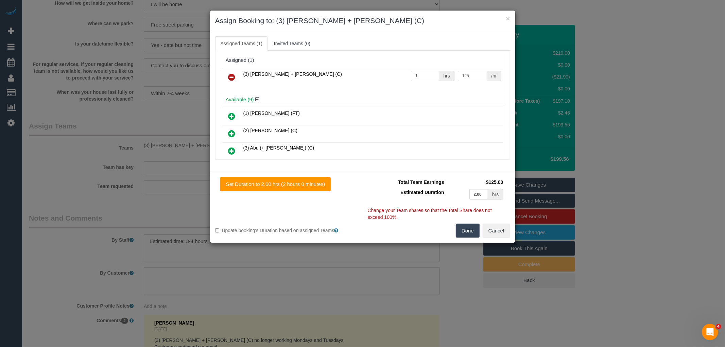
click at [466, 234] on button "Done" at bounding box center [468, 231] width 24 height 14
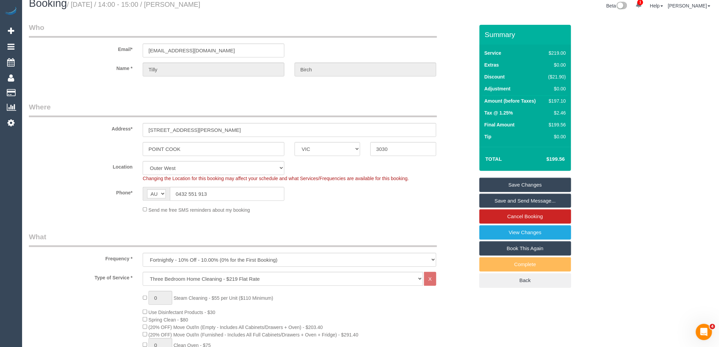
scroll to position [0, 0]
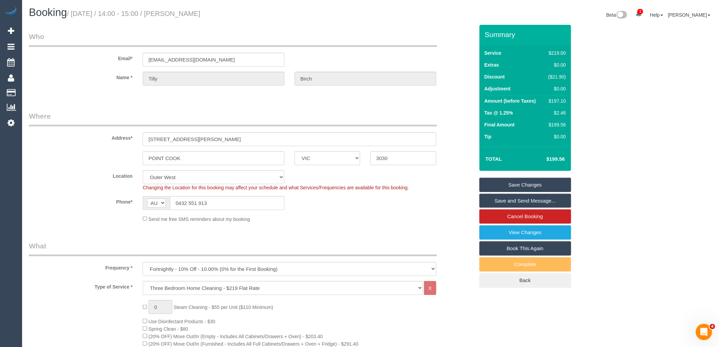
drag, startPoint x: 182, startPoint y: 13, endPoint x: 217, endPoint y: 14, distance: 35.4
click at [217, 14] on h1 "Booking / October 06, 2025 / 14:00 - 15:00 / Tilly Birch" at bounding box center [197, 13] width 337 height 12
copy small "Tilly Birch"
click at [534, 184] on link "Save Changes" at bounding box center [525, 185] width 92 height 14
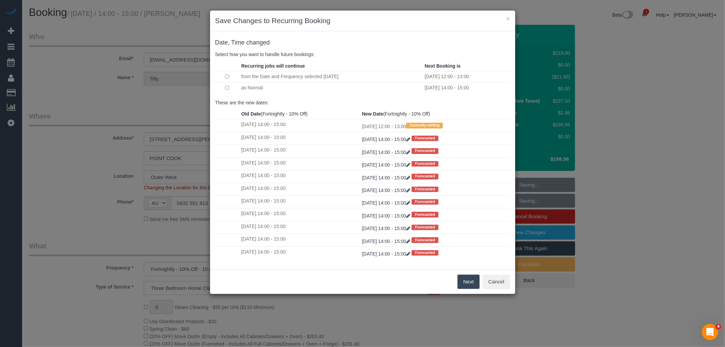
click at [467, 281] on button "Next" at bounding box center [468, 281] width 22 height 14
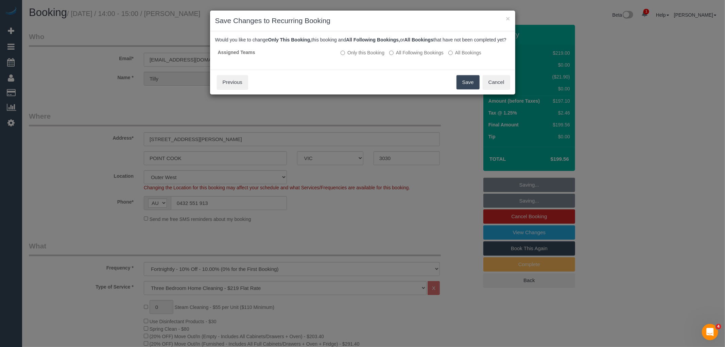
click at [462, 89] on button "Save" at bounding box center [467, 82] width 23 height 14
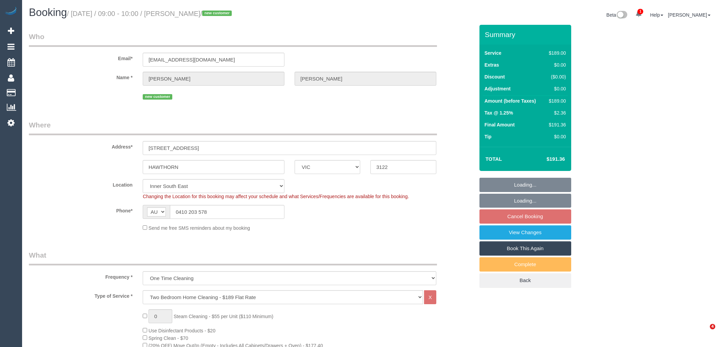
select select "VIC"
select select "number:28"
select select "number:14"
select select "number:19"
select select "number:25"
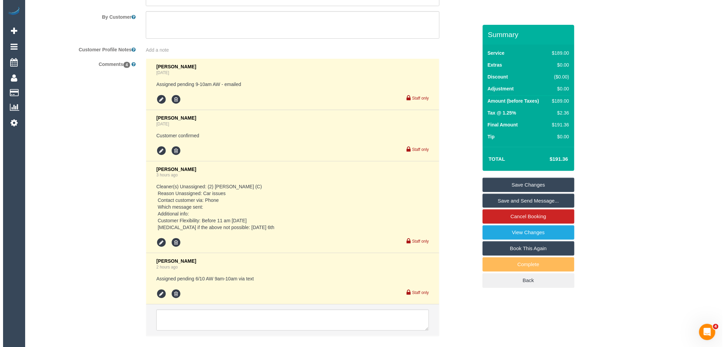
scroll to position [1242, 0]
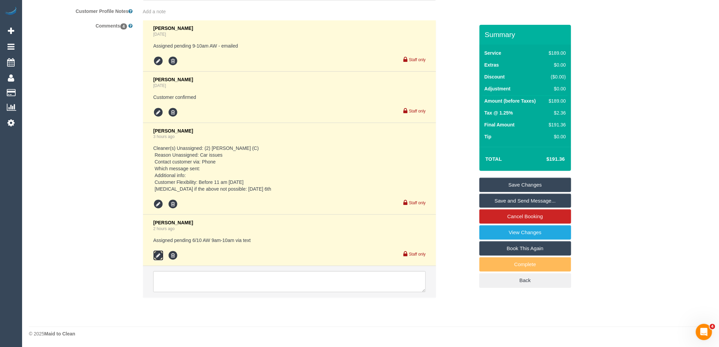
click at [157, 257] on icon at bounding box center [158, 255] width 10 height 10
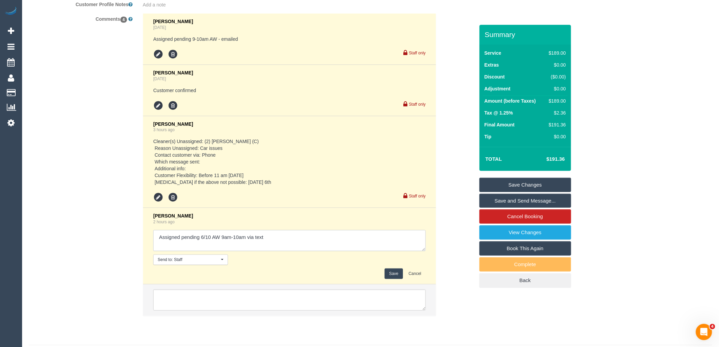
click at [284, 243] on textarea at bounding box center [289, 240] width 272 height 21
type textarea "Assigned pending 6/10 AW 9am-10am via text - customer confirmed"
click at [391, 277] on button "Save" at bounding box center [394, 273] width 18 height 11
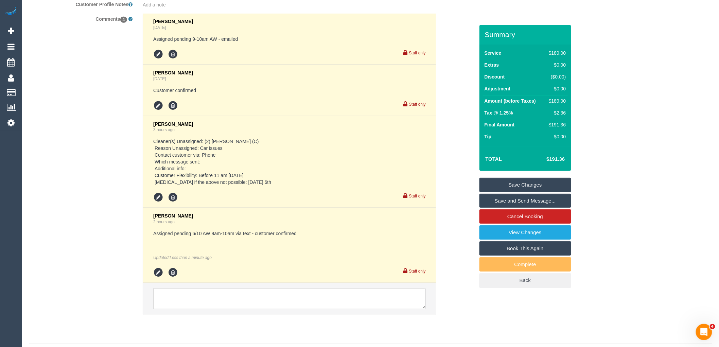
click at [555, 196] on link "Save and Send Message..." at bounding box center [525, 201] width 92 height 14
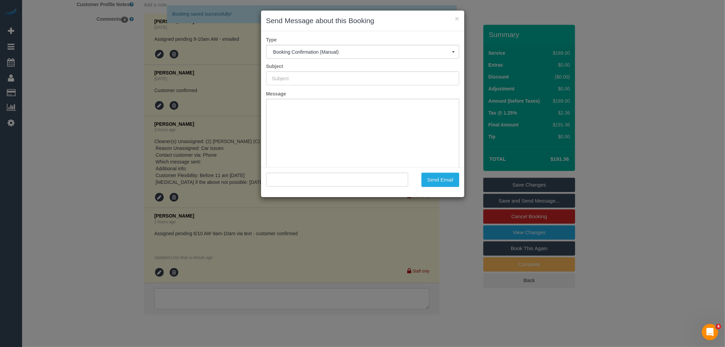
type input "Booking Confirmed"
type input ""[PERSON_NAME]" <[EMAIL_ADDRESS][DOMAIN_NAME]>"
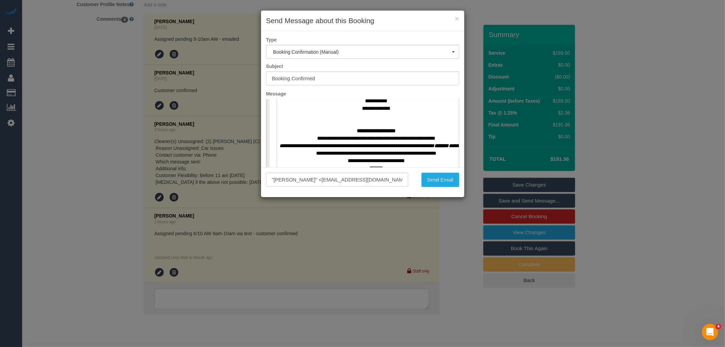
scroll to position [302, 0]
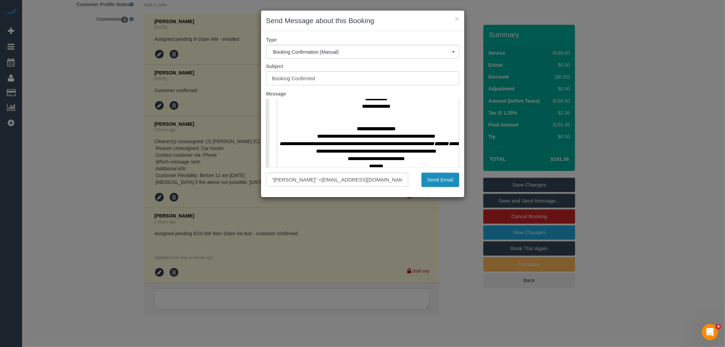
click at [448, 182] on button "Send Email" at bounding box center [440, 180] width 38 height 14
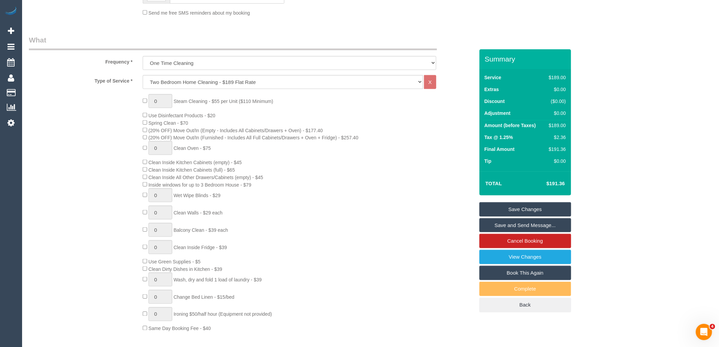
scroll to position [0, 0]
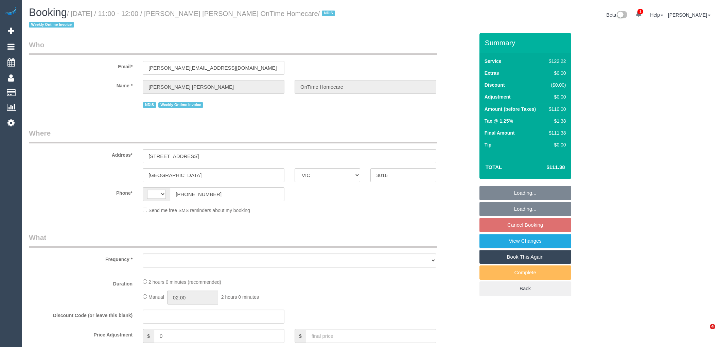
select select "VIC"
select select "string:AU"
select select "object:304"
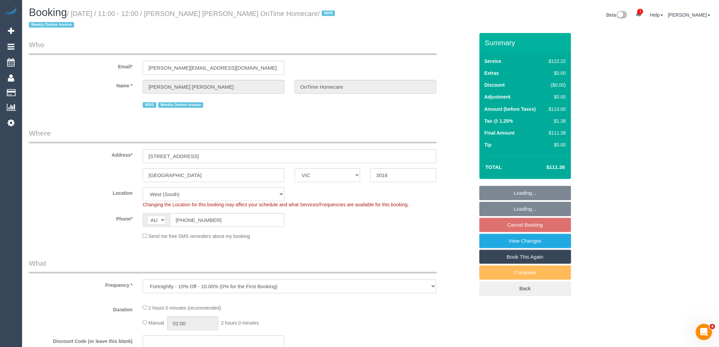
select select "number:28"
select select "number:14"
select select "number:19"
select select "number:22"
select select "number:35"
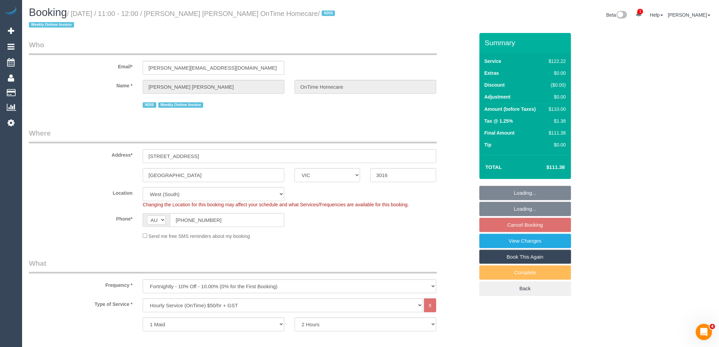
select select "object:761"
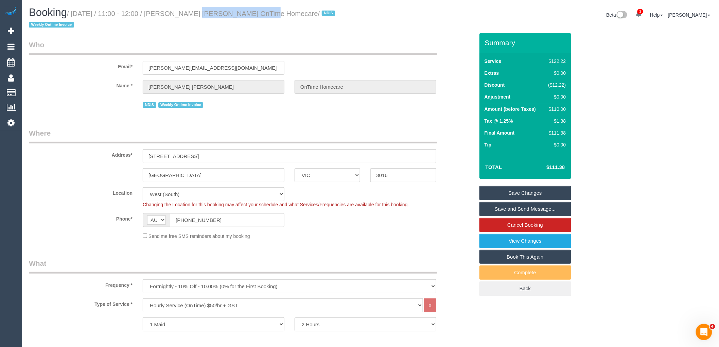
drag, startPoint x: 177, startPoint y: 12, endPoint x: 247, endPoint y: 13, distance: 70.3
click at [247, 13] on small "/ October 06, 2025 / 11:00 - 12:00 / Douglas Graeme Bews OnTime Homecare / NDIS…" at bounding box center [183, 19] width 308 height 19
copy small "Douglas Graeme Bews"
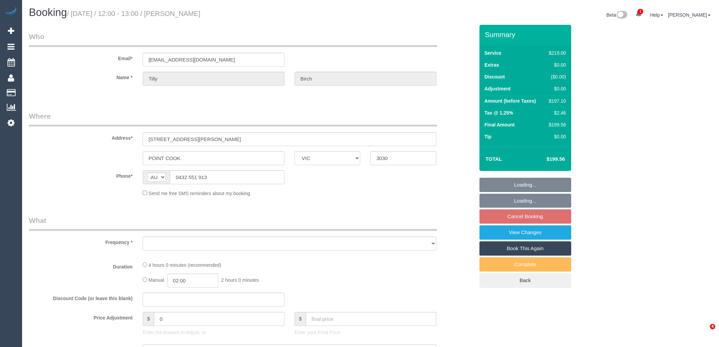
select select "VIC"
select select "string:stripe-pm_1RWWiY2GScqysDRV09I6m5nk"
select select "number:27"
select select "number:14"
select select "number:19"
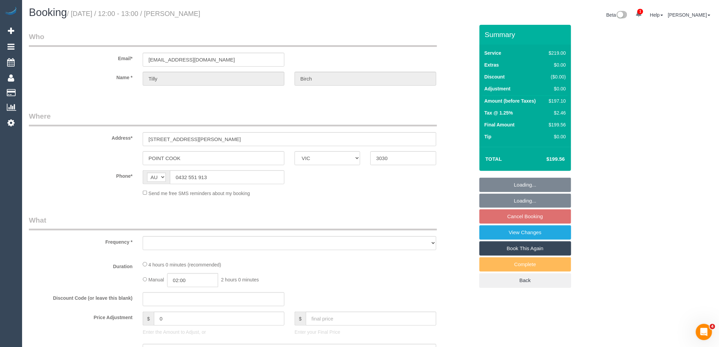
select select "number:23"
select select "number:35"
select select "number:12"
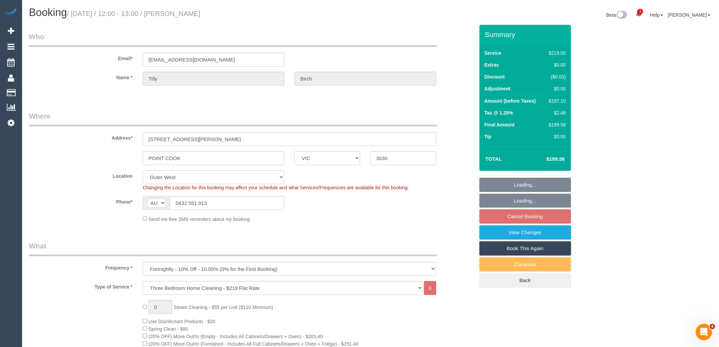
select select "object:829"
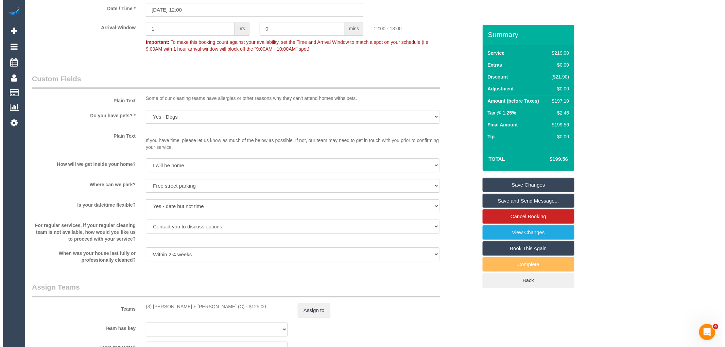
scroll to position [793, 0]
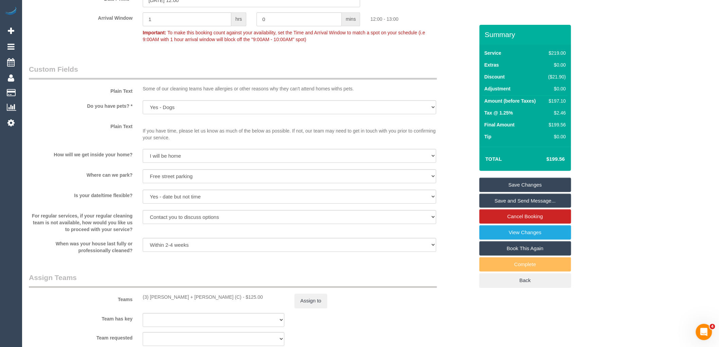
click at [546, 199] on link "Save and Send Message..." at bounding box center [525, 201] width 92 height 14
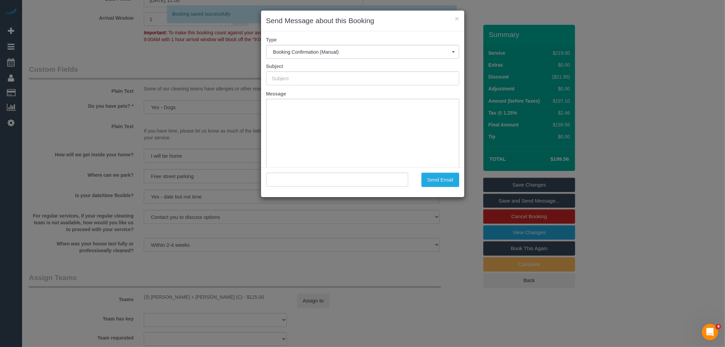
scroll to position [0, 0]
type input "Booking Confirmed"
type input ""[PERSON_NAME]" <[EMAIL_ADDRESS][DOMAIN_NAME]>"
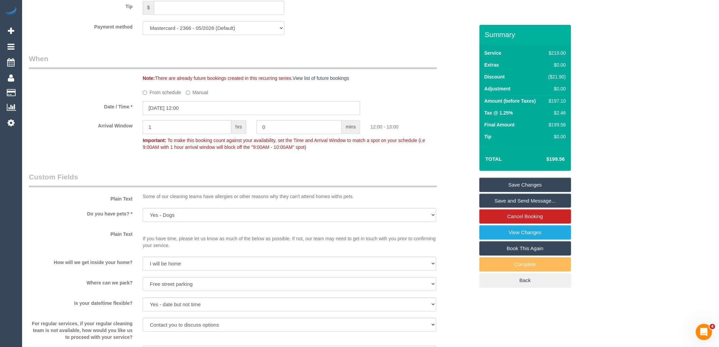
scroll to position [641, 0]
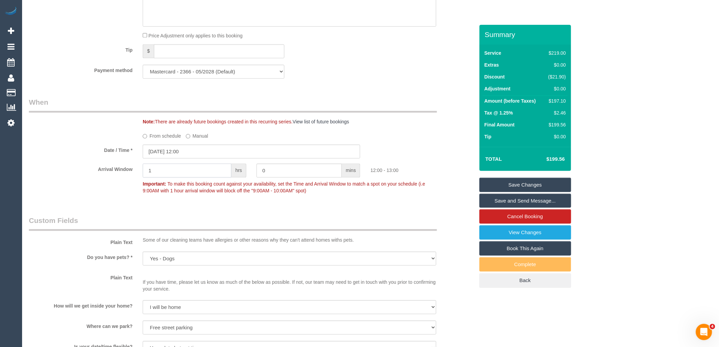
click at [173, 177] on input "1" at bounding box center [187, 170] width 89 height 14
type input "2"
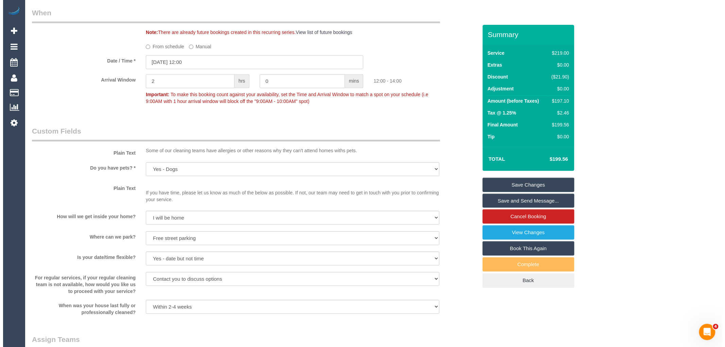
scroll to position [1088, 0]
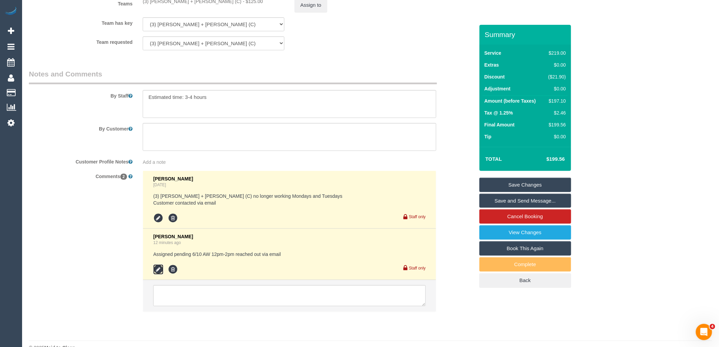
click at [157, 273] on icon at bounding box center [158, 269] width 10 height 10
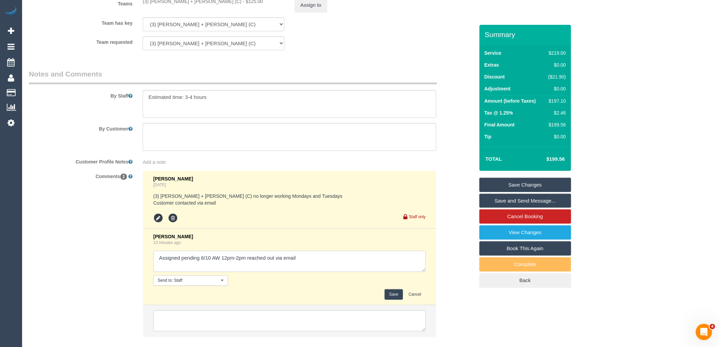
click at [329, 260] on textarea at bounding box center [289, 261] width 272 height 21
type textarea "Assigned pending 6/10 AW 12pm-2pm reached out via email - customer confirmed vi…"
click at [390, 300] on button "Save" at bounding box center [394, 294] width 18 height 11
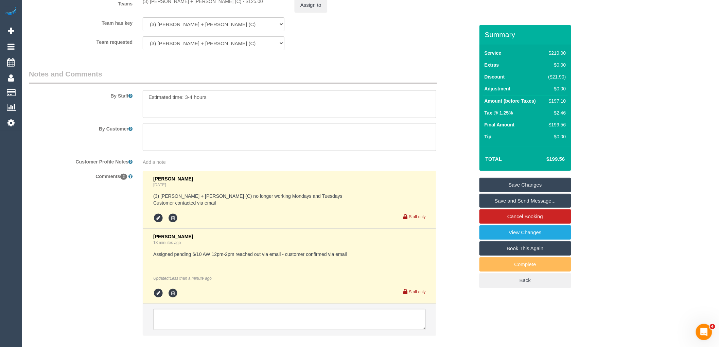
click at [505, 199] on link "Save and Send Message..." at bounding box center [525, 201] width 92 height 14
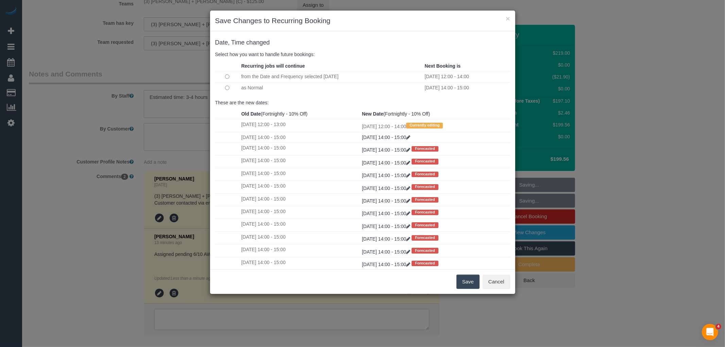
click at [467, 279] on button "Save" at bounding box center [467, 281] width 23 height 14
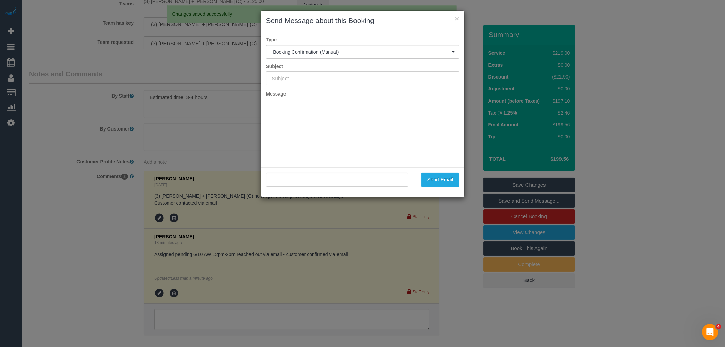
type input "Booking Confirmed"
type input ""[PERSON_NAME]" <[EMAIL_ADDRESS][DOMAIN_NAME]>"
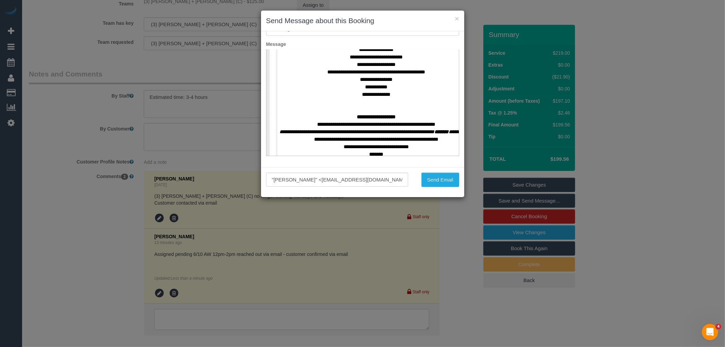
scroll to position [302, 0]
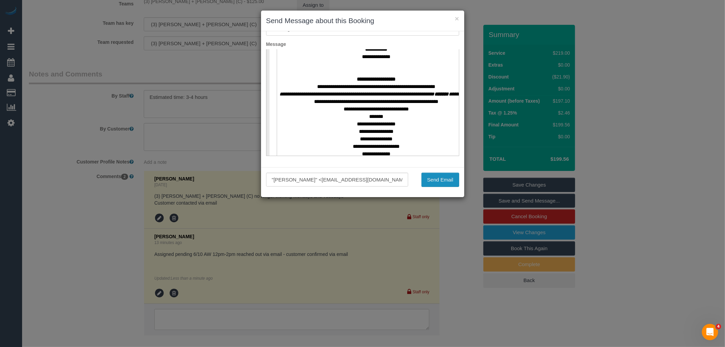
click at [441, 179] on button "Send Email" at bounding box center [440, 180] width 38 height 14
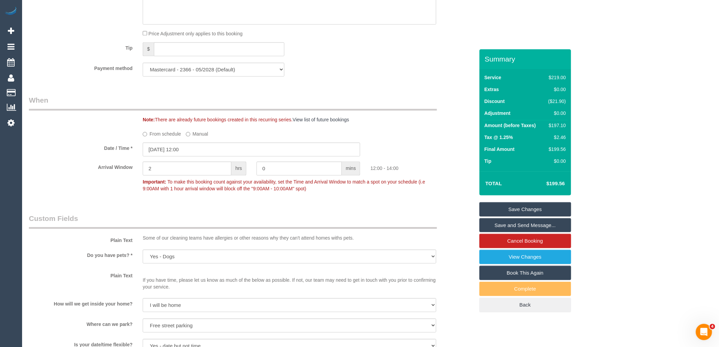
scroll to position [0, 0]
